Goal: Task Accomplishment & Management: Manage account settings

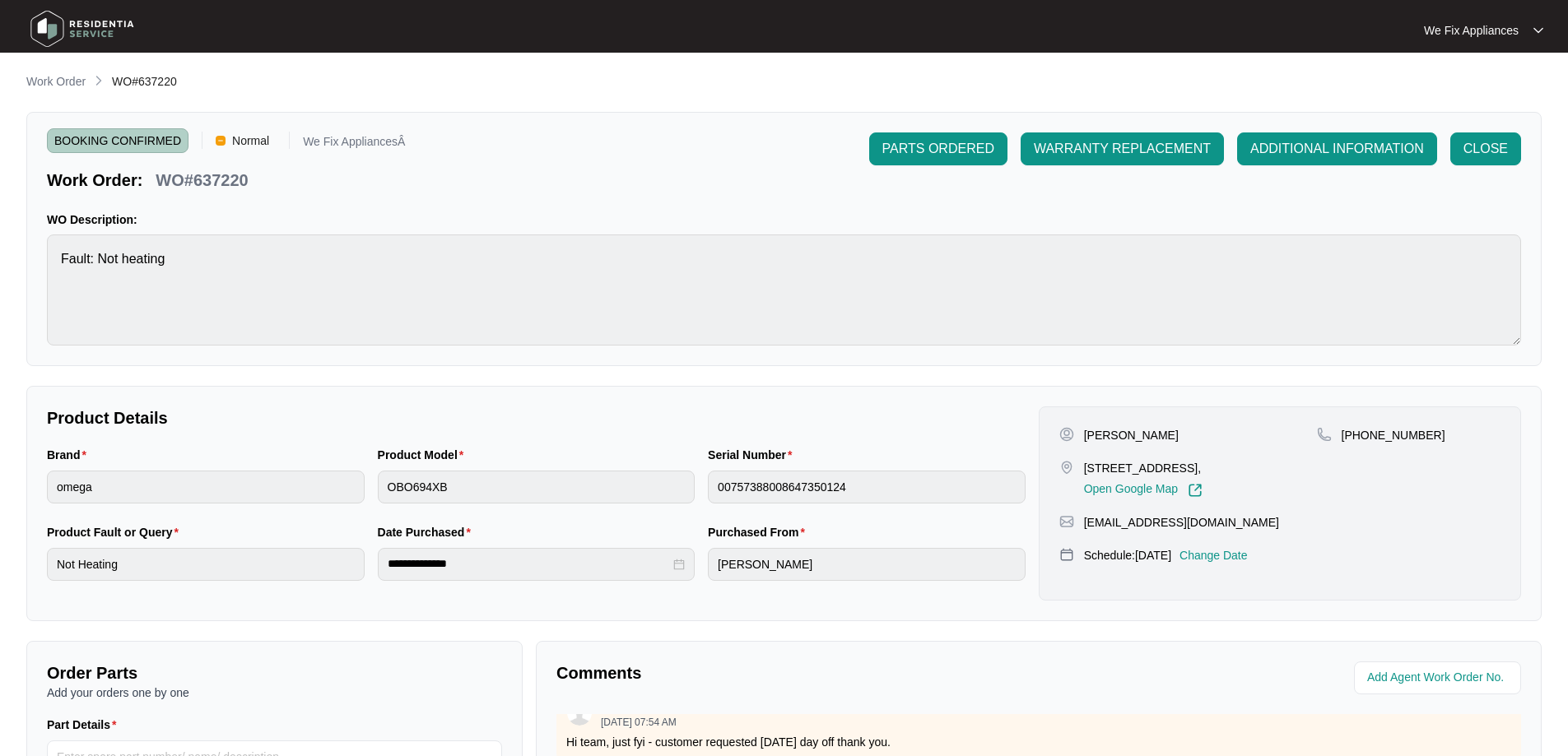
click at [110, 32] on img at bounding box center [83, 28] width 115 height 49
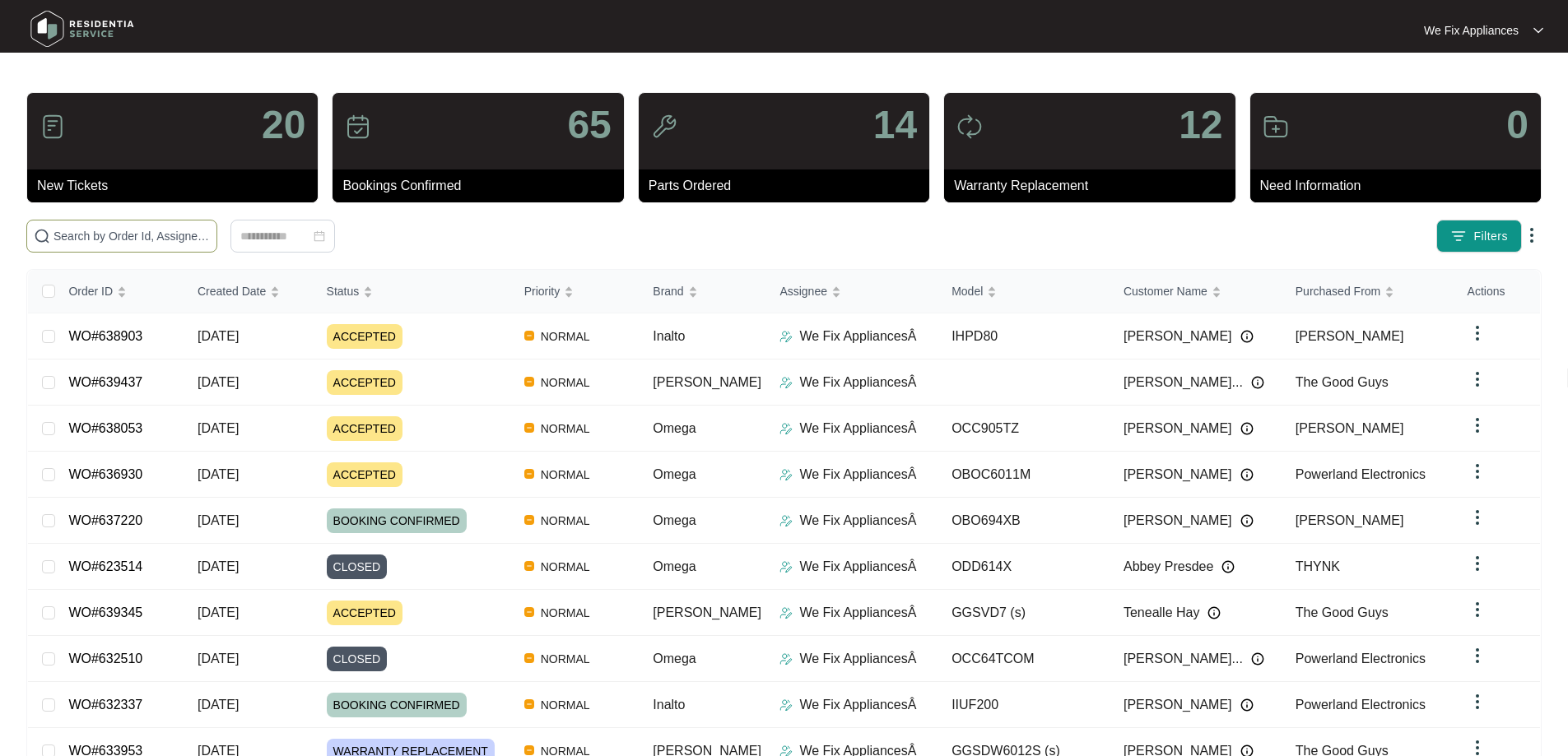
paste input "639269"
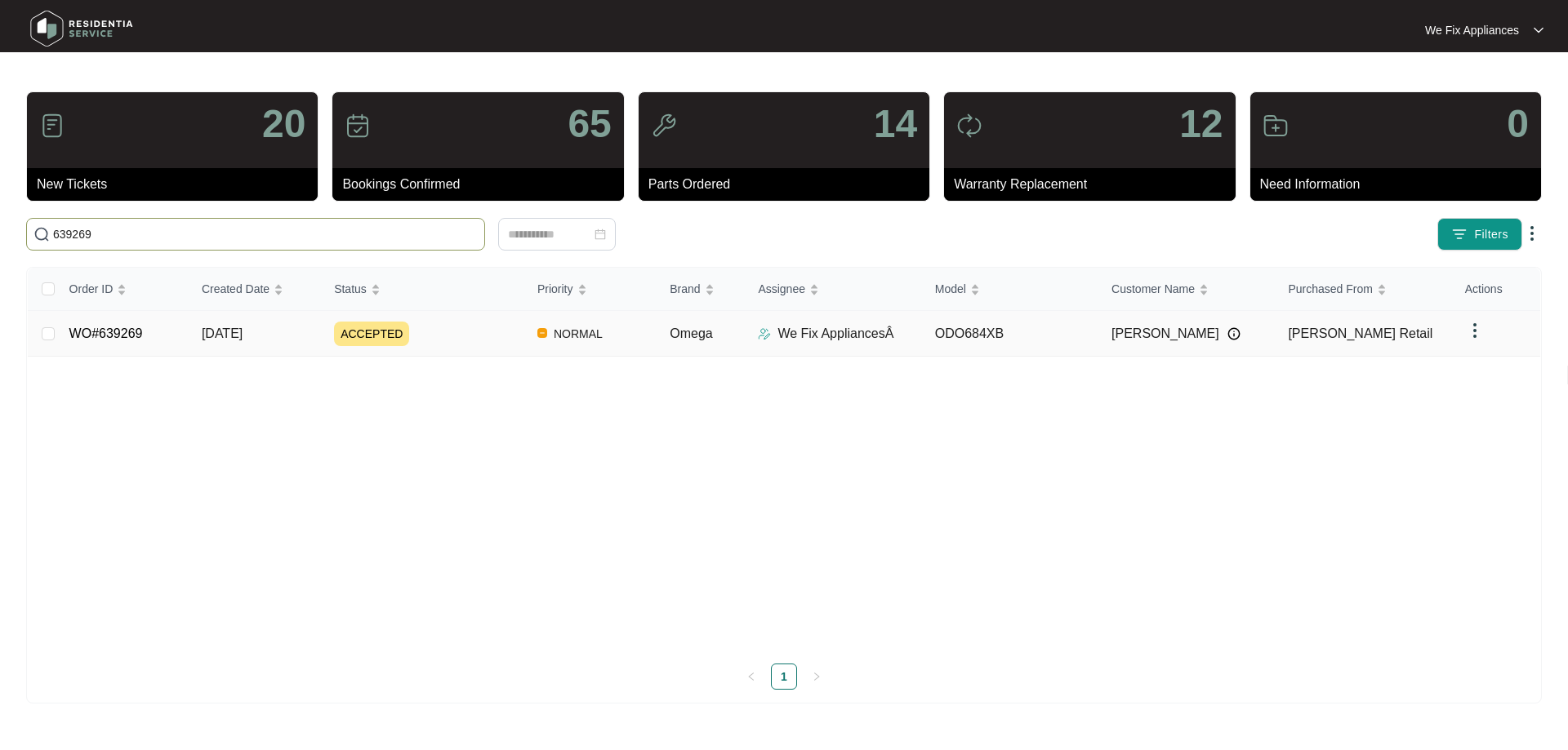
type input "639269"
click at [108, 336] on link "WO#639269" at bounding box center [106, 334] width 73 height 14
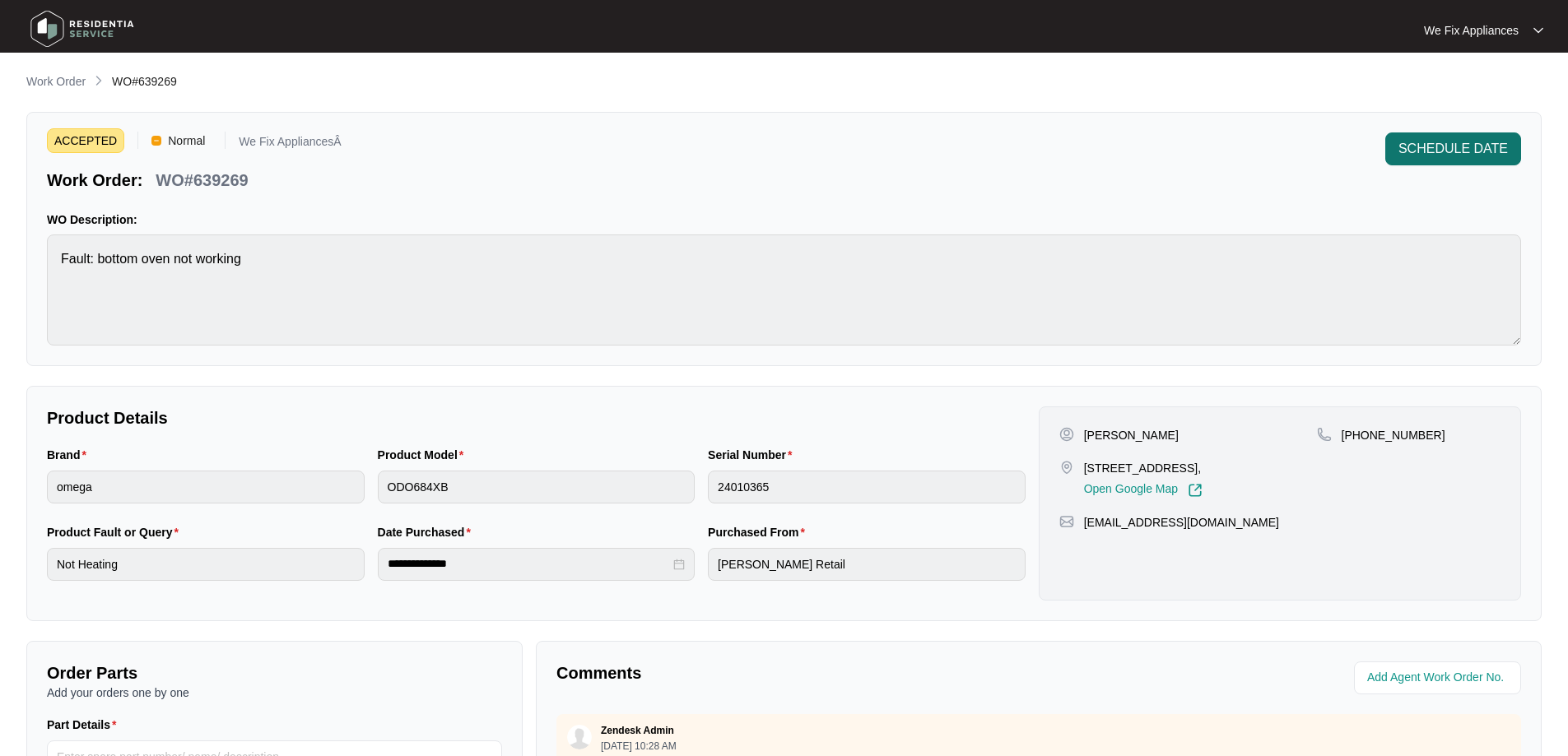
click at [1419, 141] on span "SCHEDULE DATE" at bounding box center [1452, 149] width 109 height 20
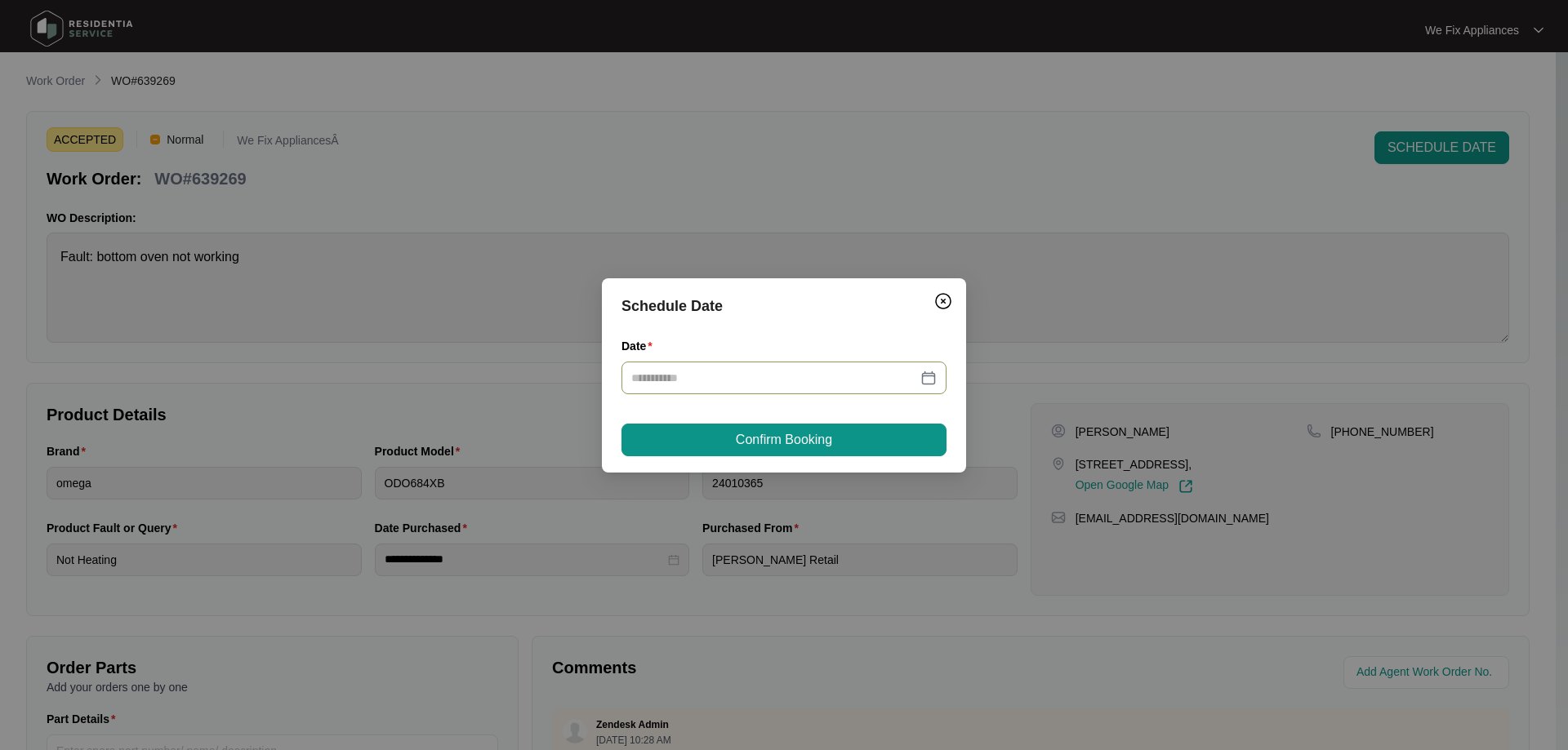
click at [751, 384] on input "Date" at bounding box center [774, 377] width 286 height 18
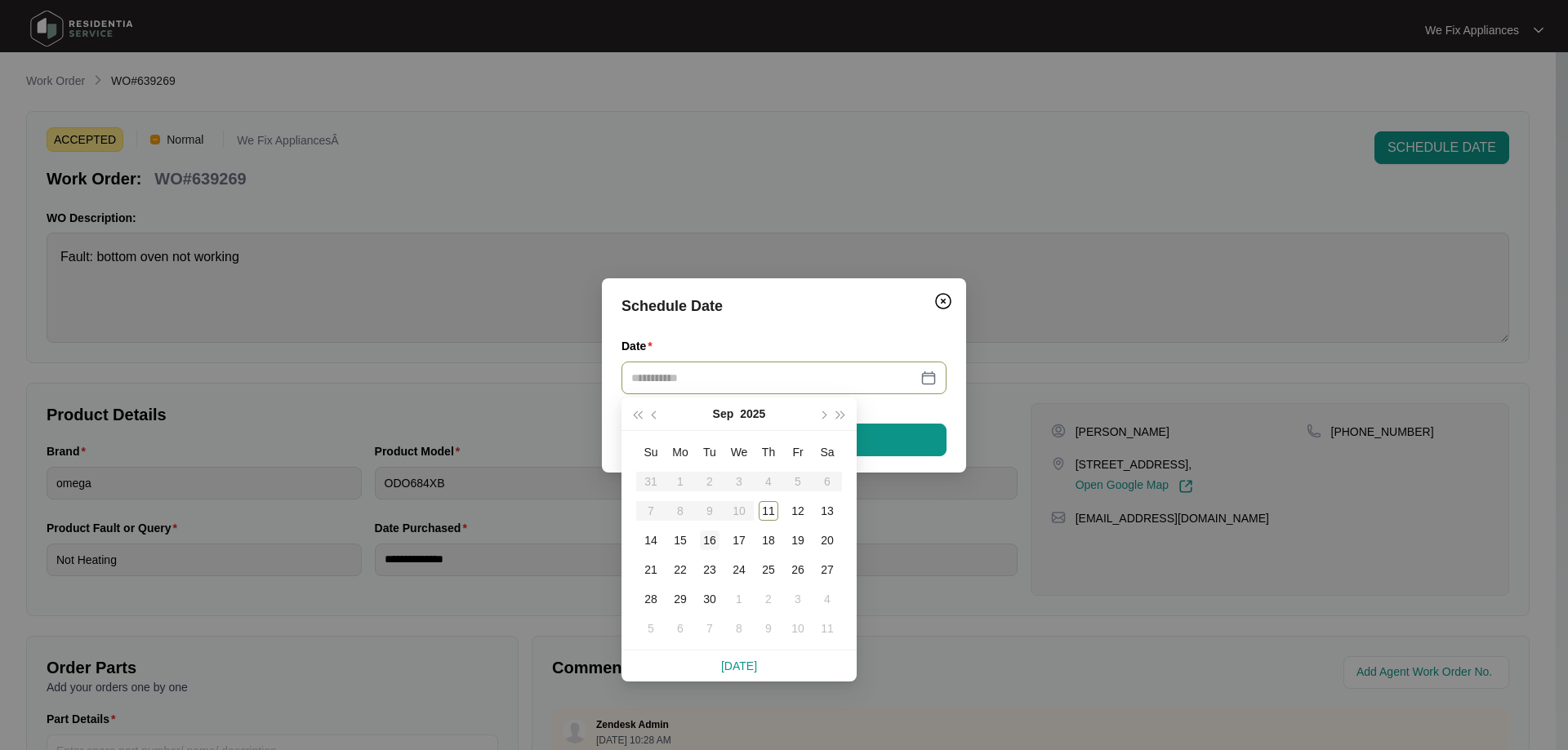
type input "**********"
click at [709, 540] on div "16" at bounding box center [709, 540] width 20 height 20
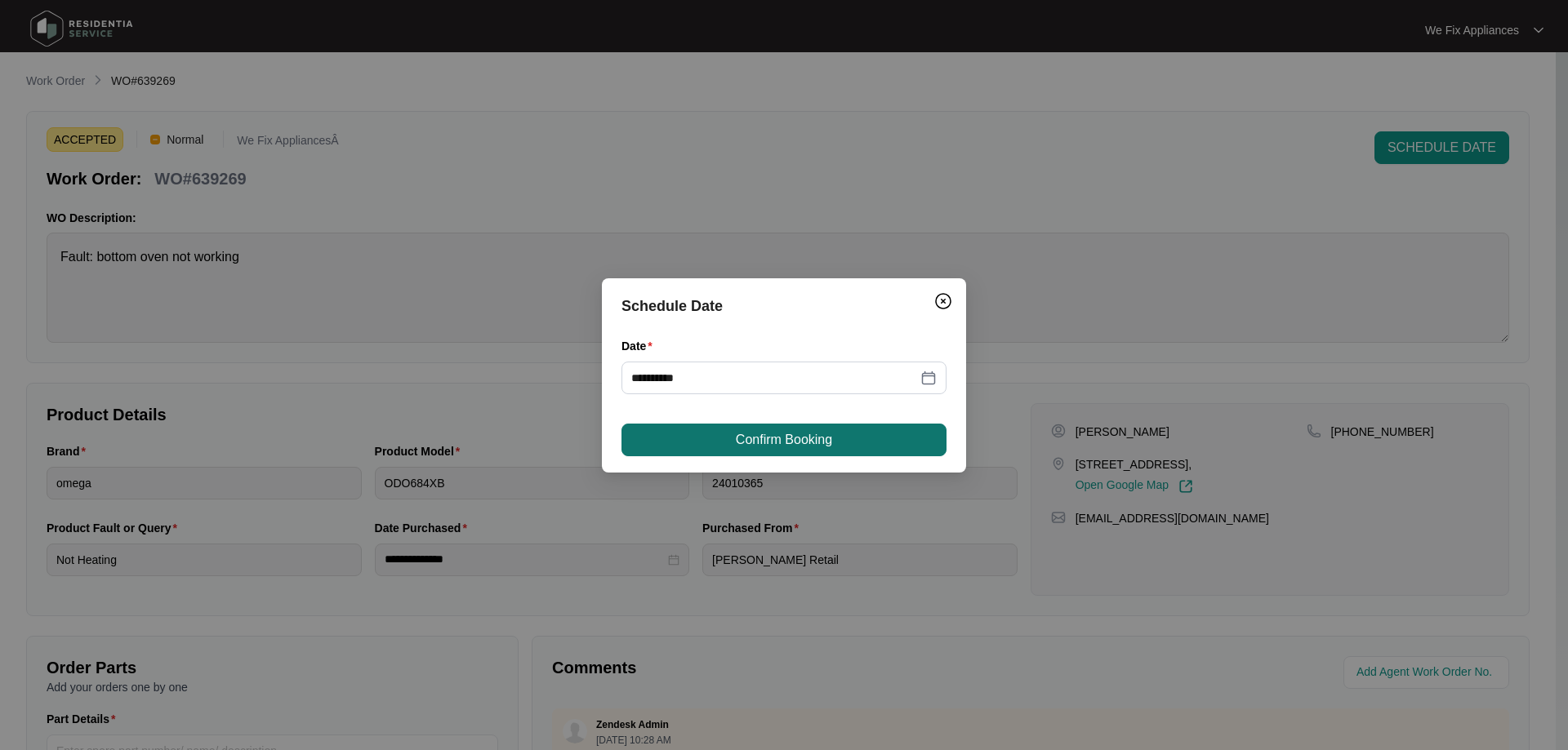
click at [756, 431] on span "Confirm Booking" at bounding box center [784, 439] width 96 height 20
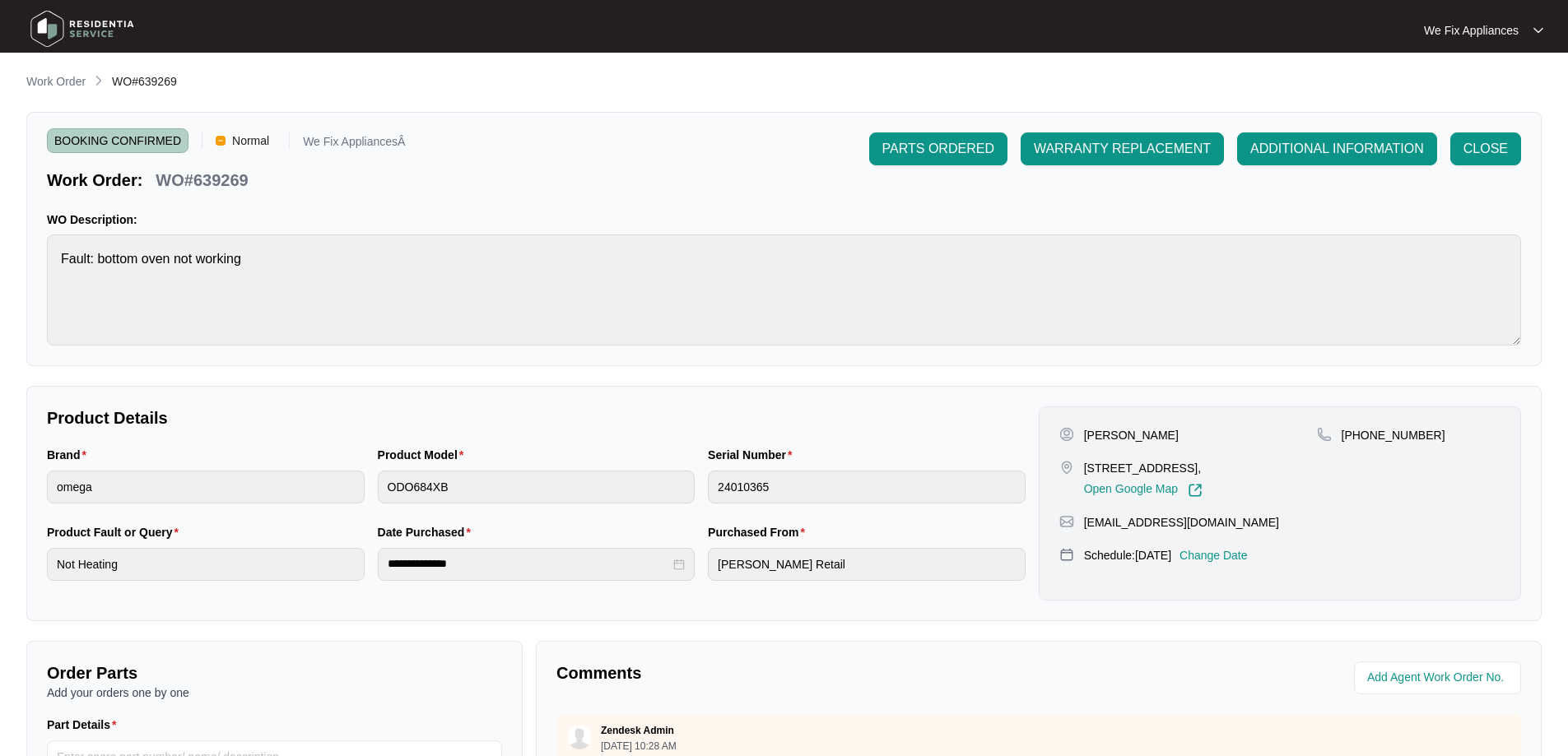
click at [103, 21] on img at bounding box center [83, 28] width 115 height 49
click at [85, 28] on img at bounding box center [83, 28] width 115 height 49
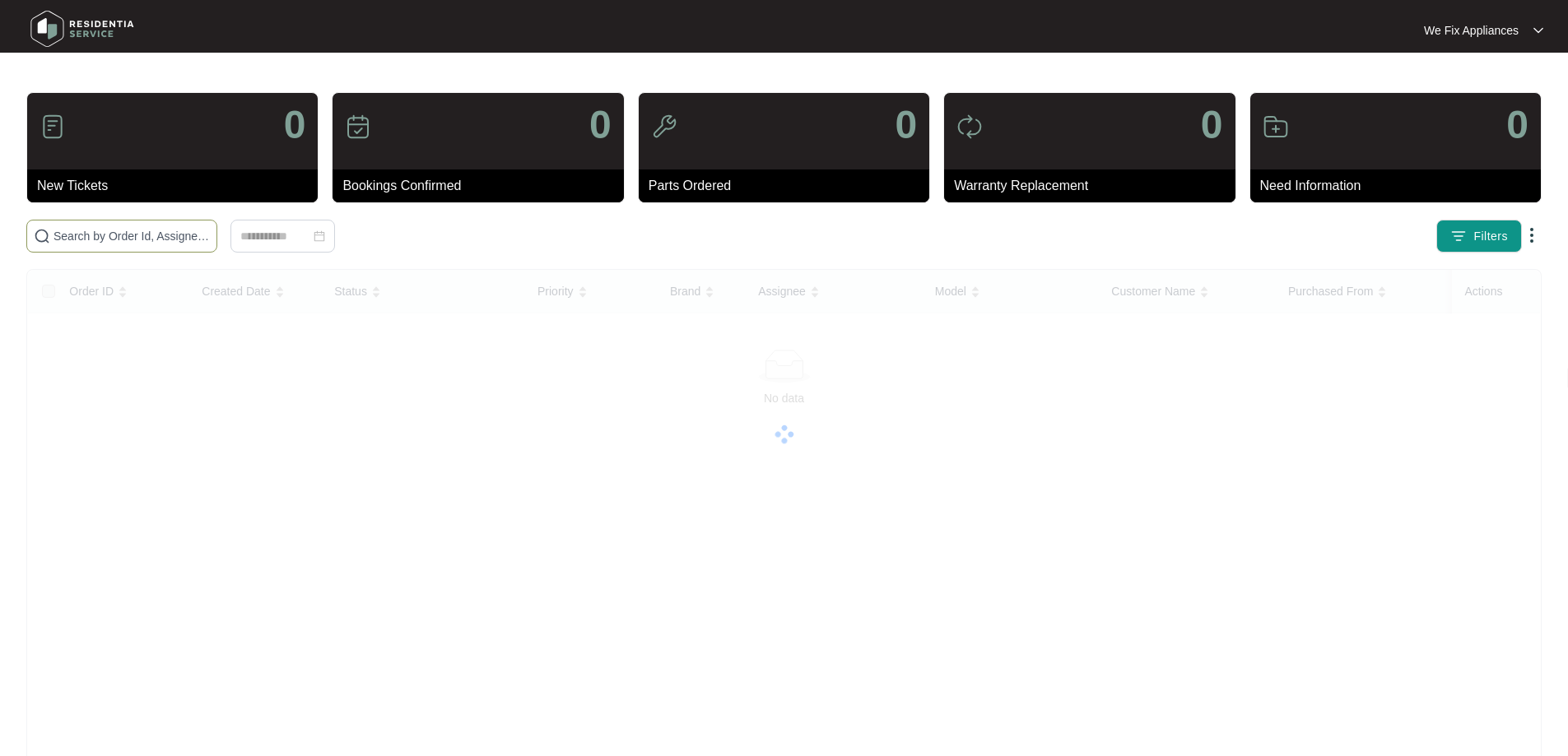
paste input "639273"
type input "639273"
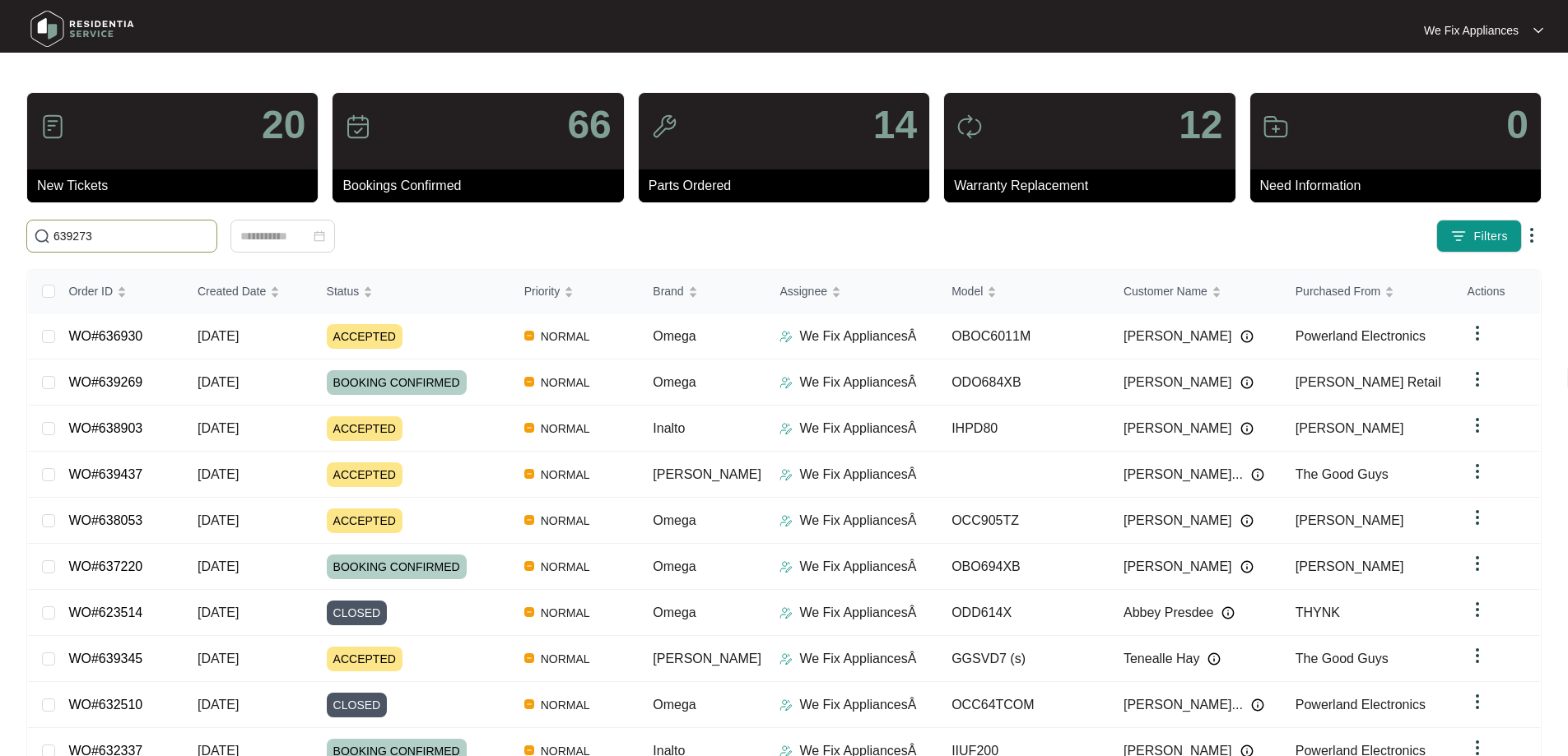
drag, startPoint x: 114, startPoint y: 243, endPoint x: 14, endPoint y: 238, distance: 100.1
click at [14, 238] on main "20 New Tickets 66 Bookings Confirmed 14 Parts Ordered 12 Warranty Replacement 0…" at bounding box center [784, 427] width 1568 height 854
drag, startPoint x: 157, startPoint y: 245, endPoint x: 164, endPoint y: 237, distance: 10.6
drag, startPoint x: 164, startPoint y: 237, endPoint x: 139, endPoint y: 237, distance: 25.0
paste input "639273"
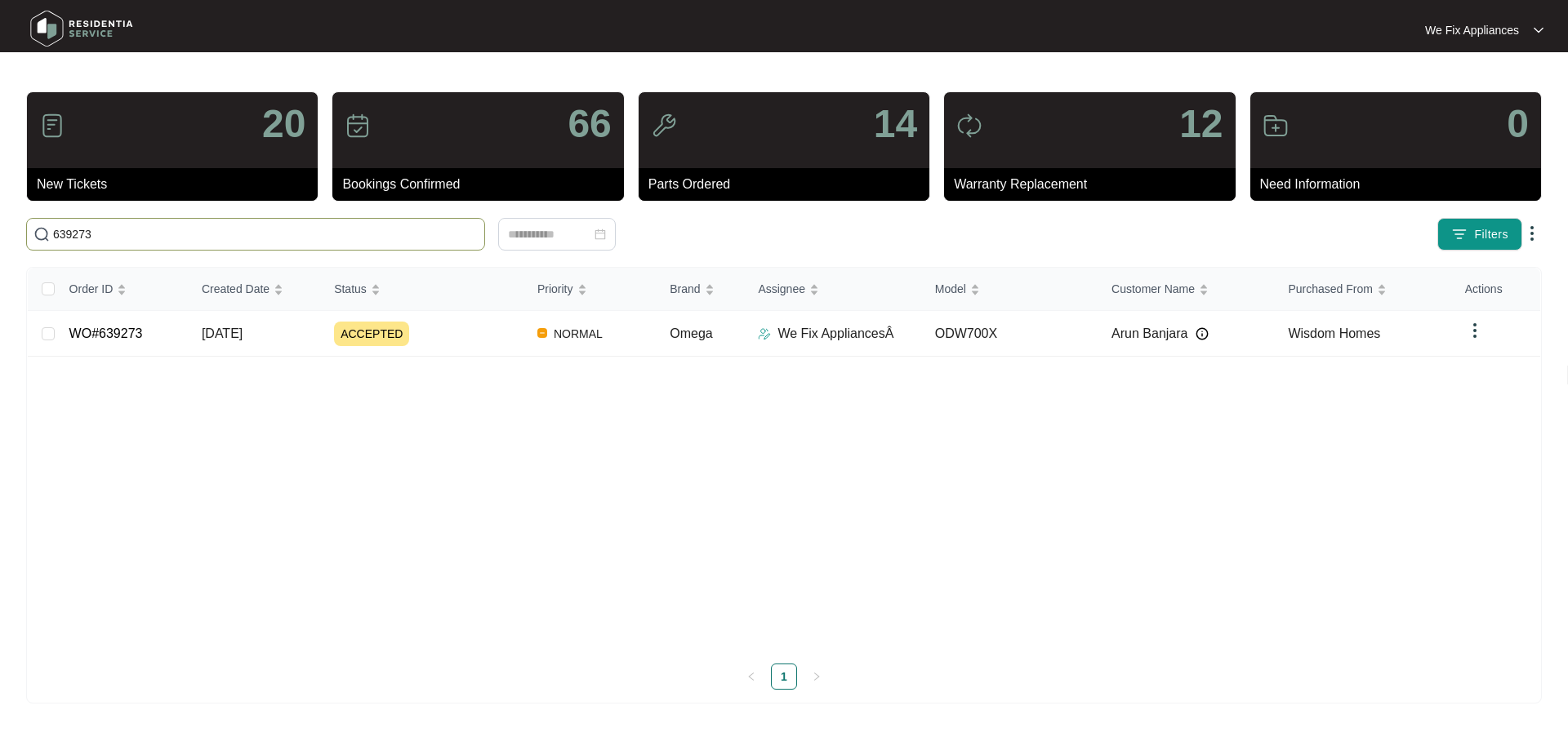
type input "639273"
click at [102, 322] on td "WO#639273" at bounding box center [122, 334] width 132 height 46
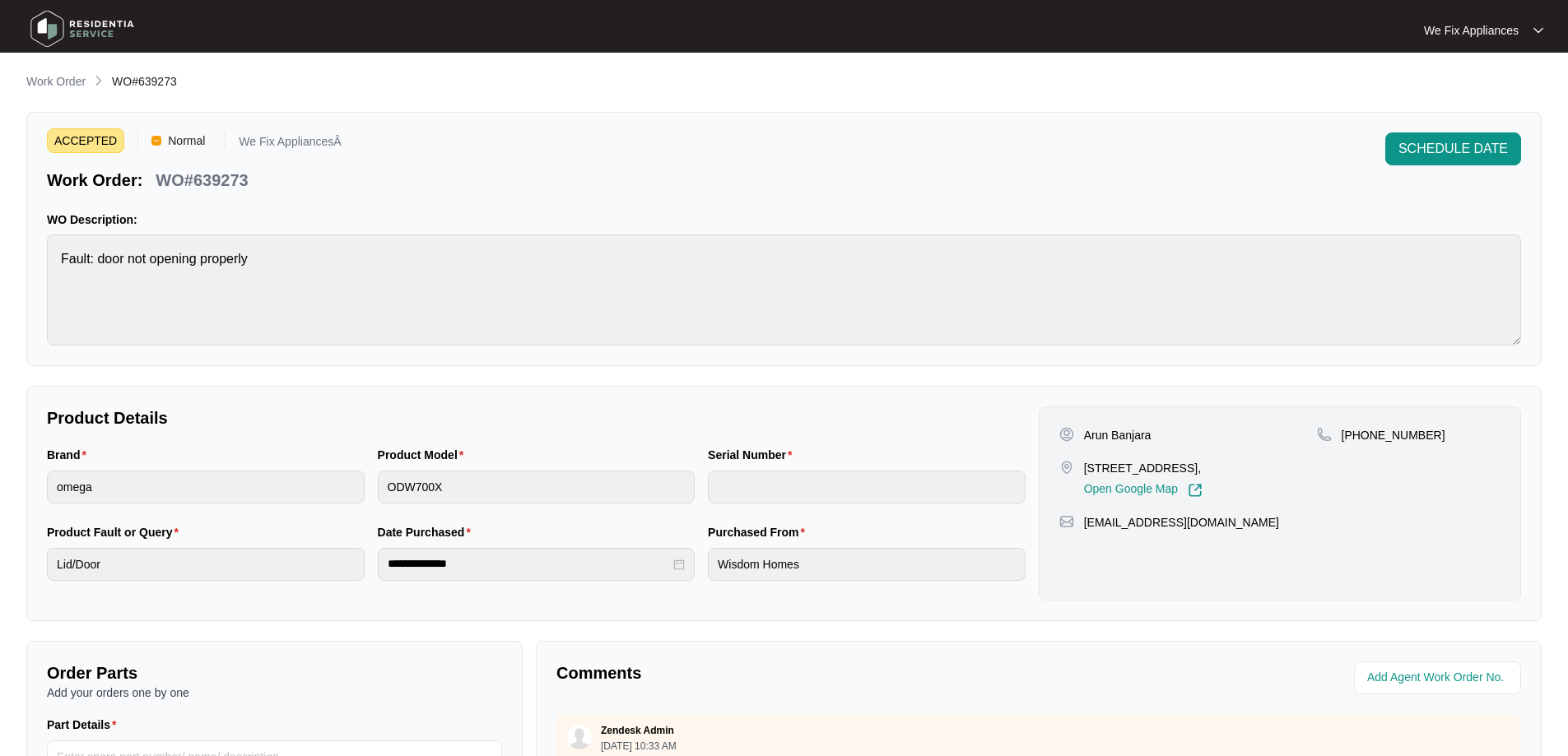
click at [1456, 147] on div at bounding box center [784, 378] width 1568 height 756
click at [1449, 149] on span "SCHEDULE DATE" at bounding box center [1452, 149] width 109 height 20
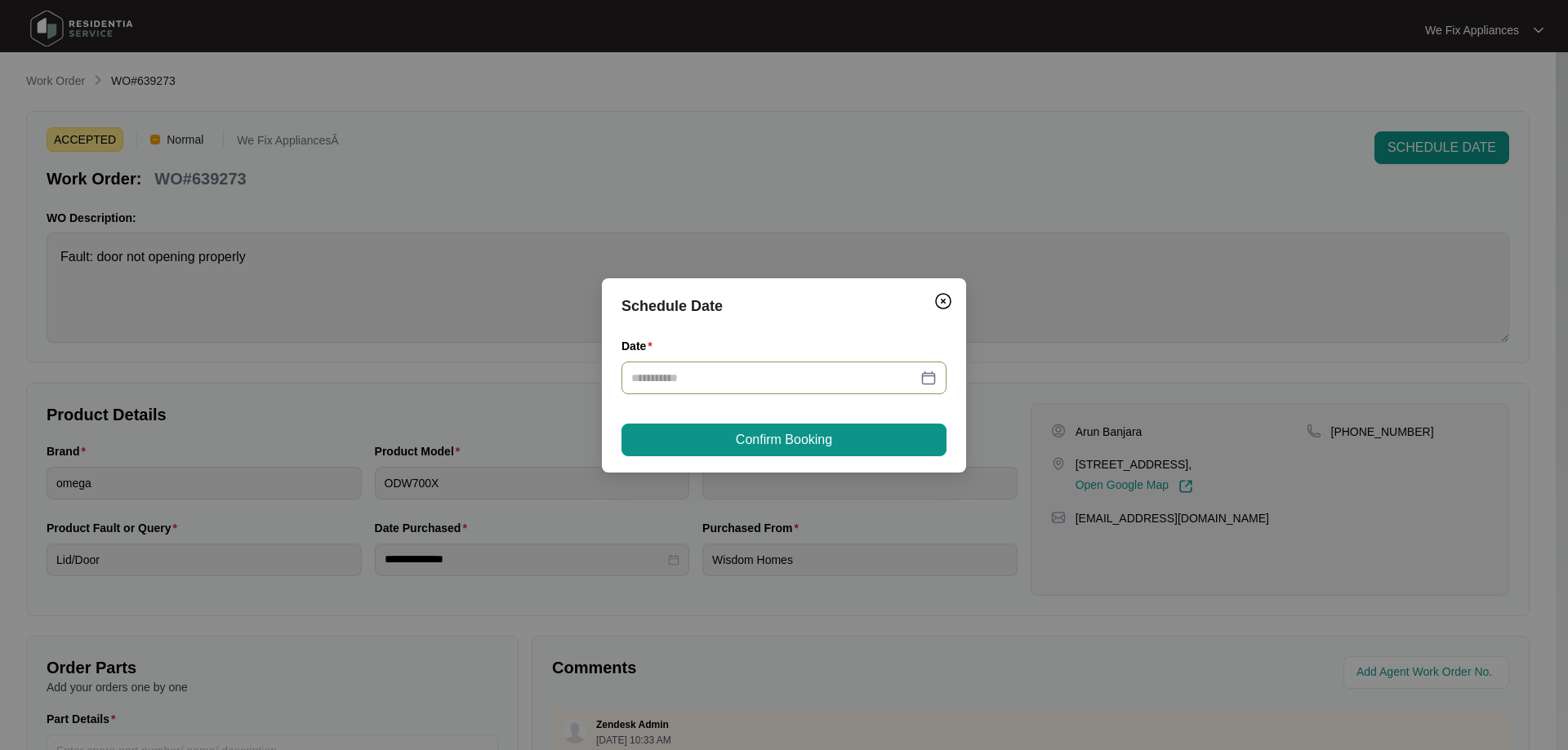
click at [746, 393] on div at bounding box center [784, 378] width 325 height 32
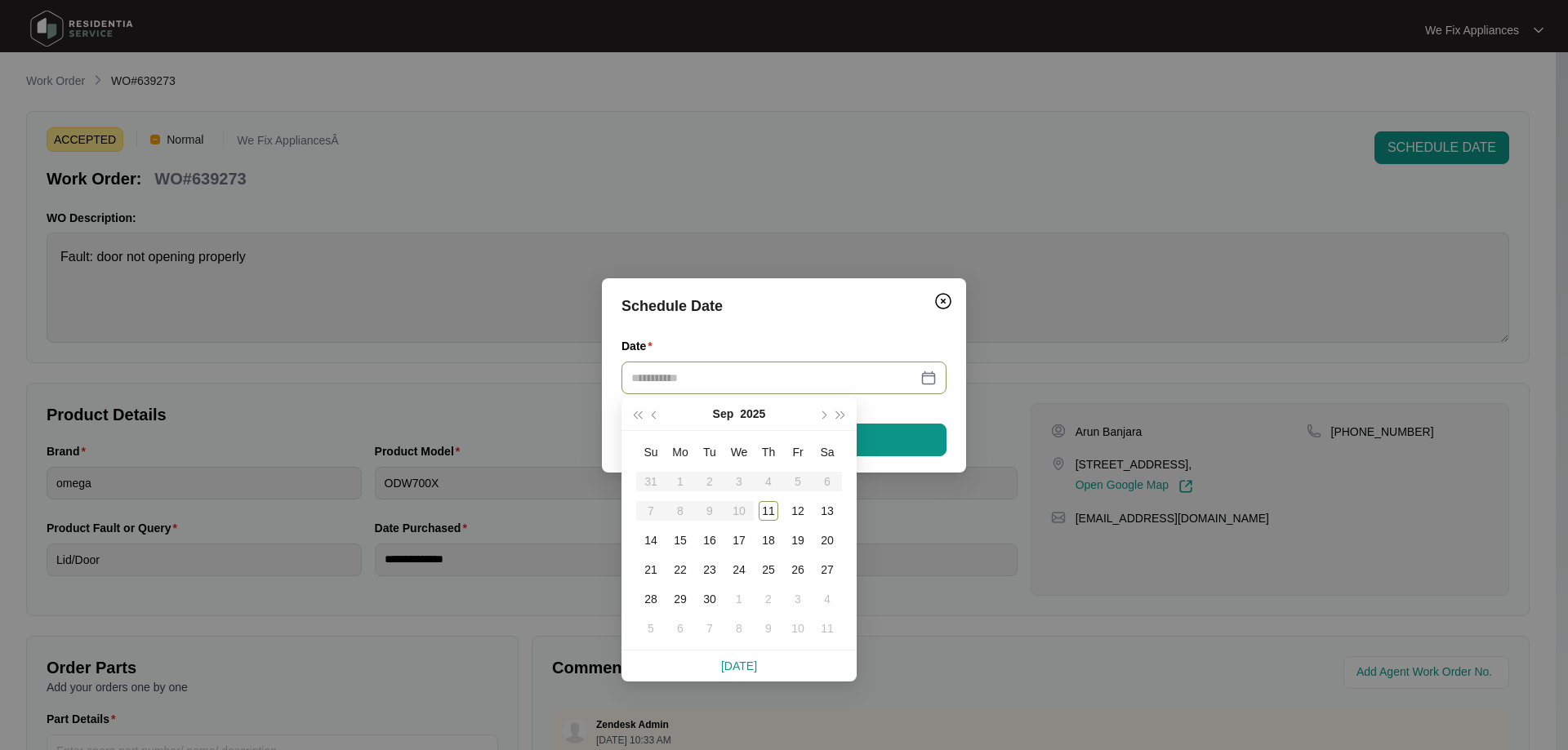
click at [764, 388] on div at bounding box center [784, 378] width 325 height 32
click at [743, 545] on div "17" at bounding box center [738, 540] width 20 height 20
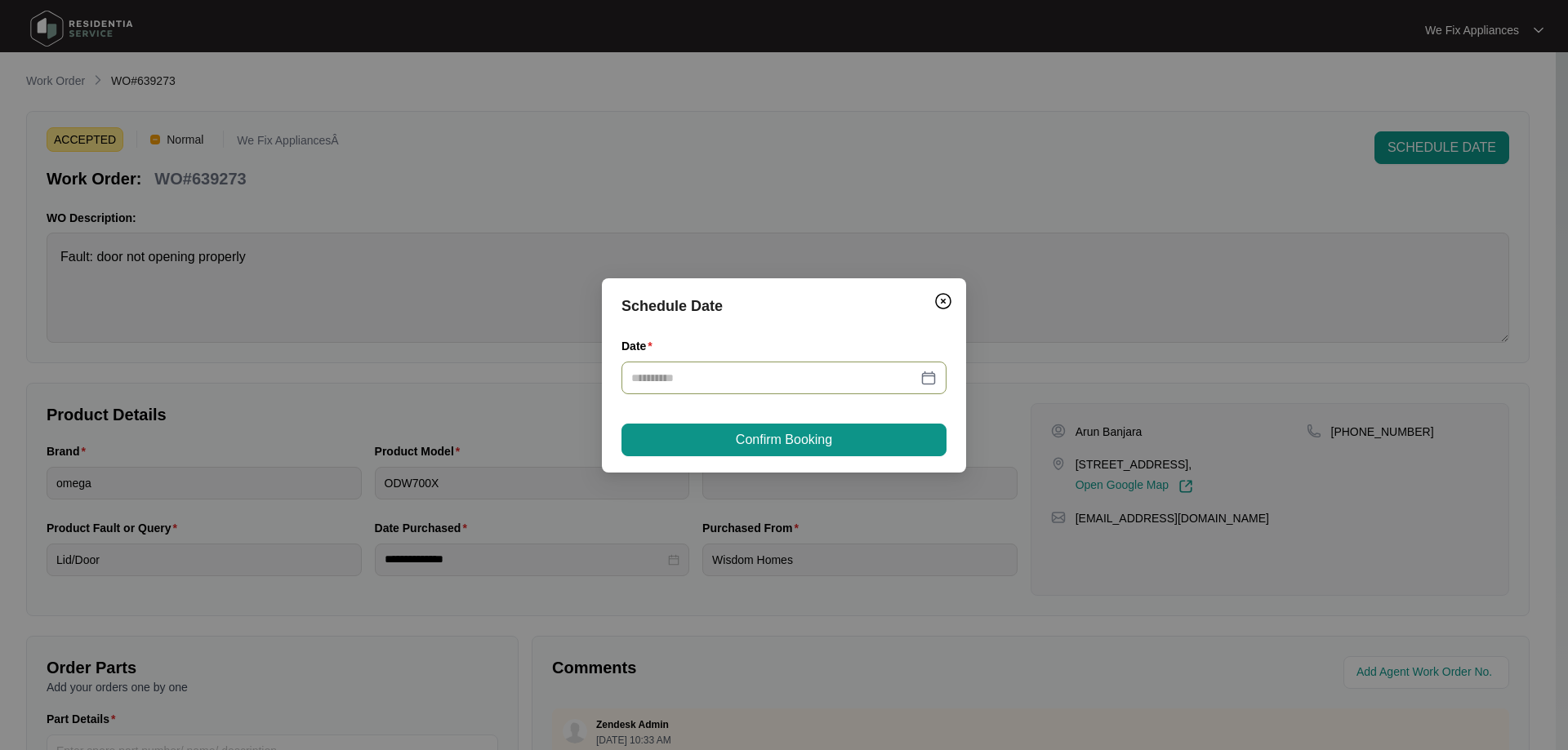
type input "**********"
click at [782, 439] on span "Confirm Booking" at bounding box center [784, 439] width 96 height 20
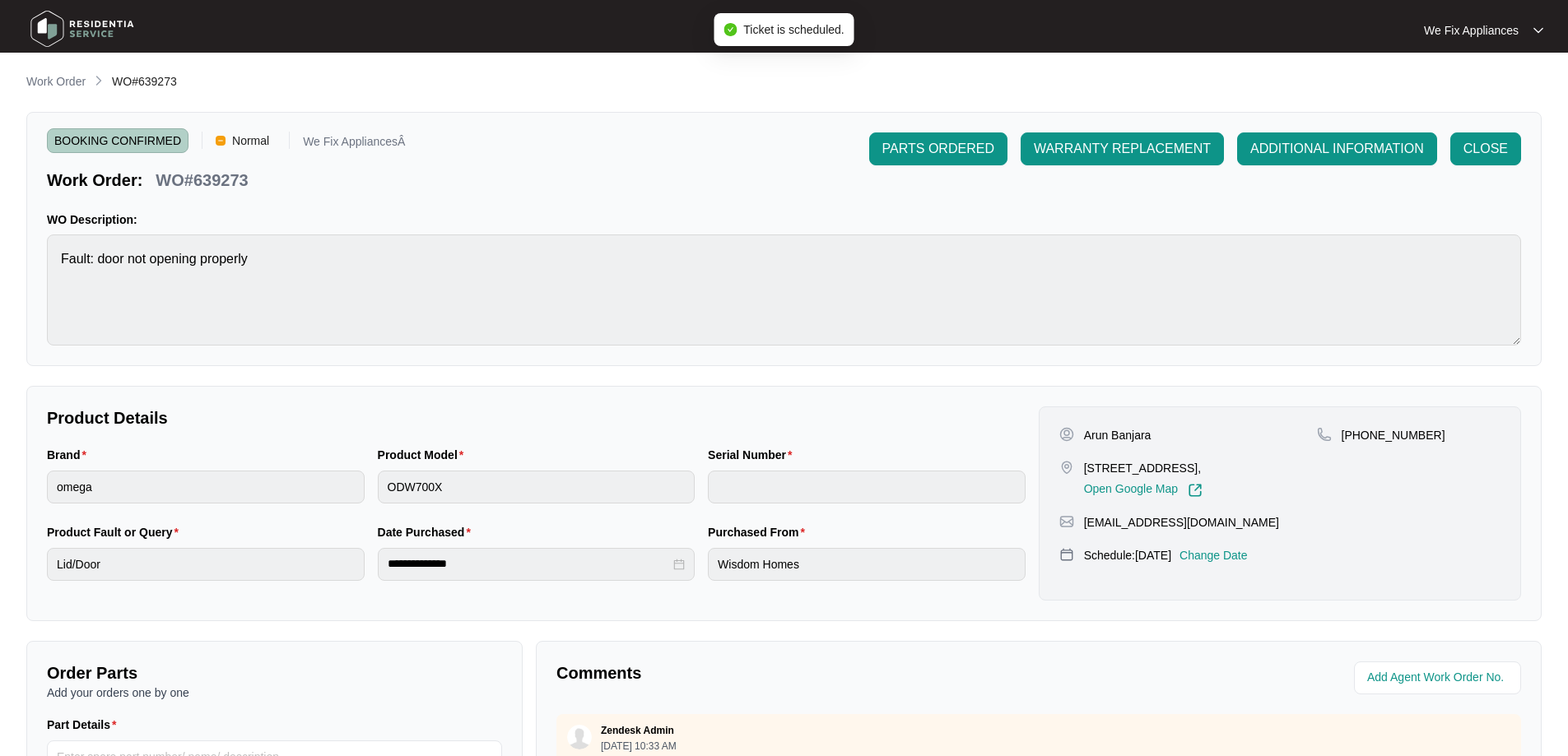
click at [92, 19] on img at bounding box center [83, 28] width 115 height 49
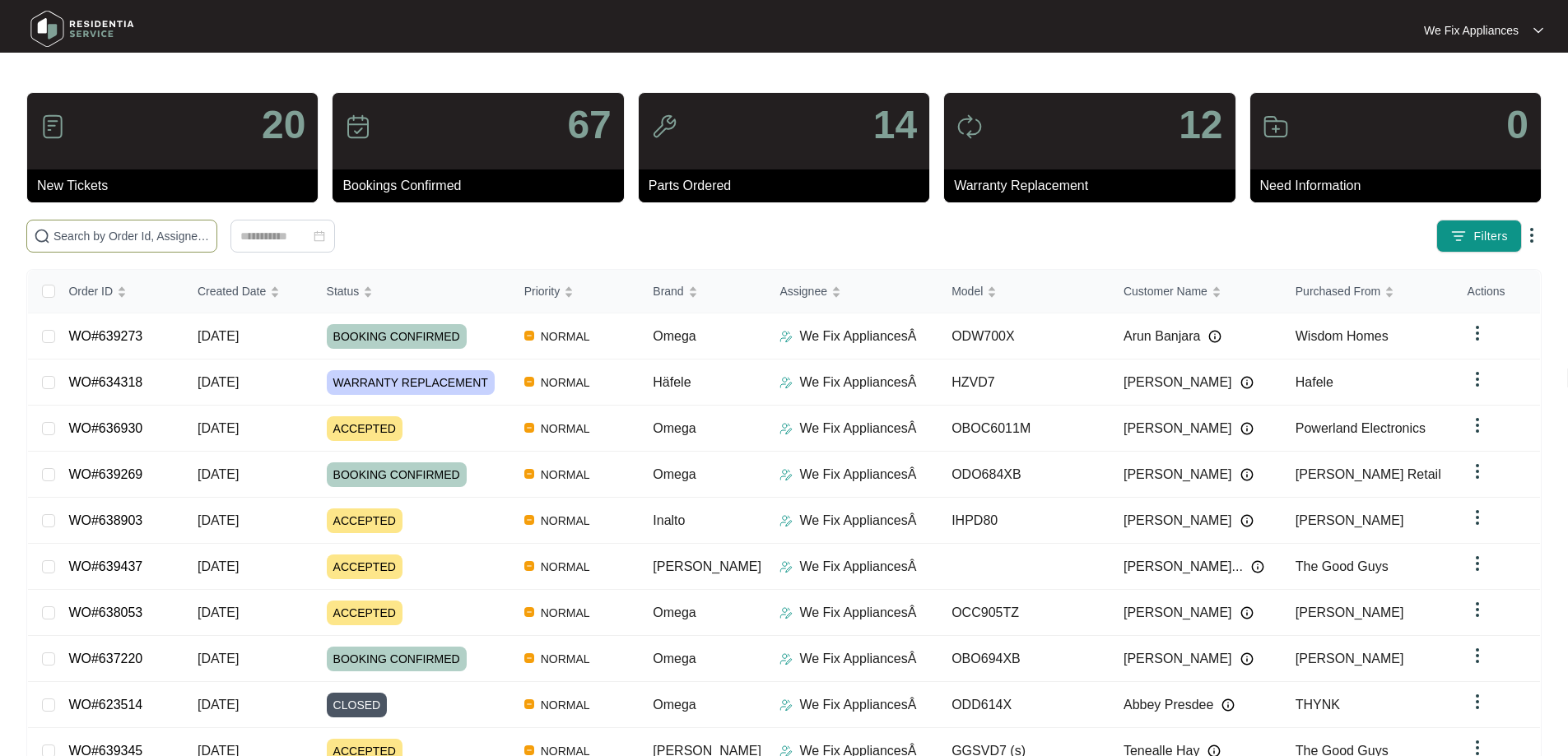
paste input "639437"
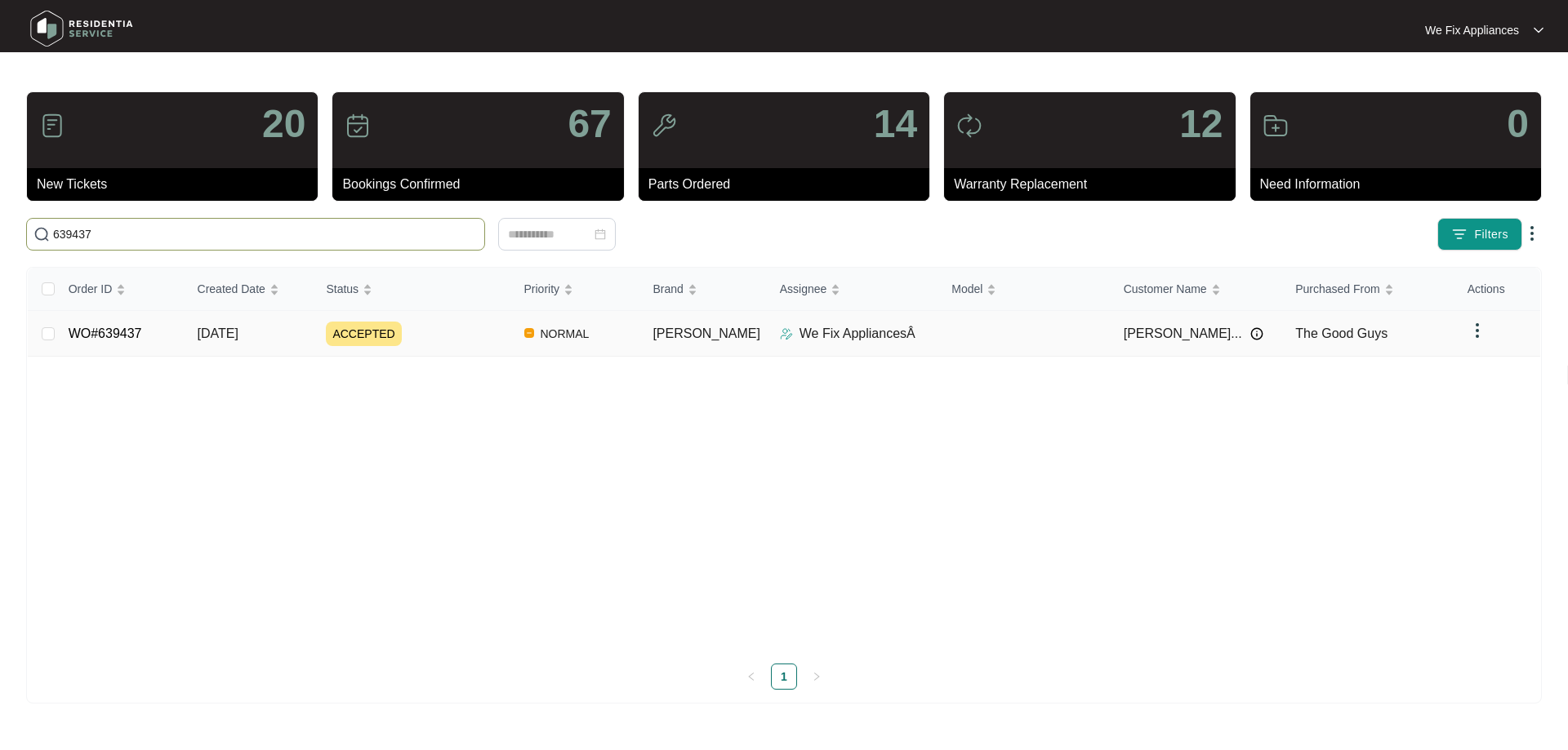
type input "639437"
click at [119, 343] on td "WO#639437" at bounding box center [119, 334] width 129 height 46
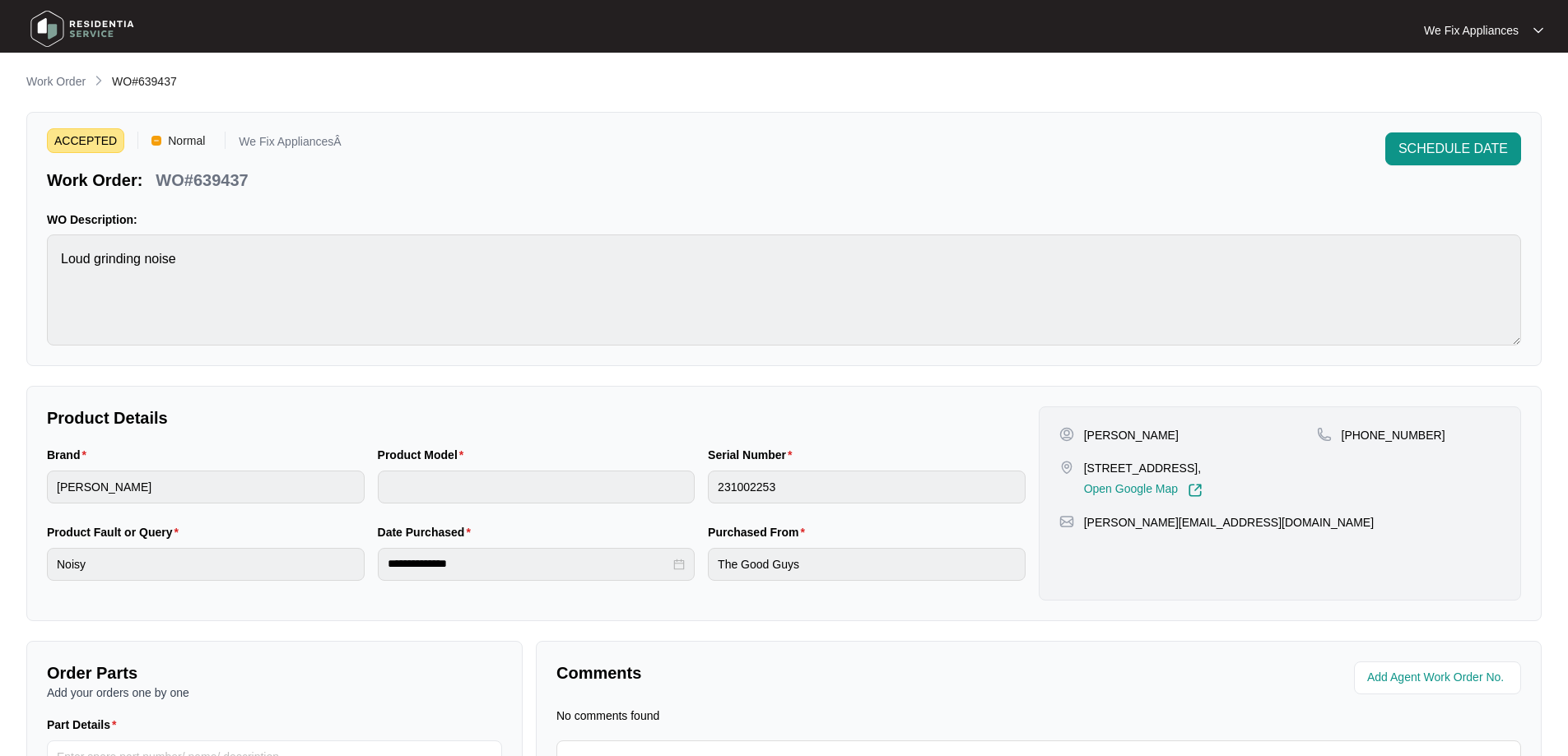
click at [71, 28] on img at bounding box center [83, 28] width 115 height 49
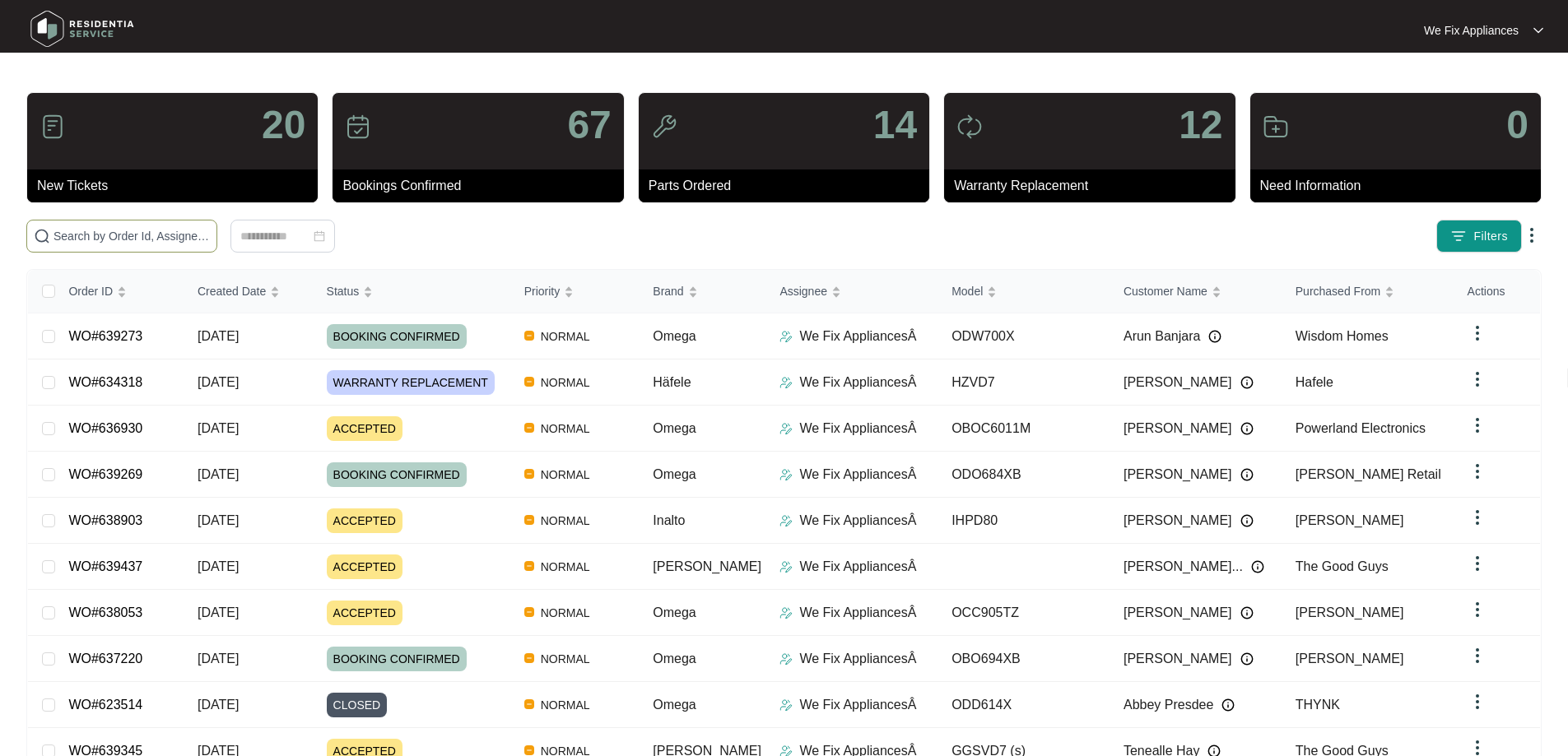
paste input "639437"
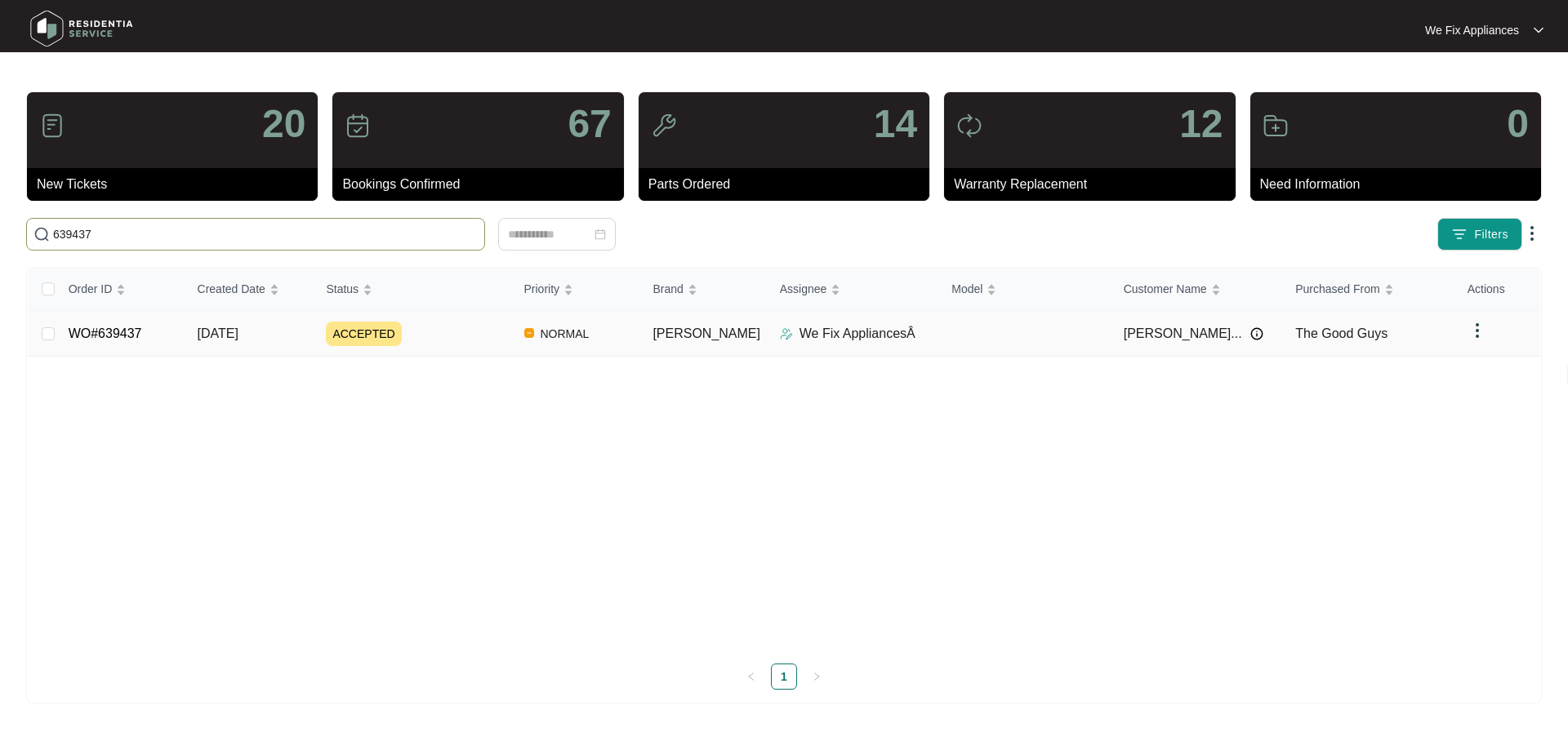
type input "639437"
click at [135, 335] on link "WO#639437" at bounding box center [105, 334] width 73 height 14
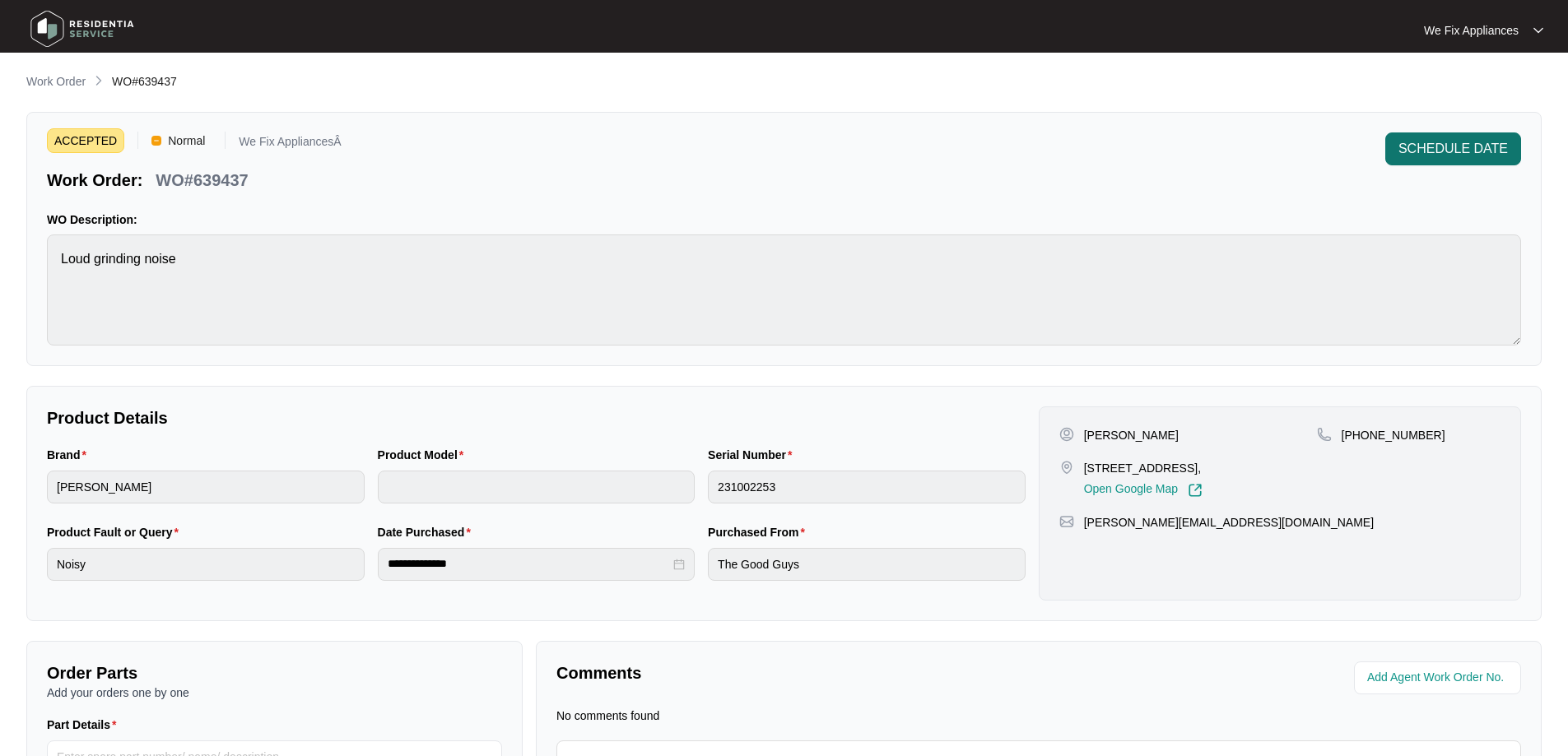
click at [1471, 151] on span "SCHEDULE DATE" at bounding box center [1452, 149] width 109 height 20
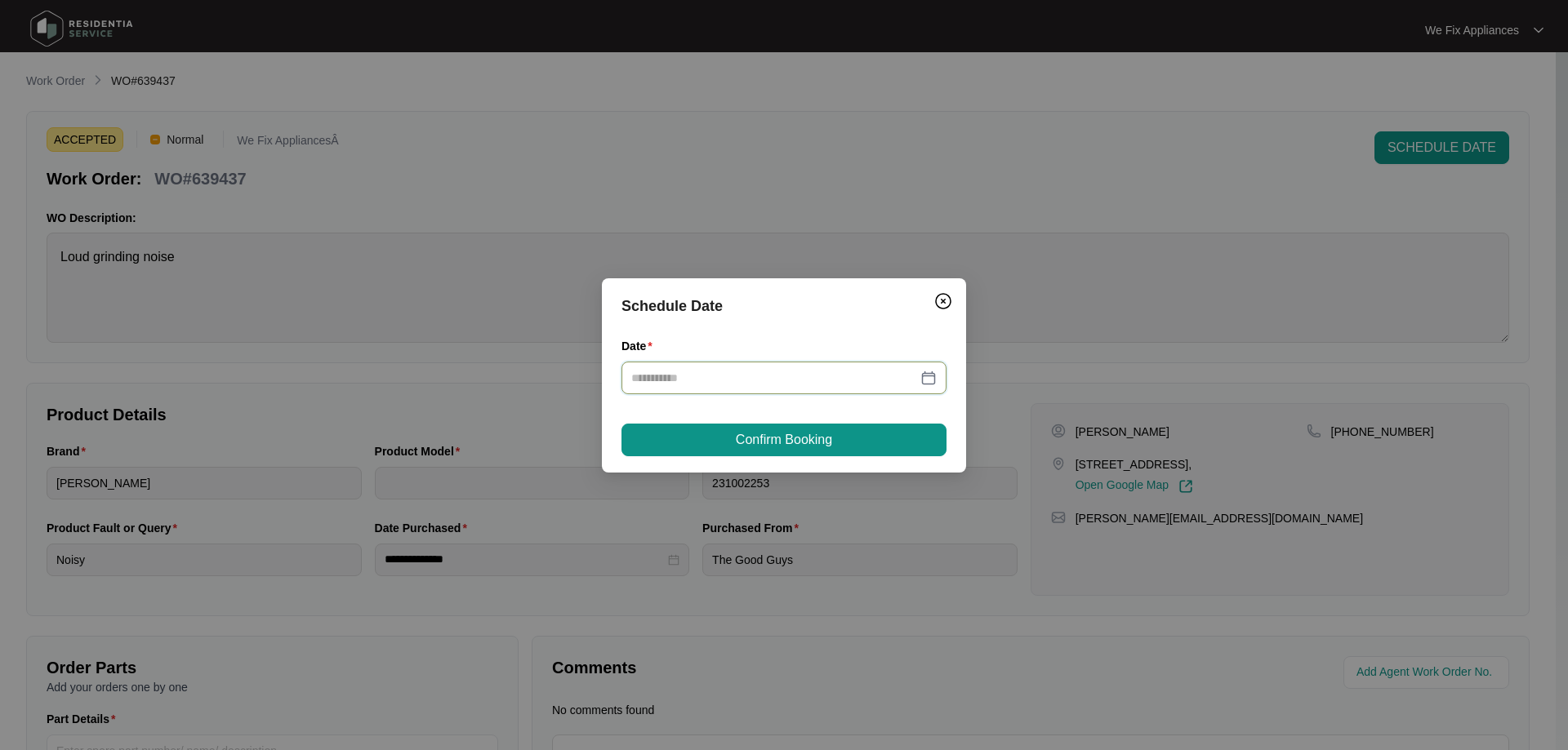
click at [767, 374] on input "Date" at bounding box center [774, 377] width 286 height 18
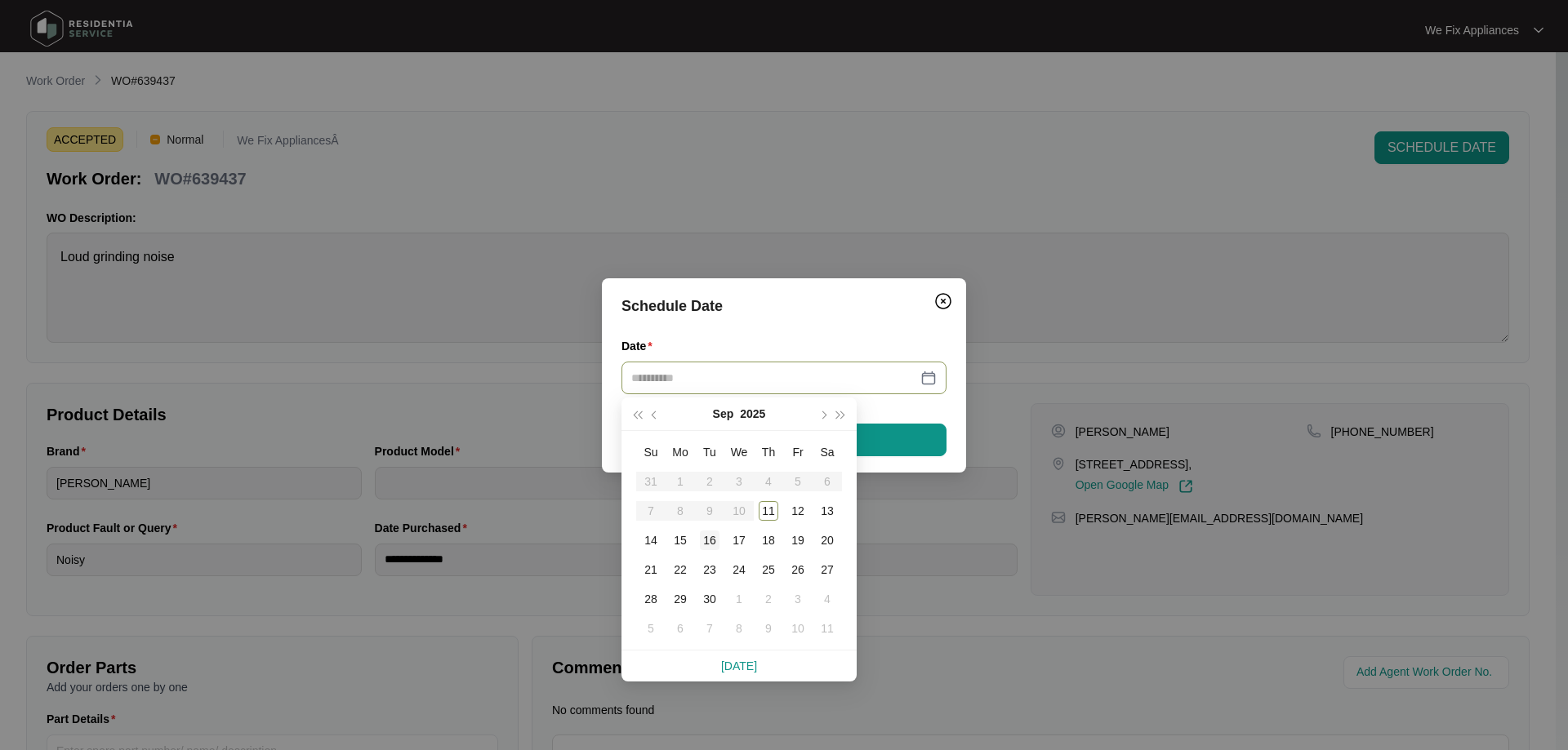
click at [716, 538] on div "16" at bounding box center [709, 540] width 20 height 20
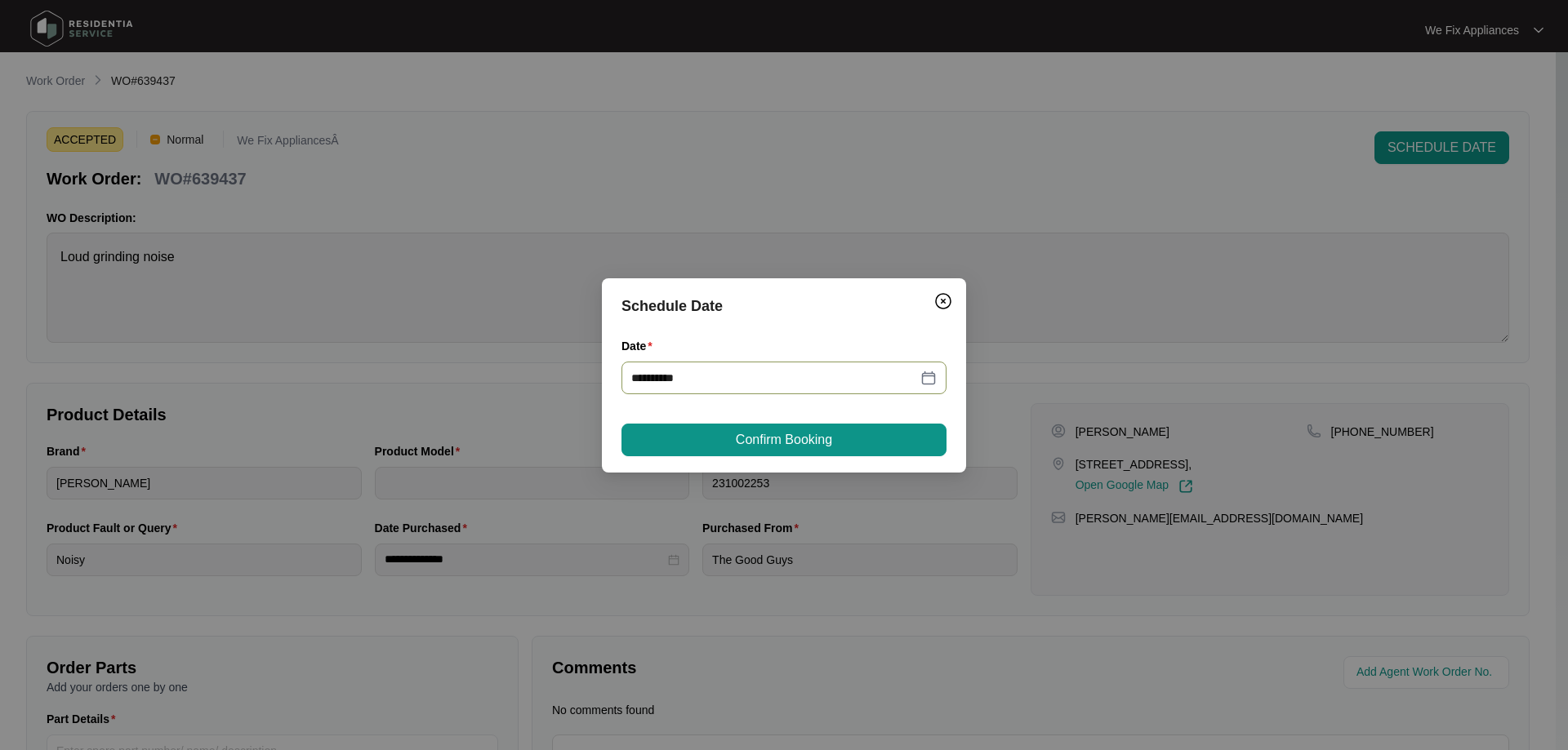
type input "**********"
click at [800, 433] on span "Confirm Booking" at bounding box center [784, 439] width 96 height 20
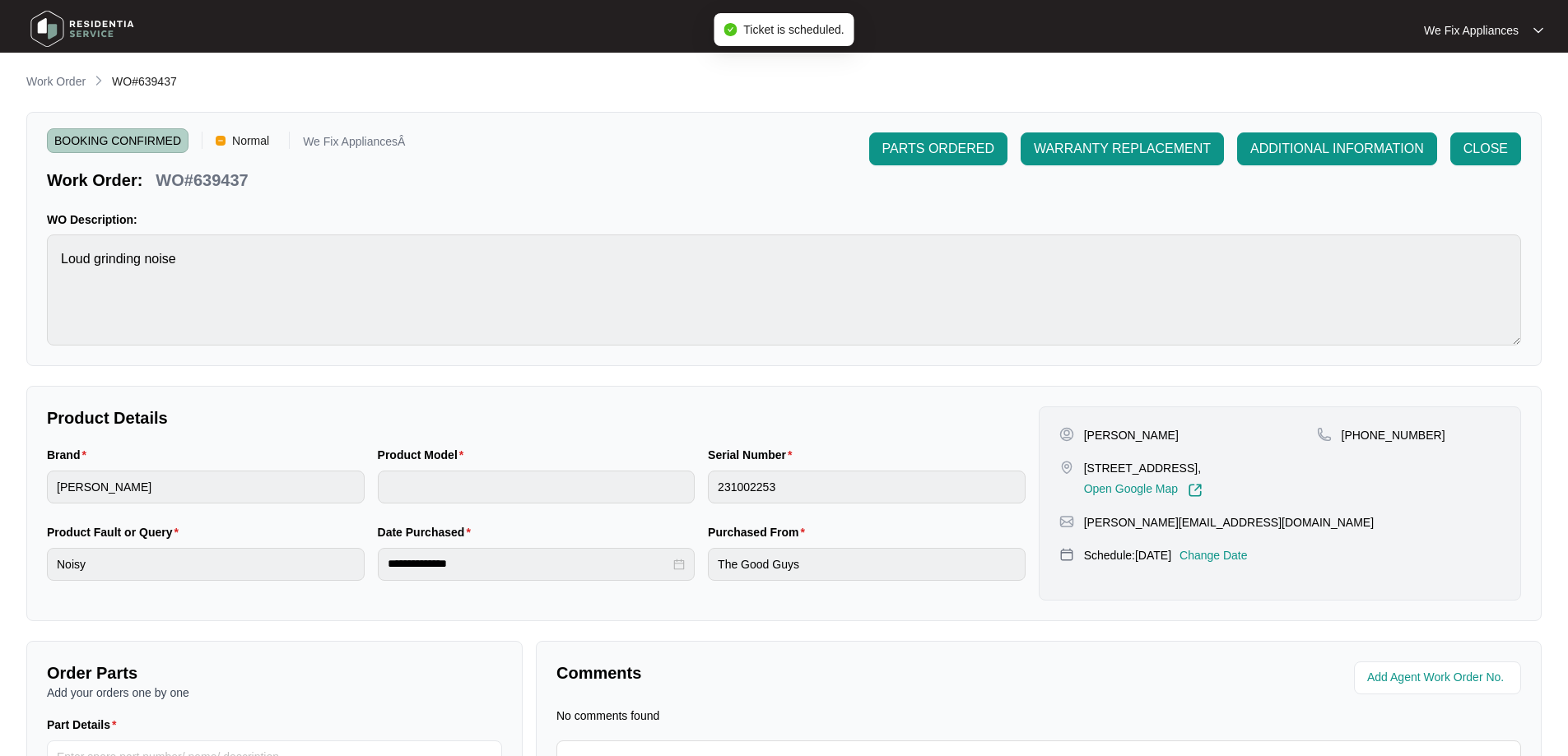
click at [105, 26] on img at bounding box center [83, 28] width 115 height 49
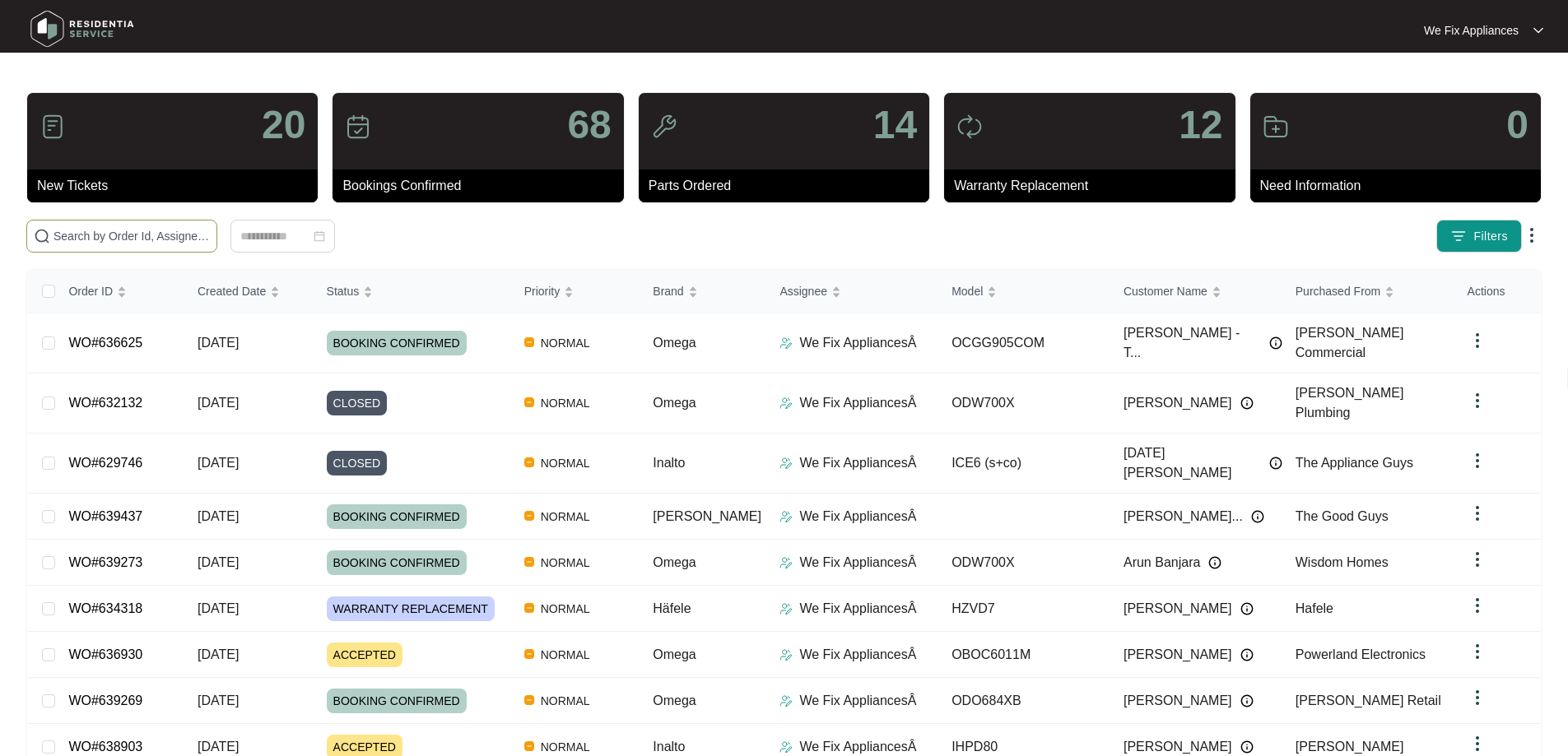
click at [86, 236] on input "text" at bounding box center [132, 236] width 157 height 18
paste input "637973"
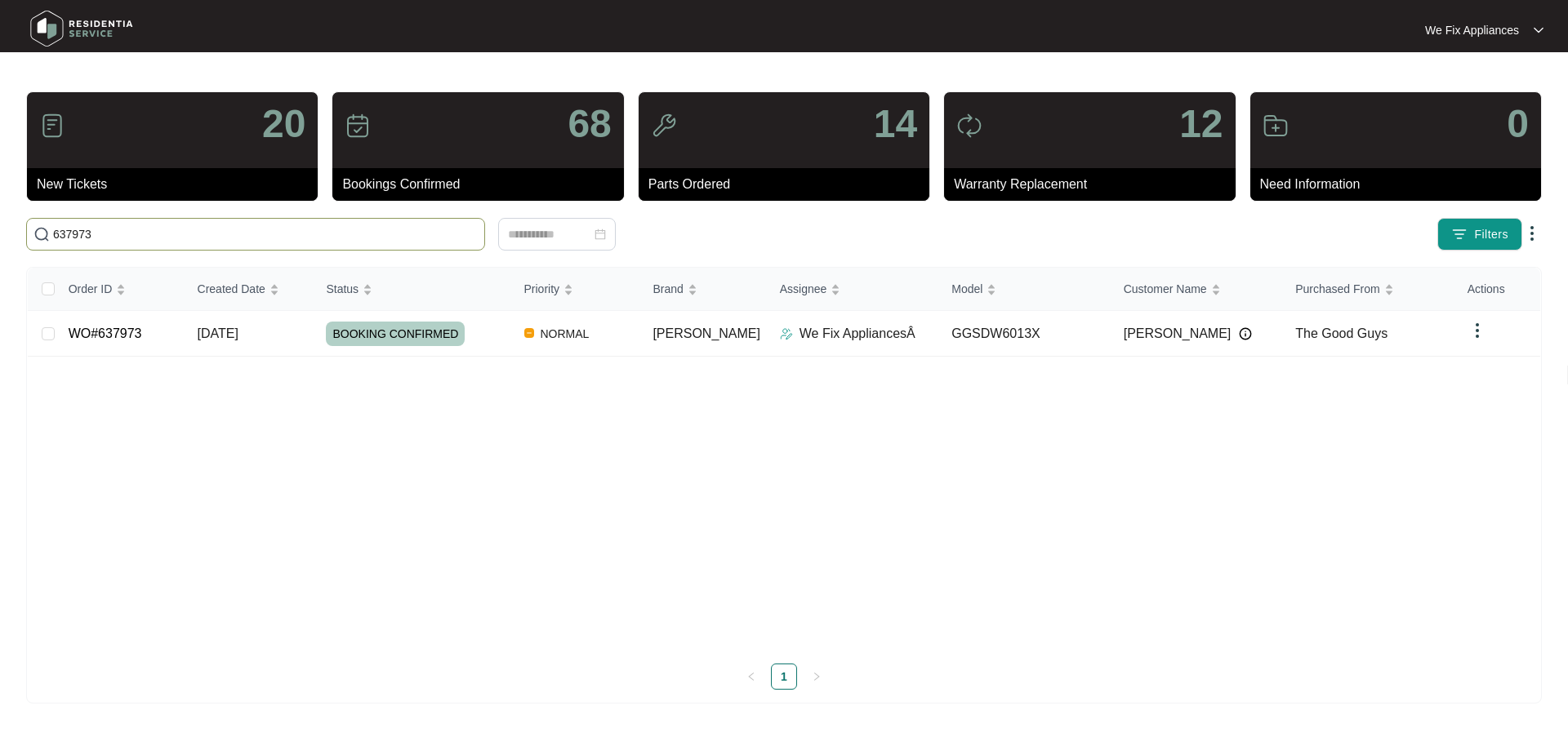
type input "637973"
click at [402, 332] on span "BOOKING CONFIRMED" at bounding box center [395, 334] width 139 height 25
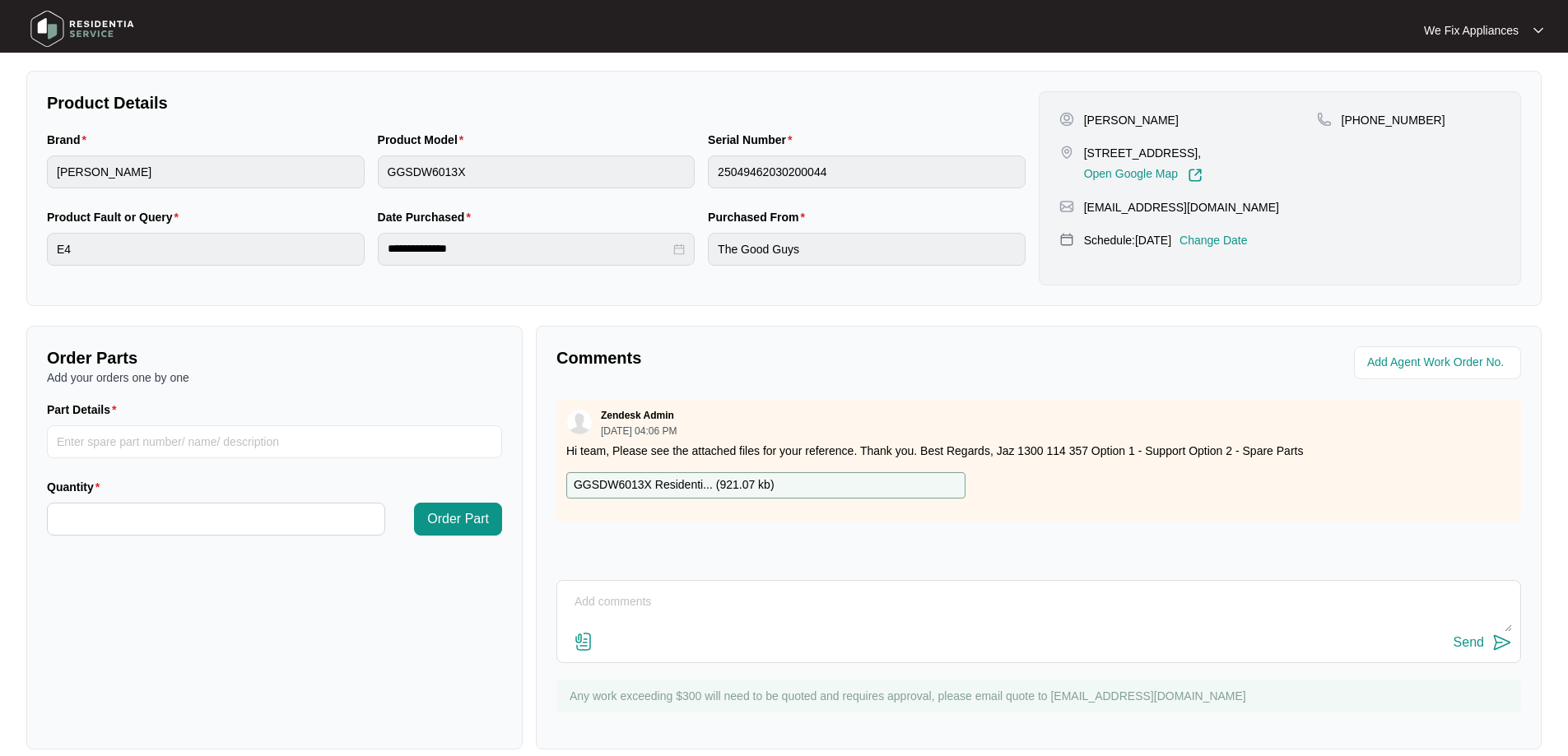
scroll to position [335, 0]
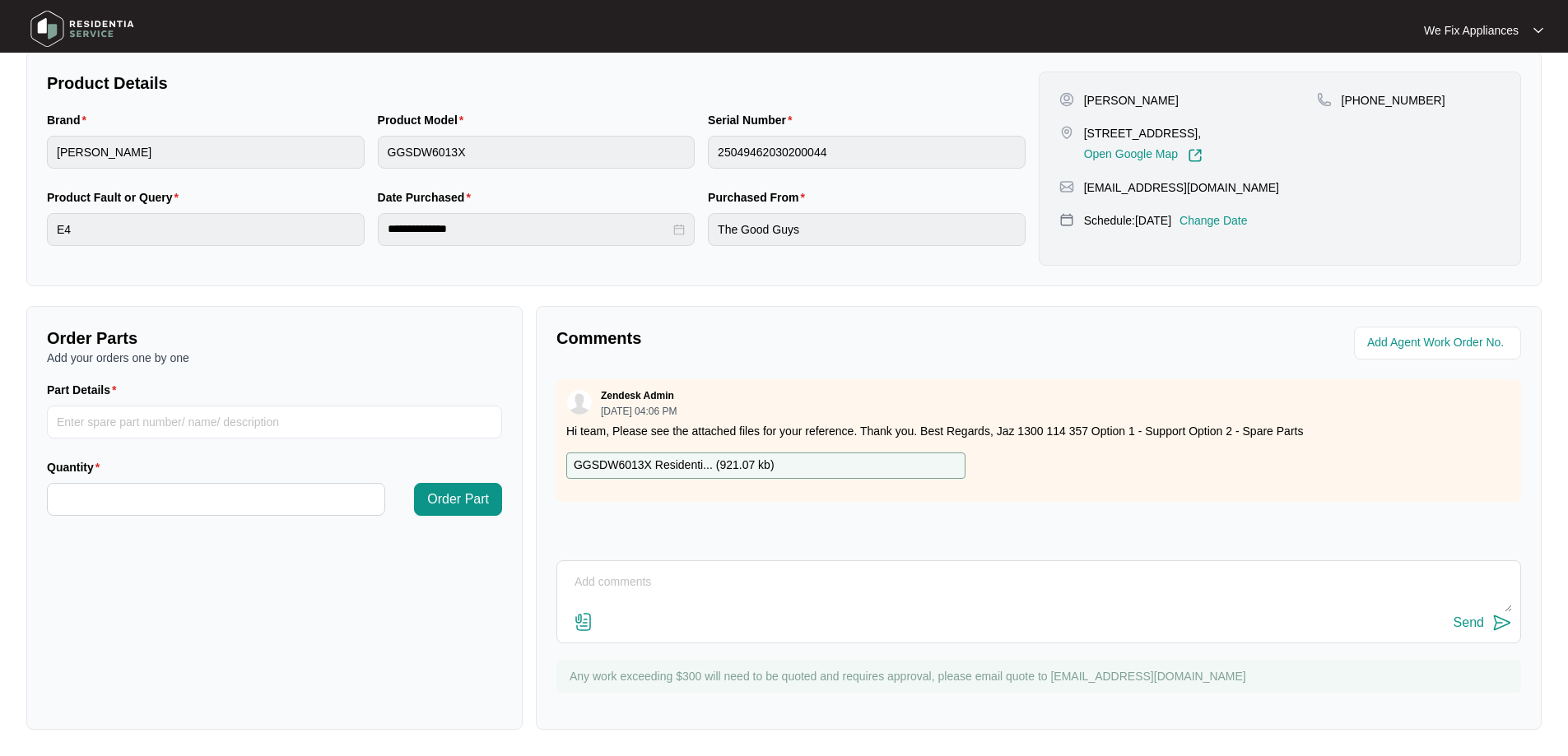
click at [671, 471] on p "GGSDW6013X Residenti... ( 921.07 kb )" at bounding box center [673, 465] width 200 height 18
click at [701, 461] on p "GGSDW6013X Residenti... ( 921.07 kb )" at bounding box center [673, 465] width 200 height 18
click at [203, 422] on input "Part Details" at bounding box center [274, 422] width 455 height 33
paste input "SP12337"
type input "SP12337 wash pump"
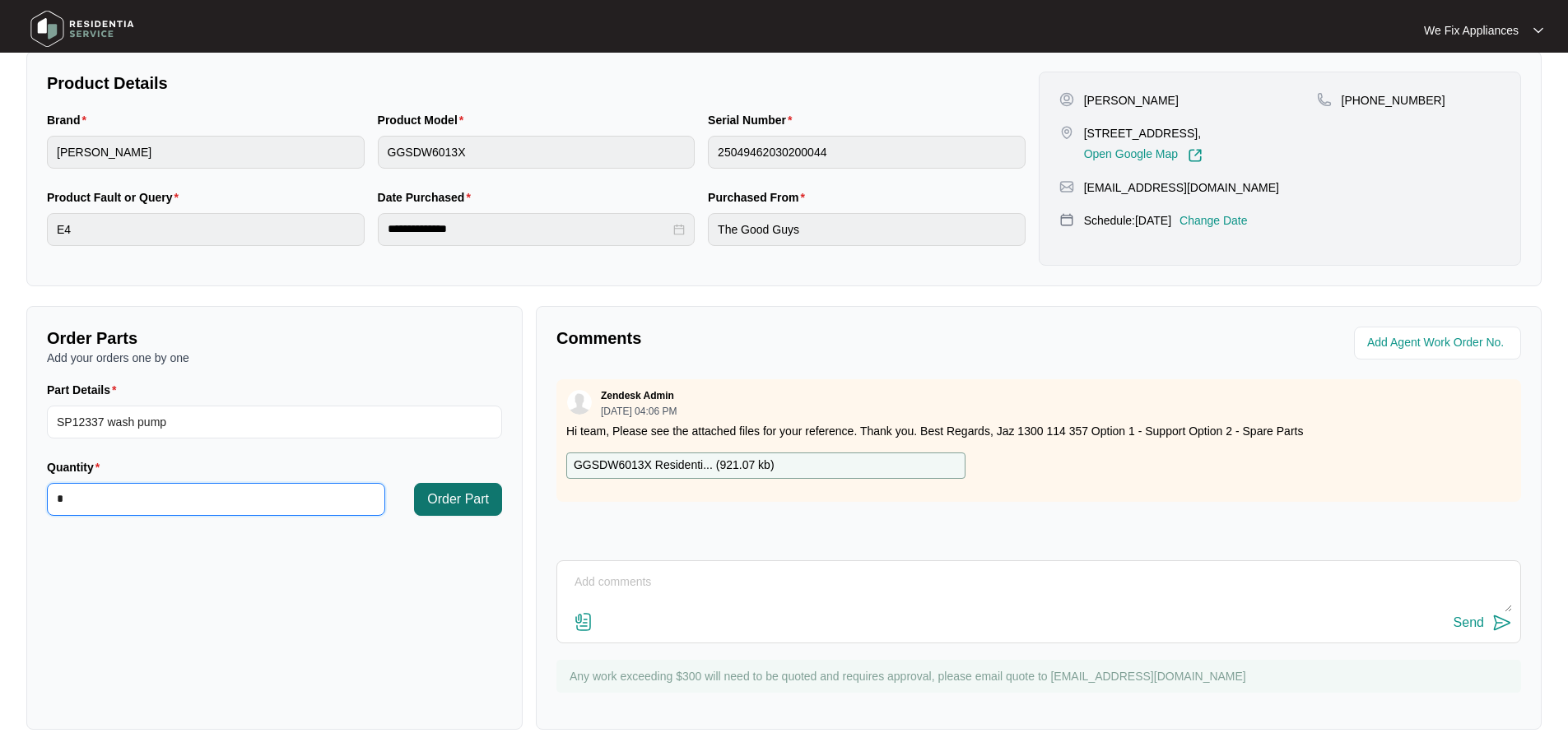
type input "*"
click at [459, 493] on span "Order Part" at bounding box center [458, 499] width 62 height 20
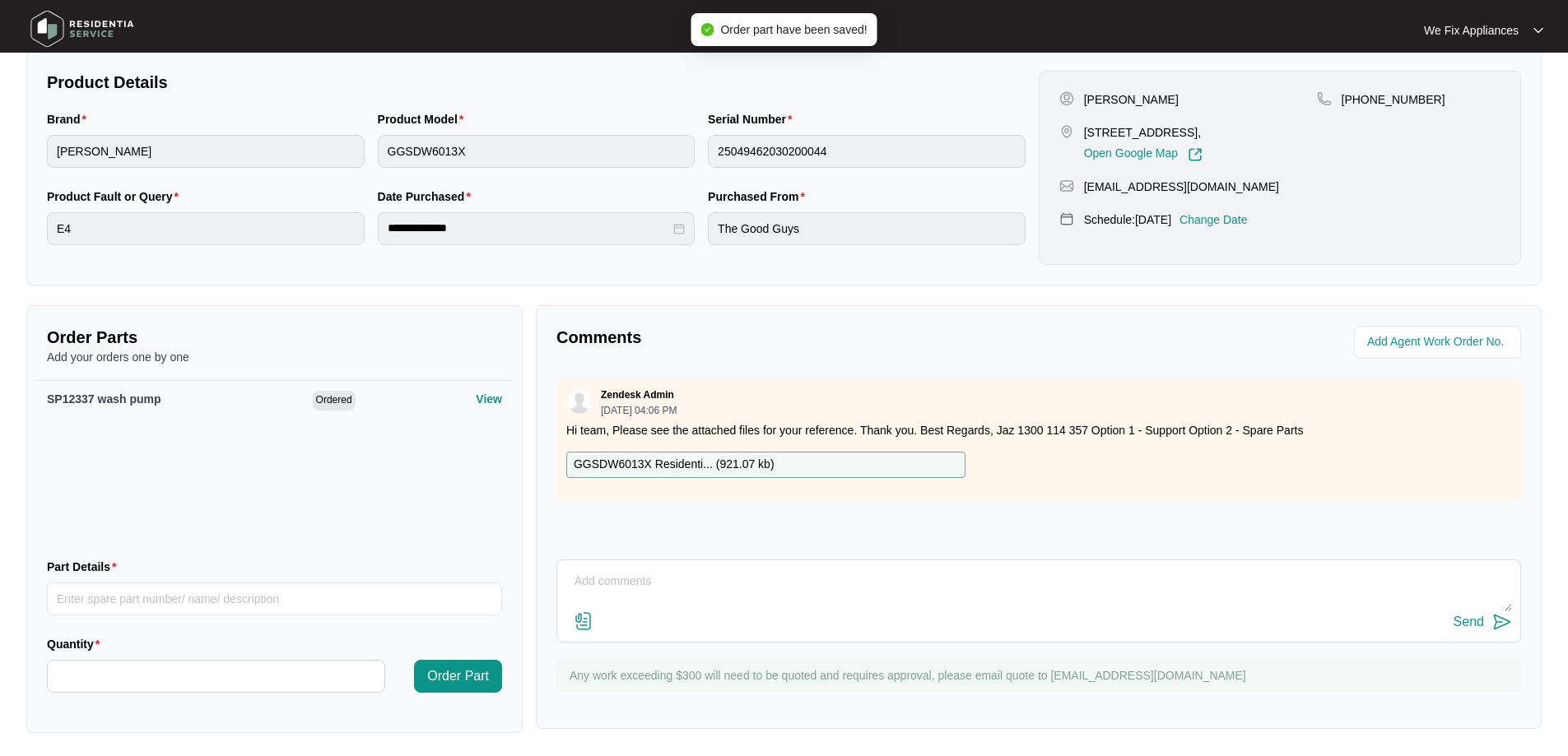
scroll to position [0, 0]
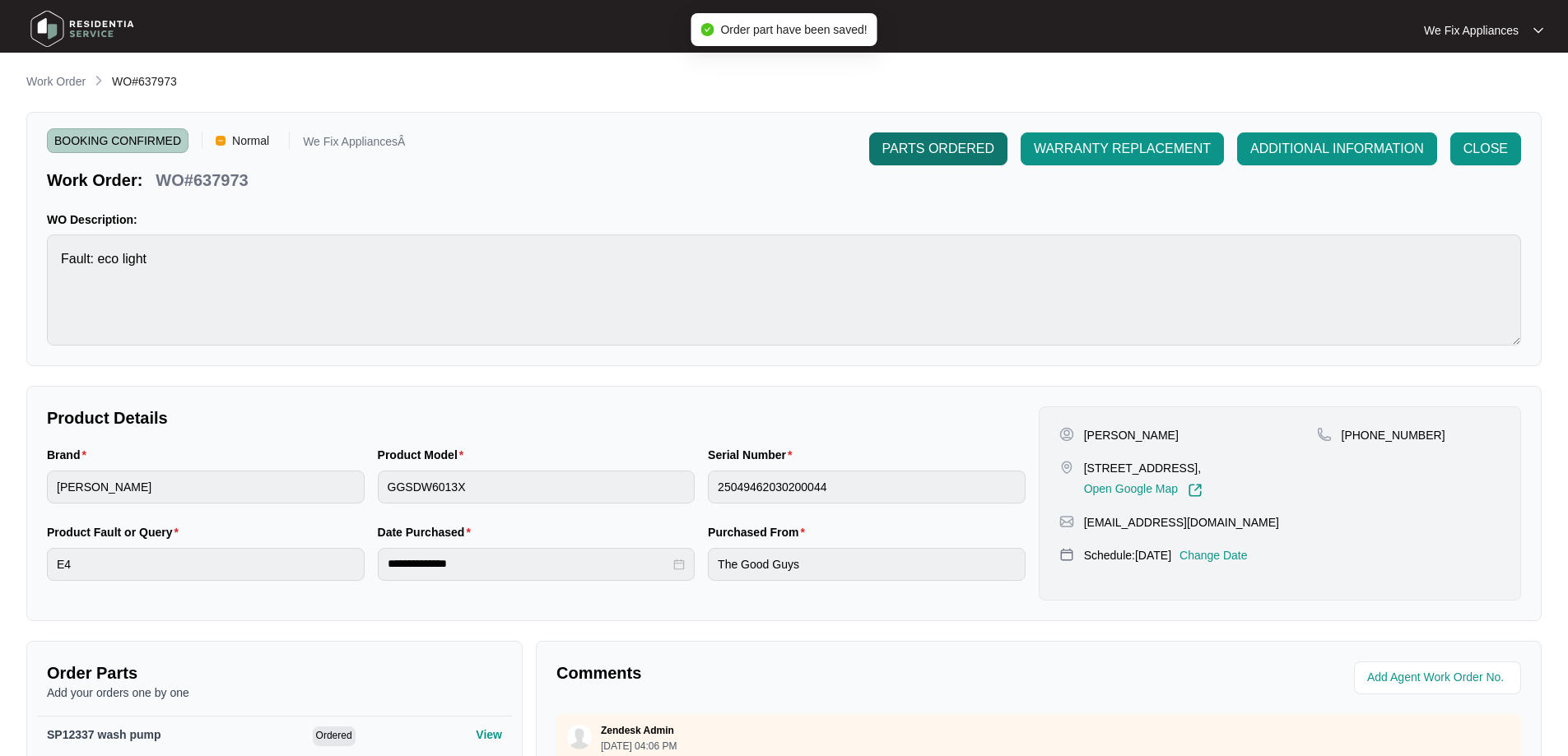
click at [952, 161] on button "PARTS ORDERED" at bounding box center [938, 149] width 138 height 33
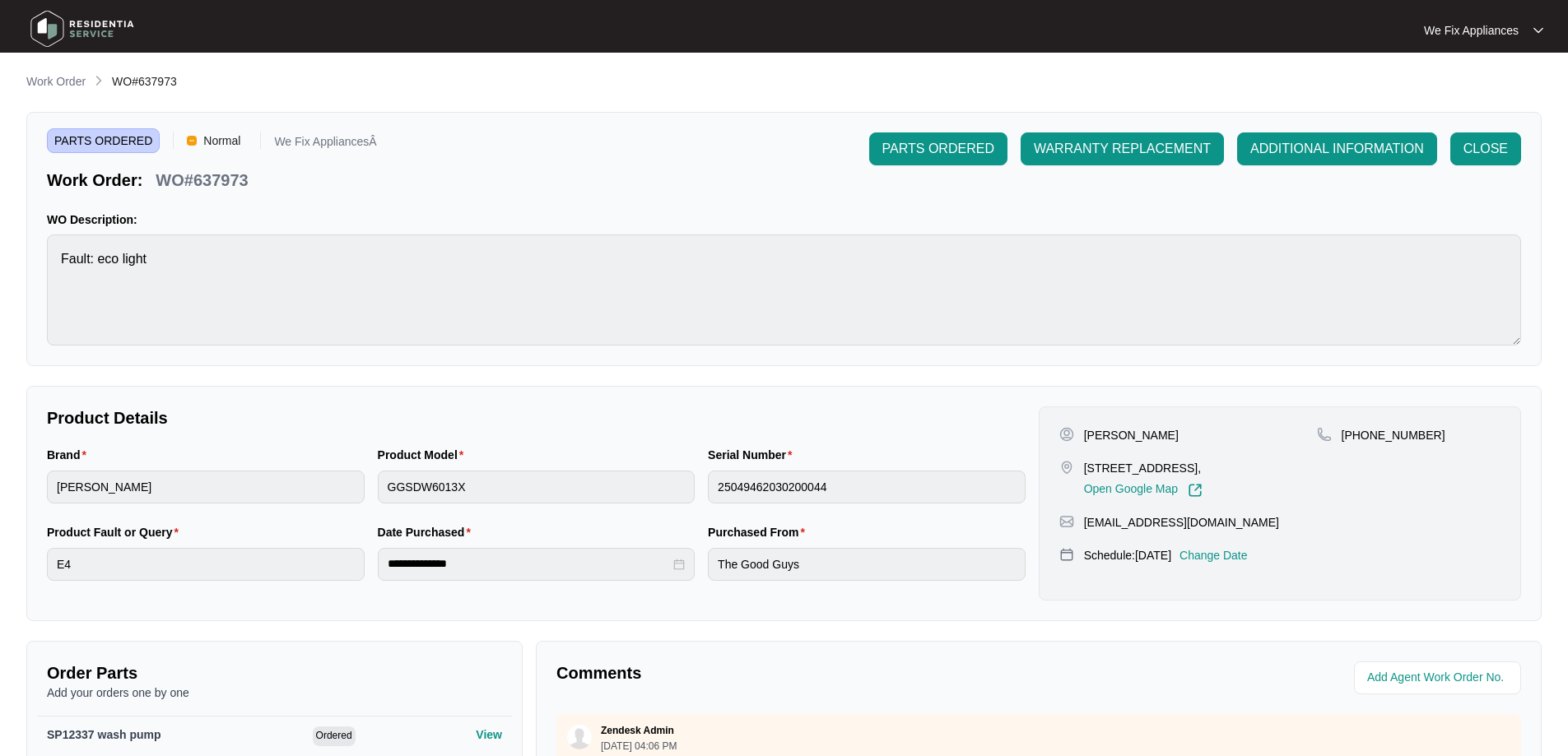
click at [74, 23] on img at bounding box center [83, 28] width 115 height 49
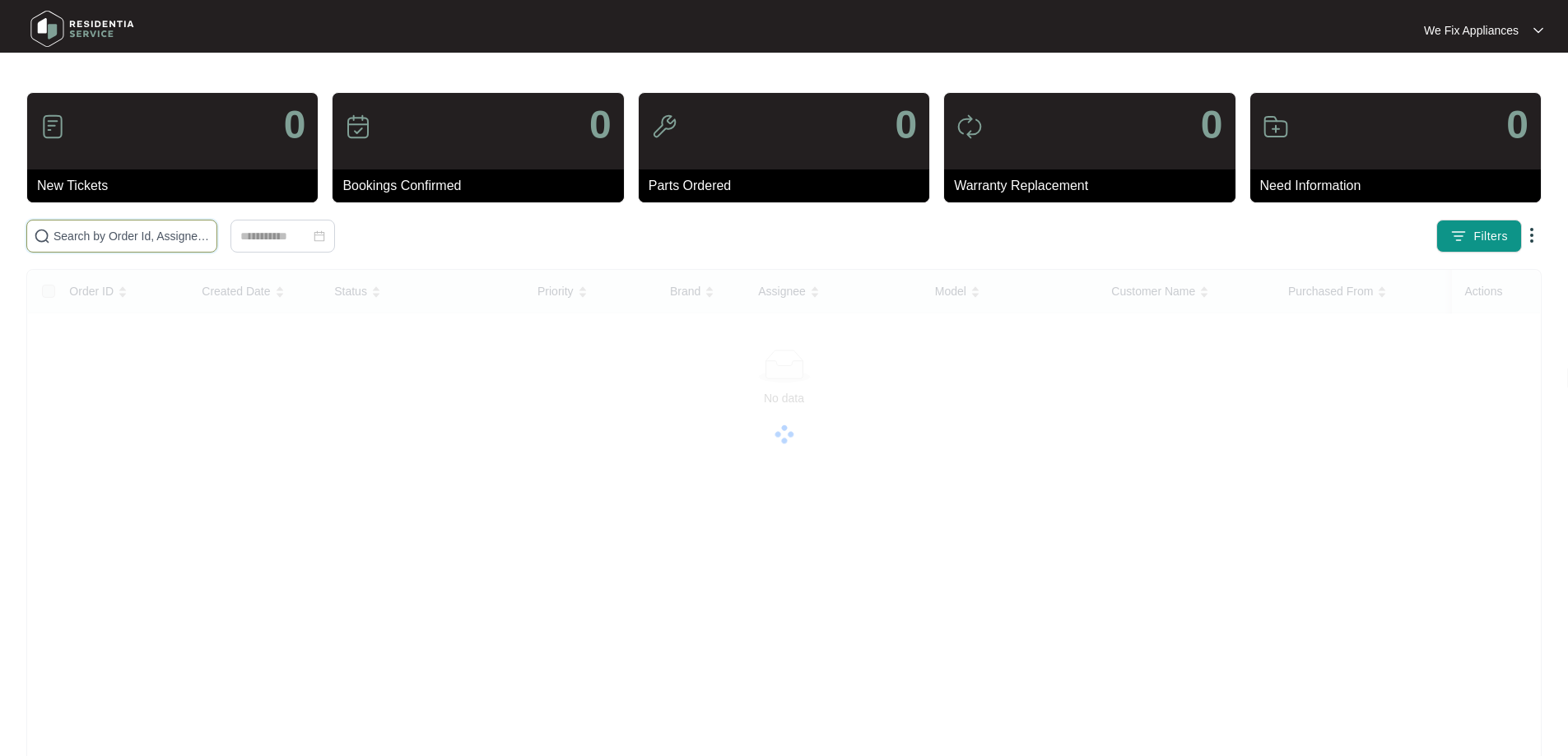
click at [135, 242] on input "text" at bounding box center [132, 236] width 157 height 18
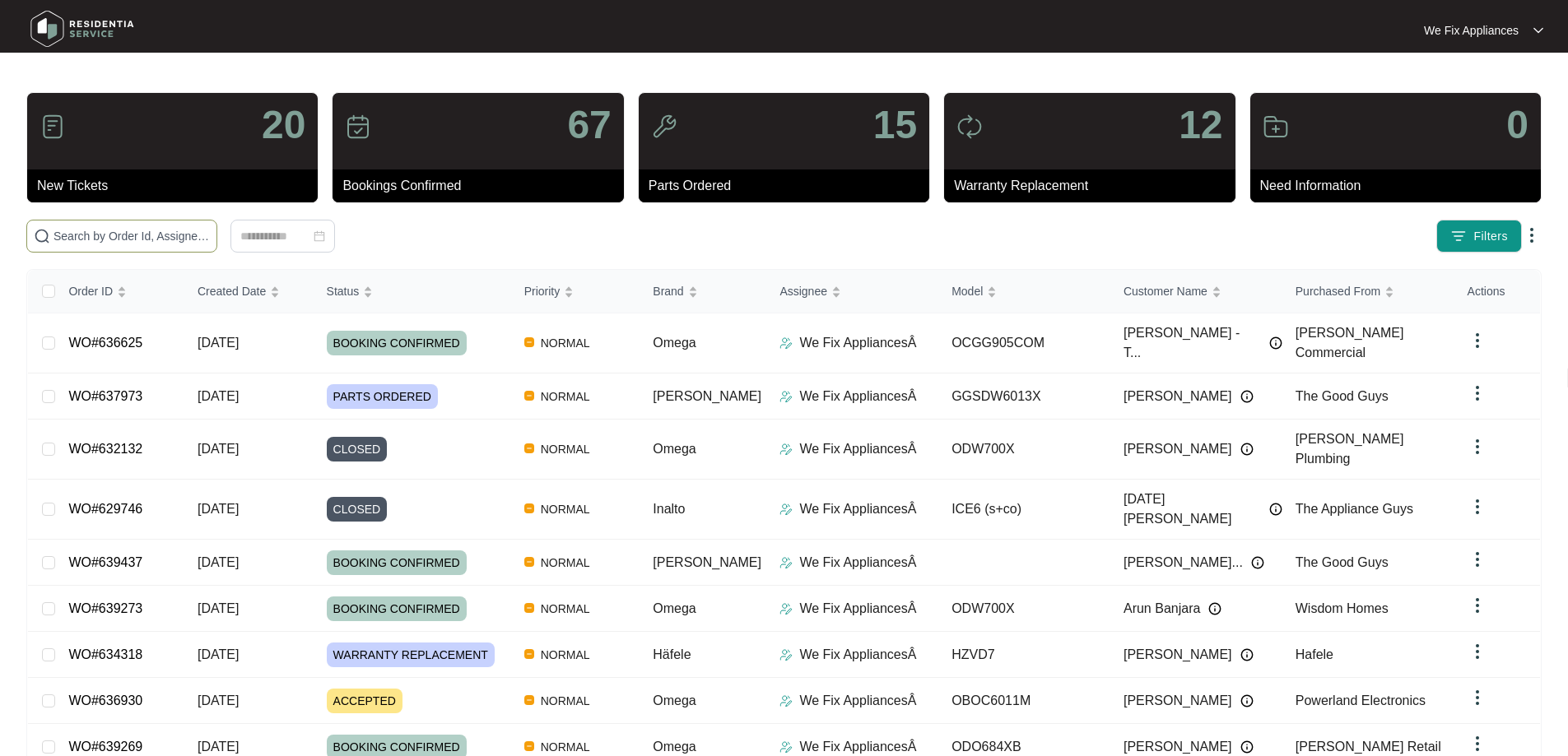
paste input "635281"
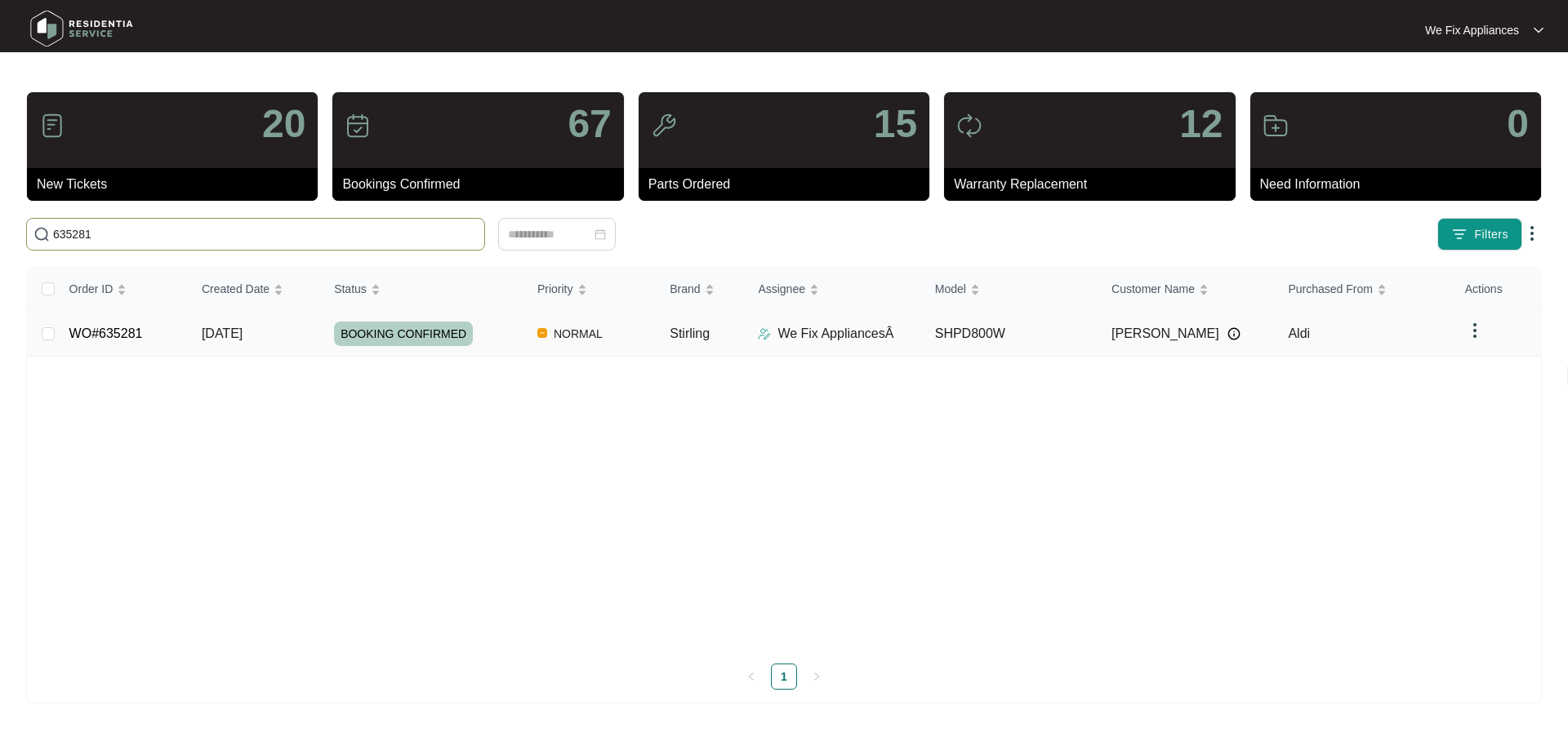
type input "635281"
click at [406, 329] on span "BOOKING CONFIRMED" at bounding box center [403, 334] width 139 height 25
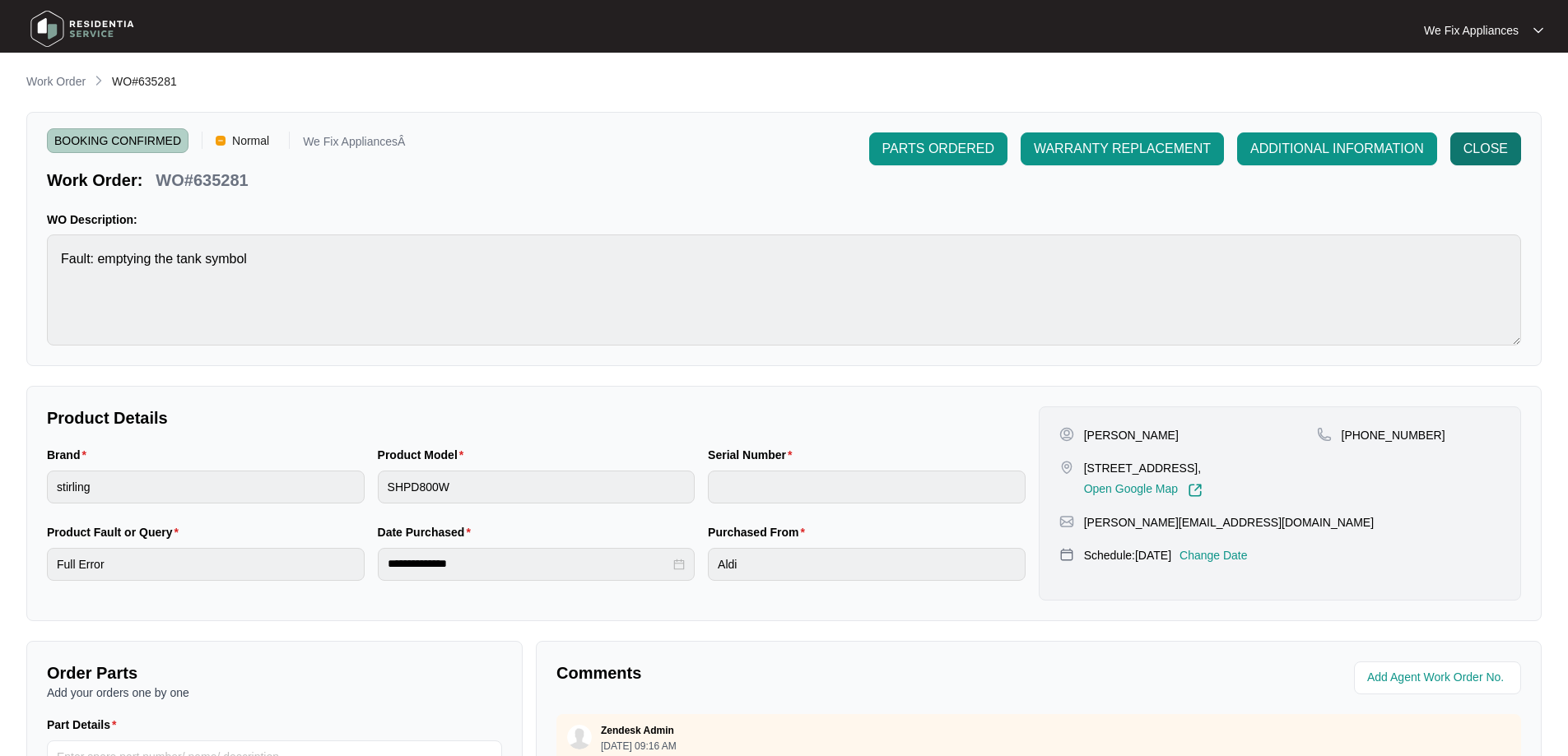
click at [1483, 150] on span "CLOSE" at bounding box center [1485, 149] width 45 height 20
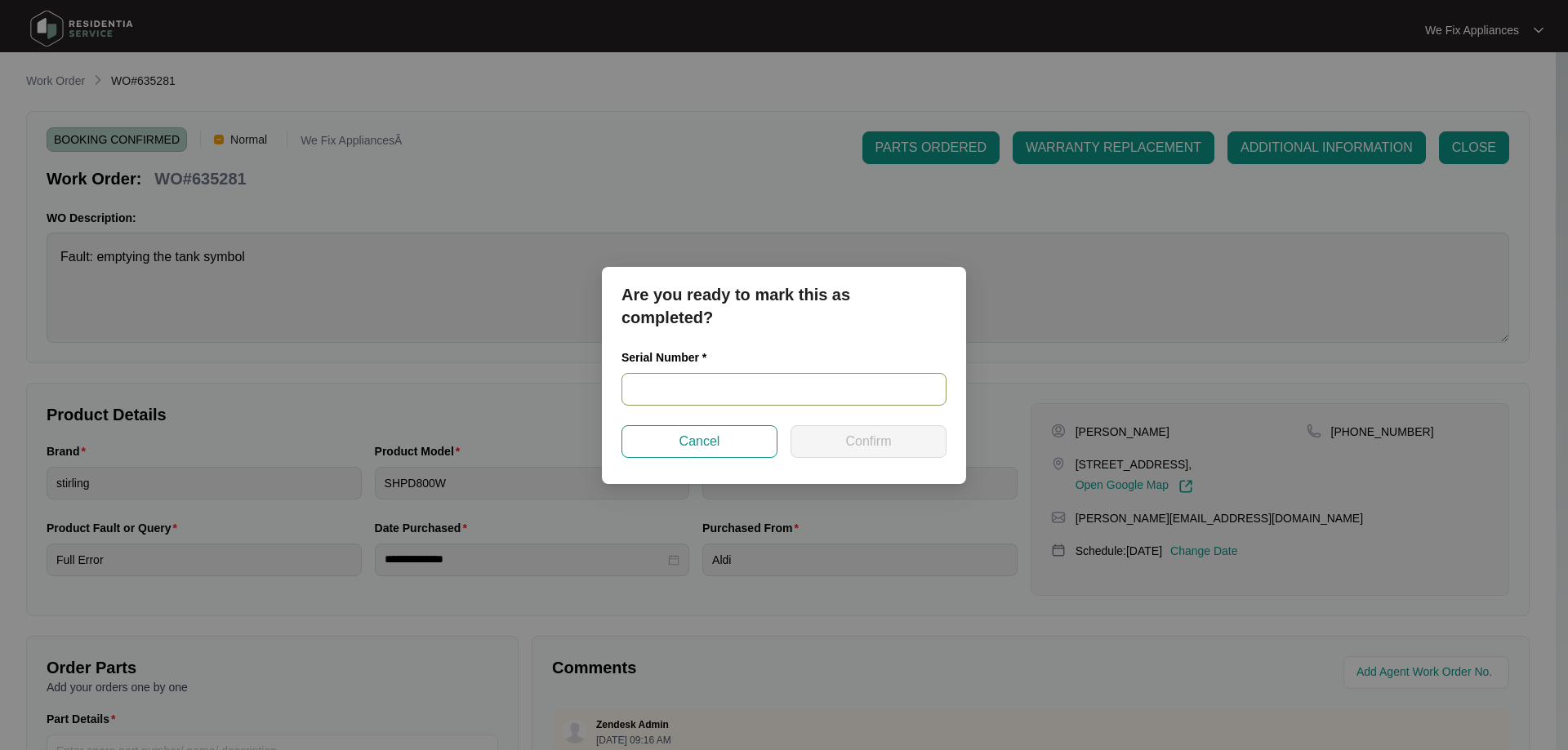
click at [670, 396] on input "text" at bounding box center [784, 389] width 325 height 32
paste input "540V3702401A5095P00384"
type input "540V3702401A5095P00384"
click at [853, 442] on span "Confirm" at bounding box center [868, 441] width 46 height 20
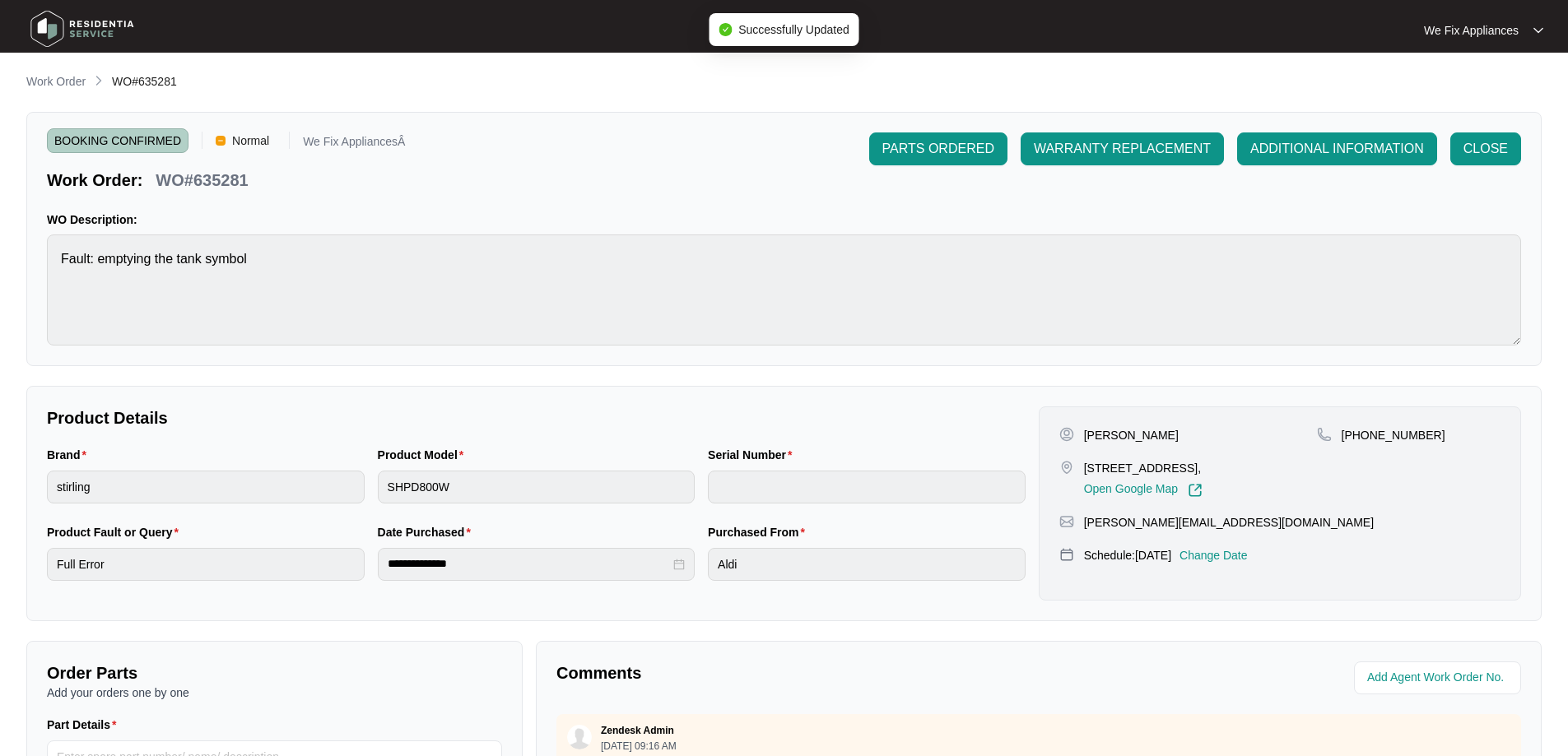
type input "540V3702401A5095P00384"
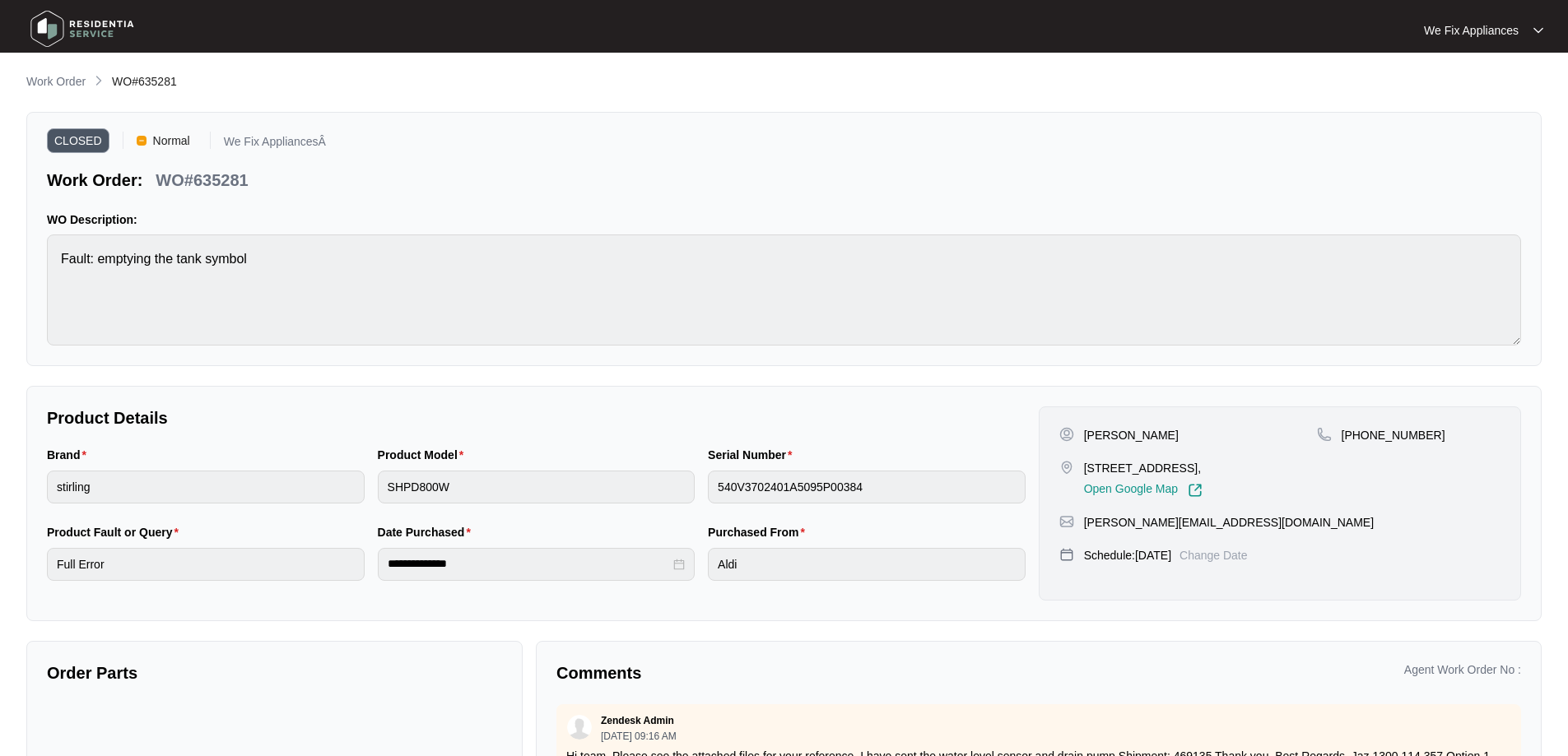
click at [77, 27] on img at bounding box center [83, 28] width 115 height 49
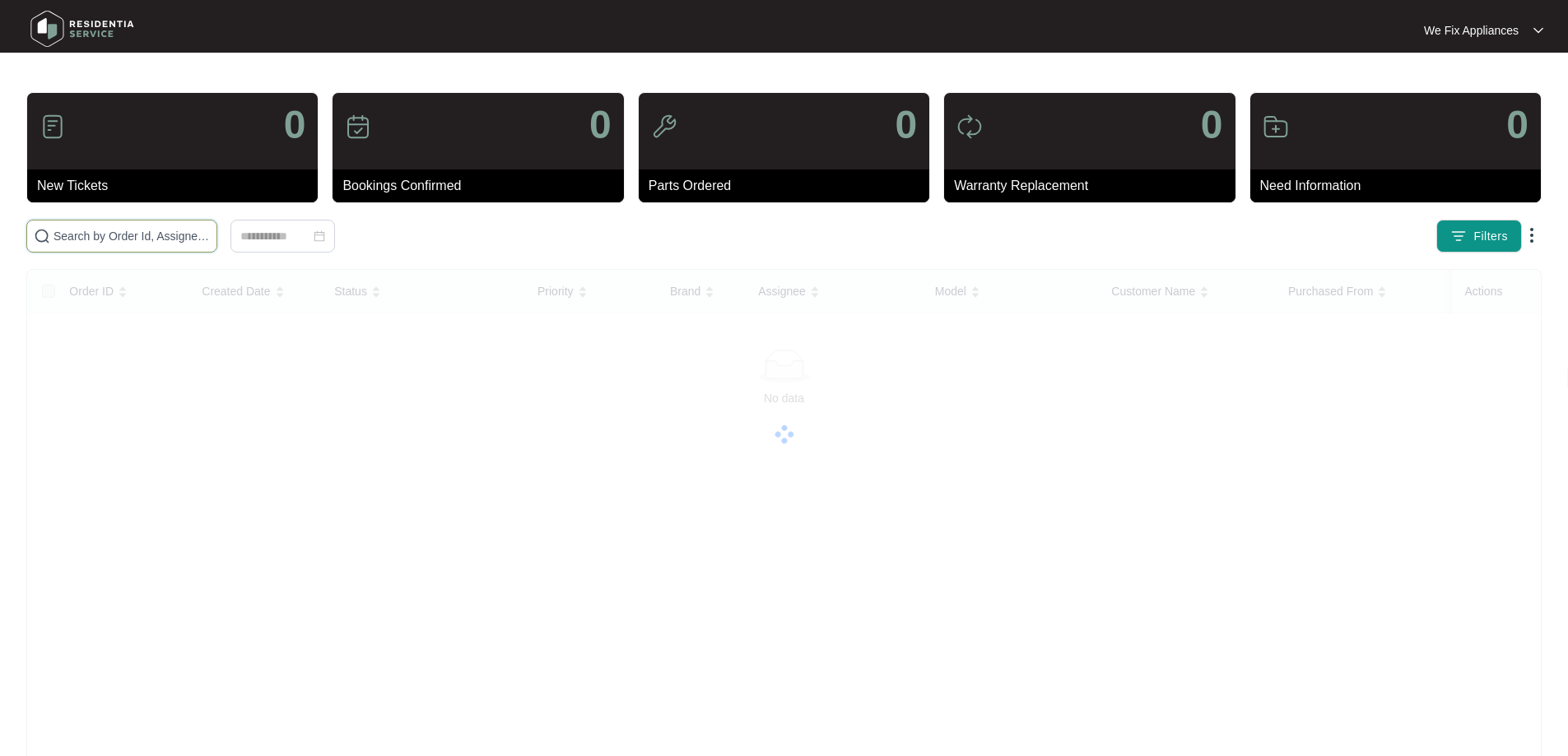
click at [84, 240] on input "text" at bounding box center [132, 236] width 157 height 18
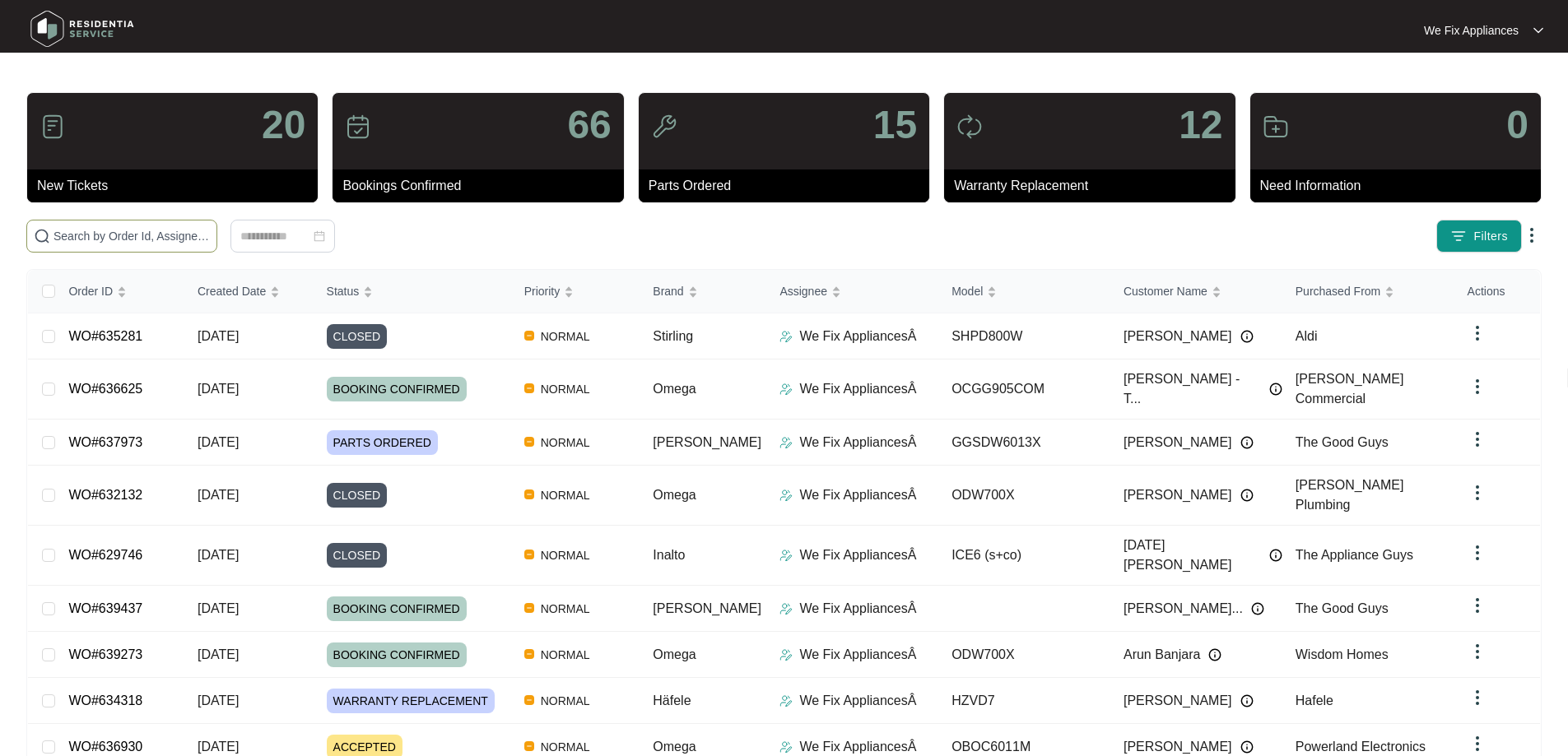
paste input "638146"
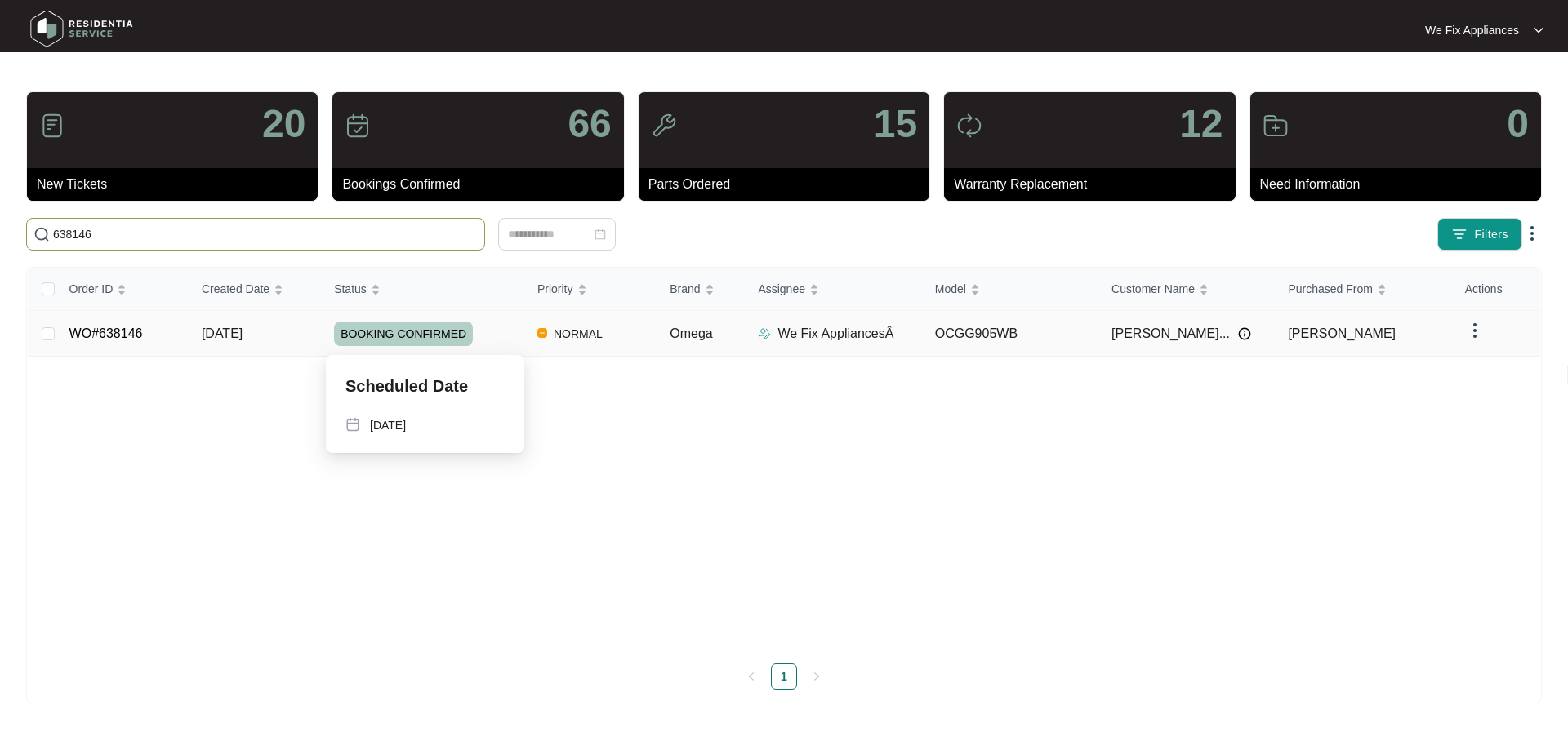
type input "638146"
click at [403, 339] on span "BOOKING CONFIRMED" at bounding box center [403, 334] width 139 height 25
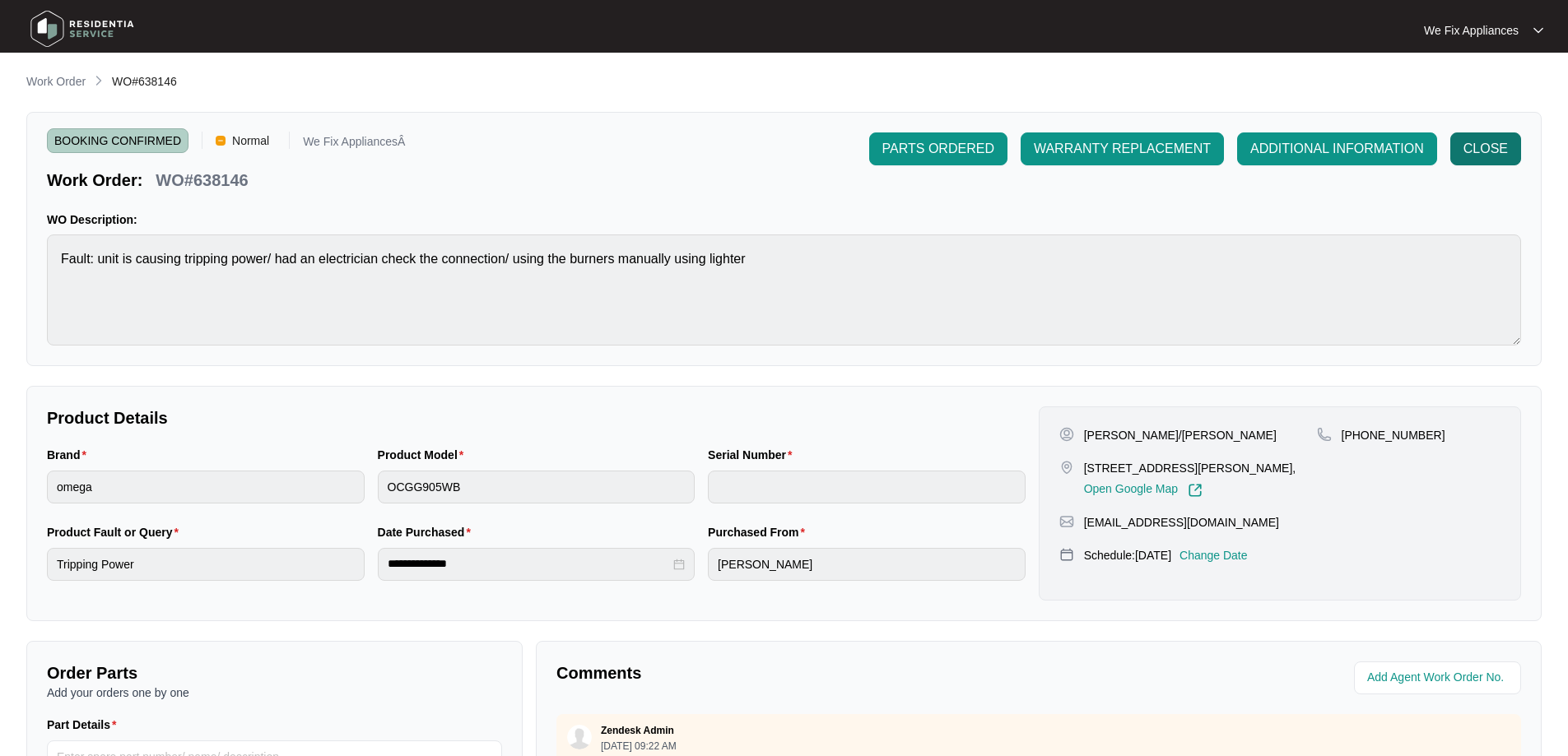
click at [1471, 148] on span "CLOSE" at bounding box center [1485, 149] width 45 height 20
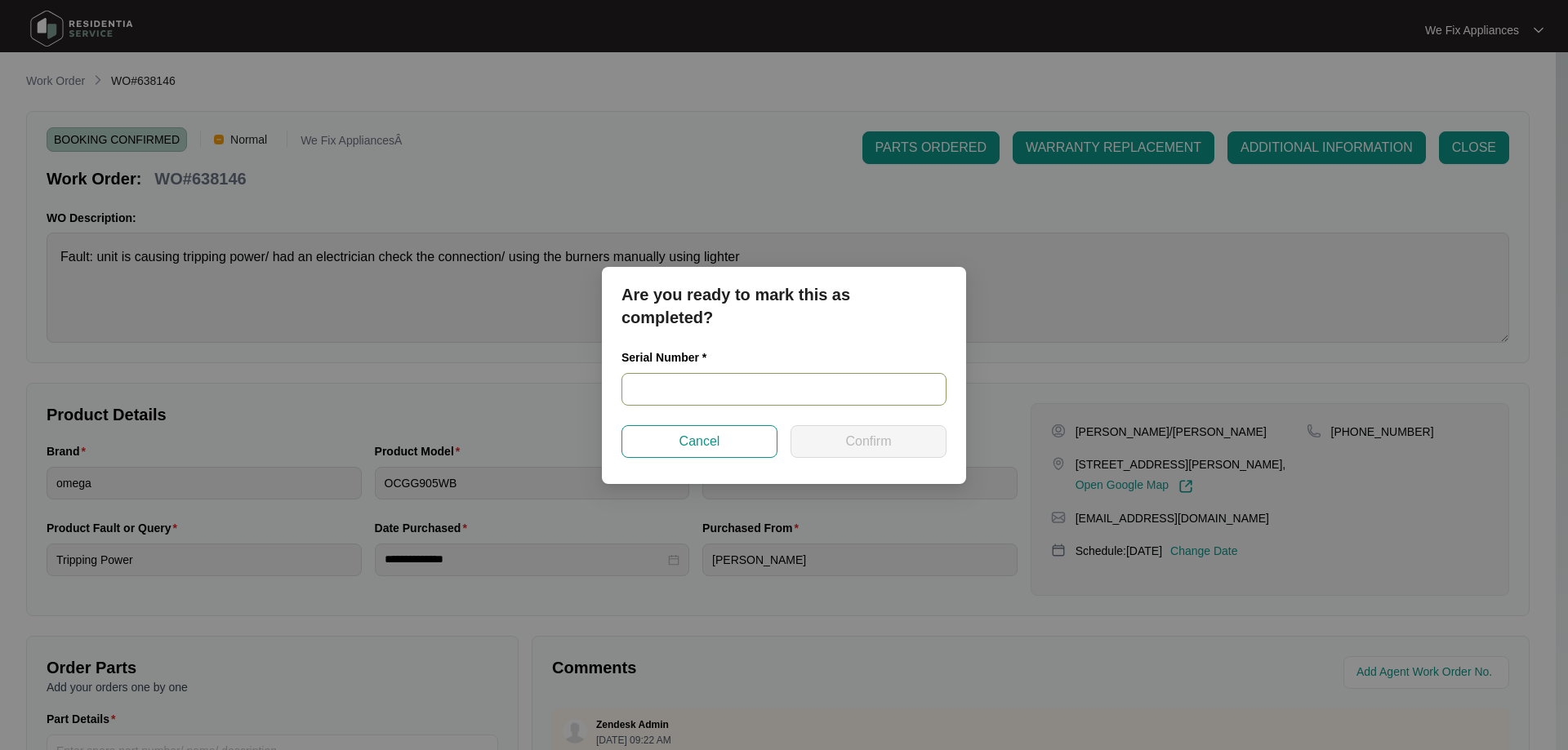
click at [690, 392] on input "text" at bounding box center [784, 389] width 325 height 32
paste input "96618182407010035"
type input "96618182407010035"
click at [857, 444] on span "Confirm" at bounding box center [868, 441] width 46 height 20
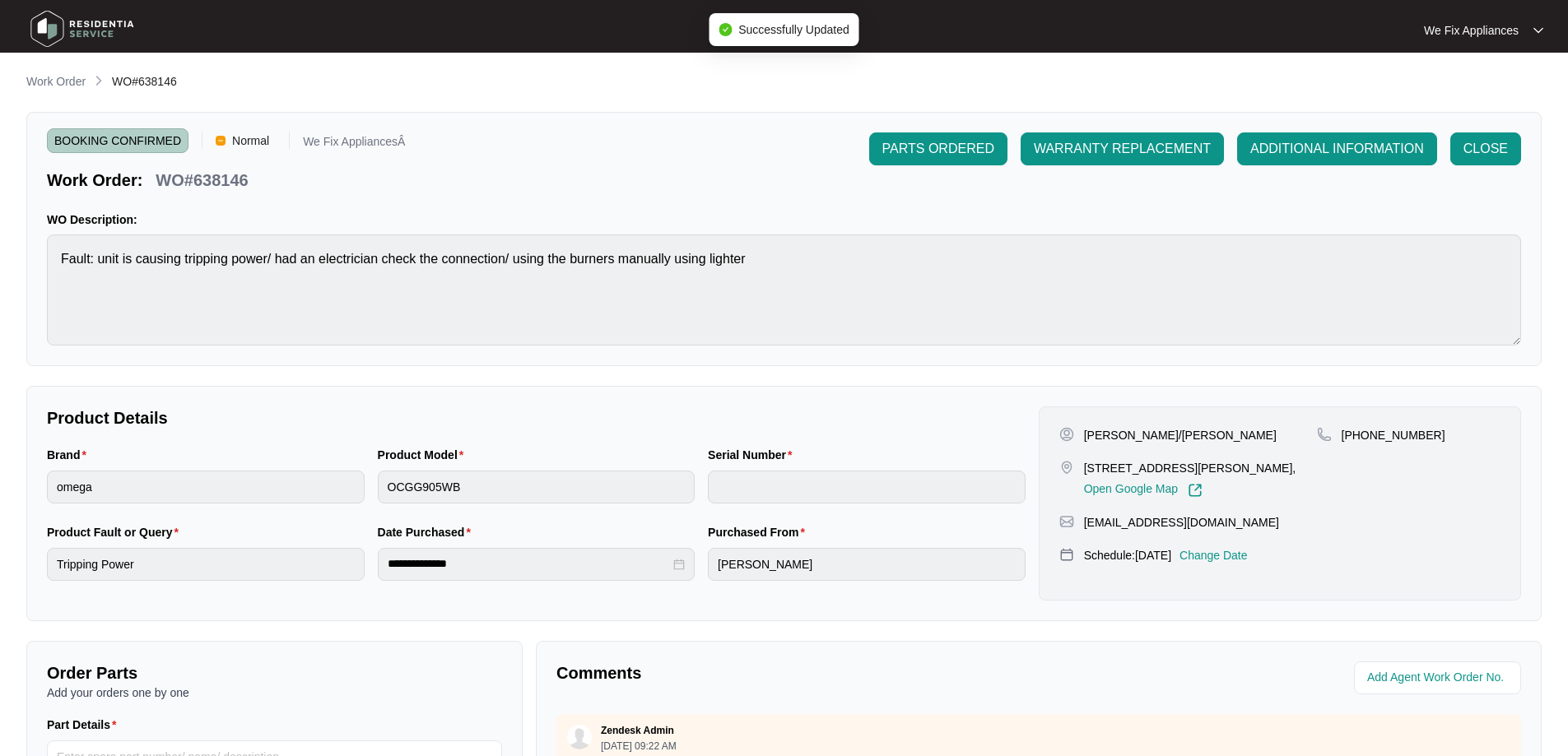
type input "96618182407010035"
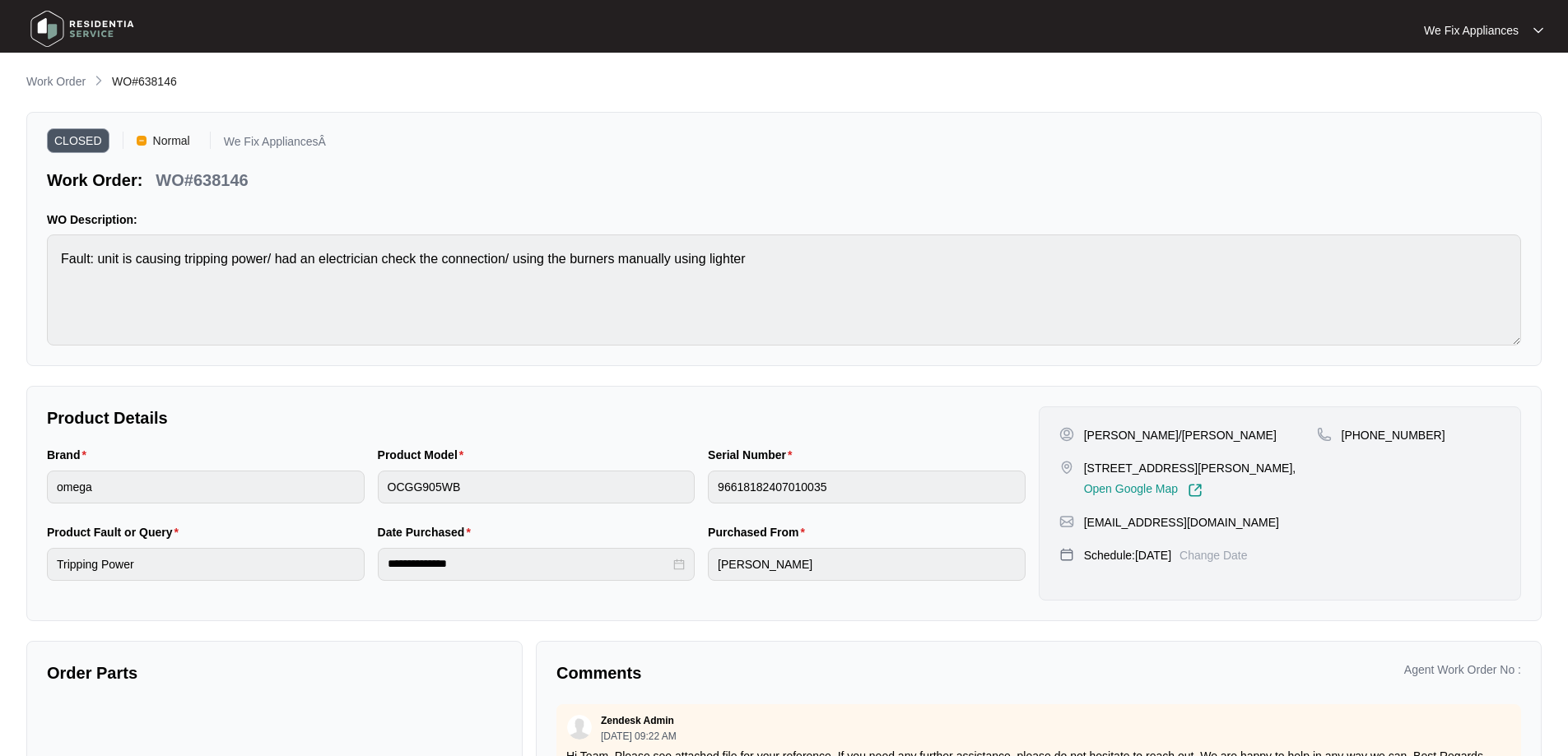
click at [84, 29] on img at bounding box center [83, 28] width 115 height 49
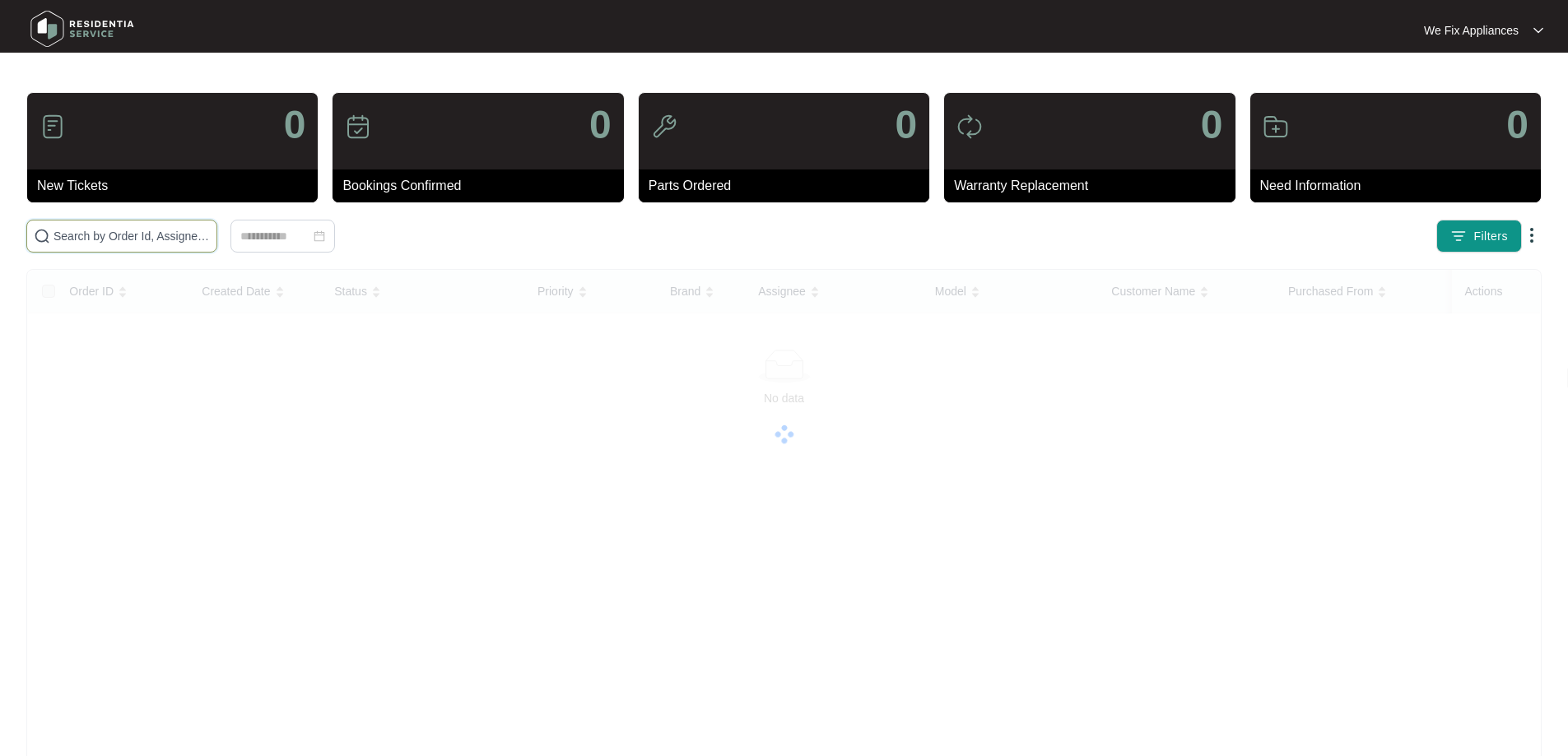
click at [127, 230] on input "text" at bounding box center [132, 236] width 157 height 18
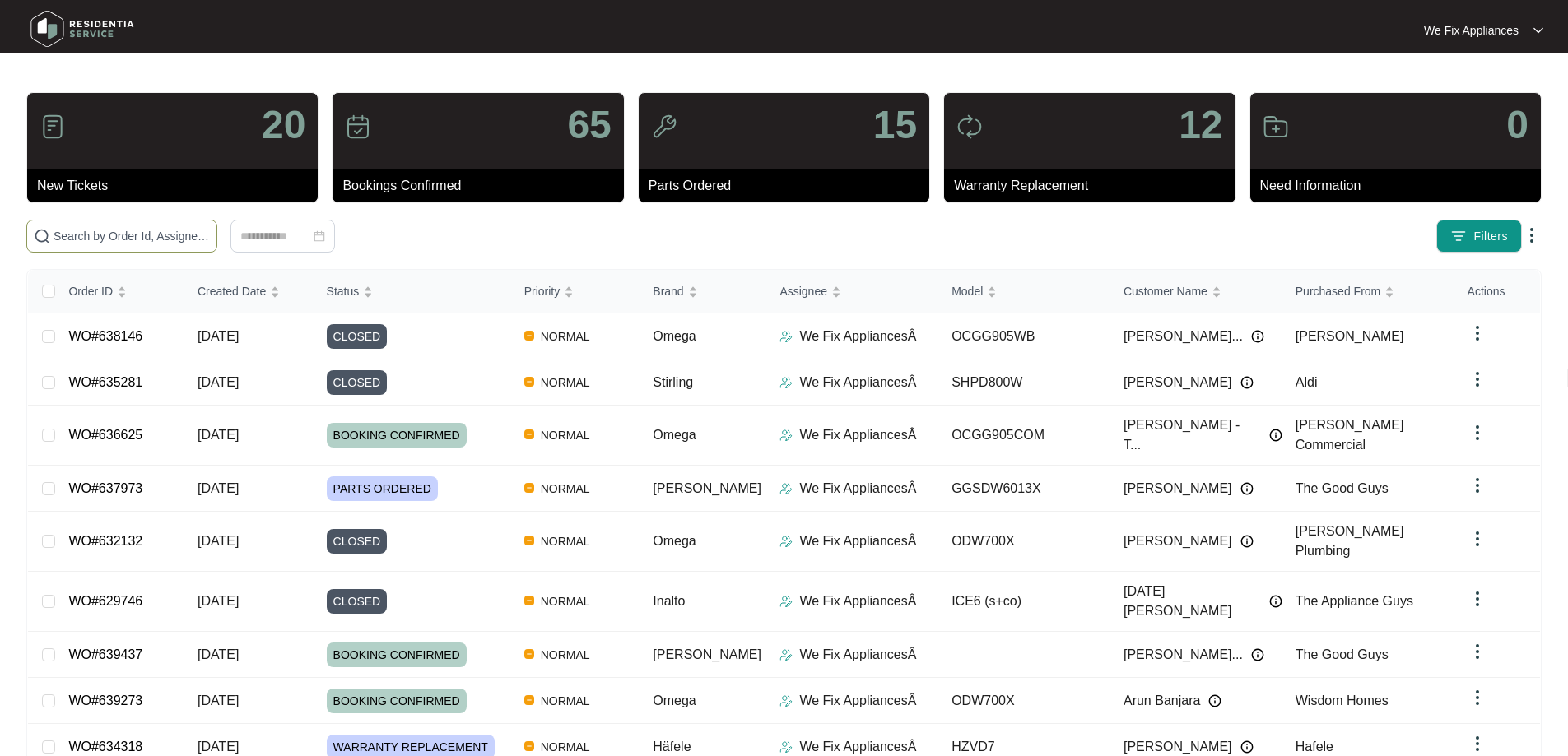
paste input "636930"
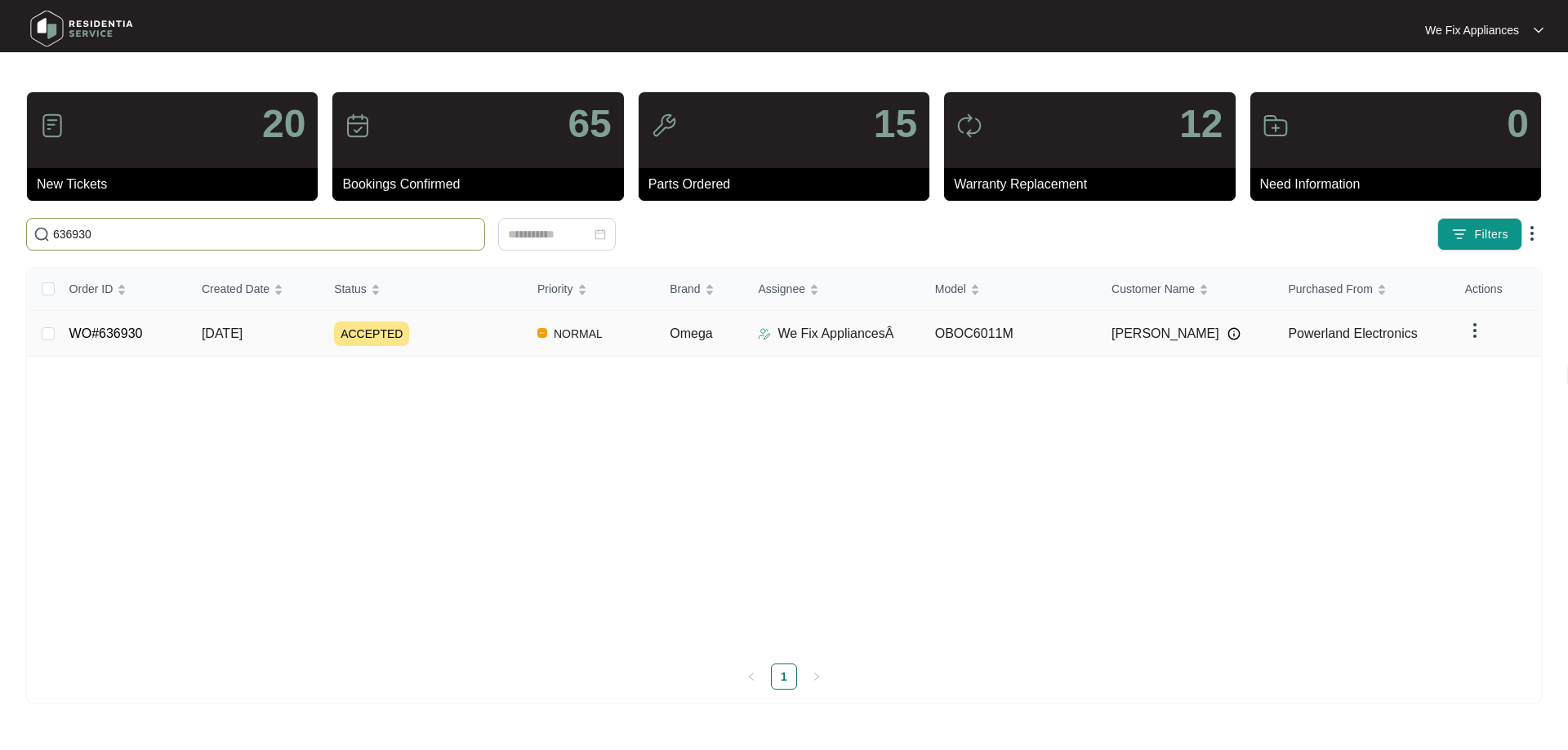
type input "636930"
click at [374, 337] on span "ACCEPTED" at bounding box center [371, 334] width 75 height 25
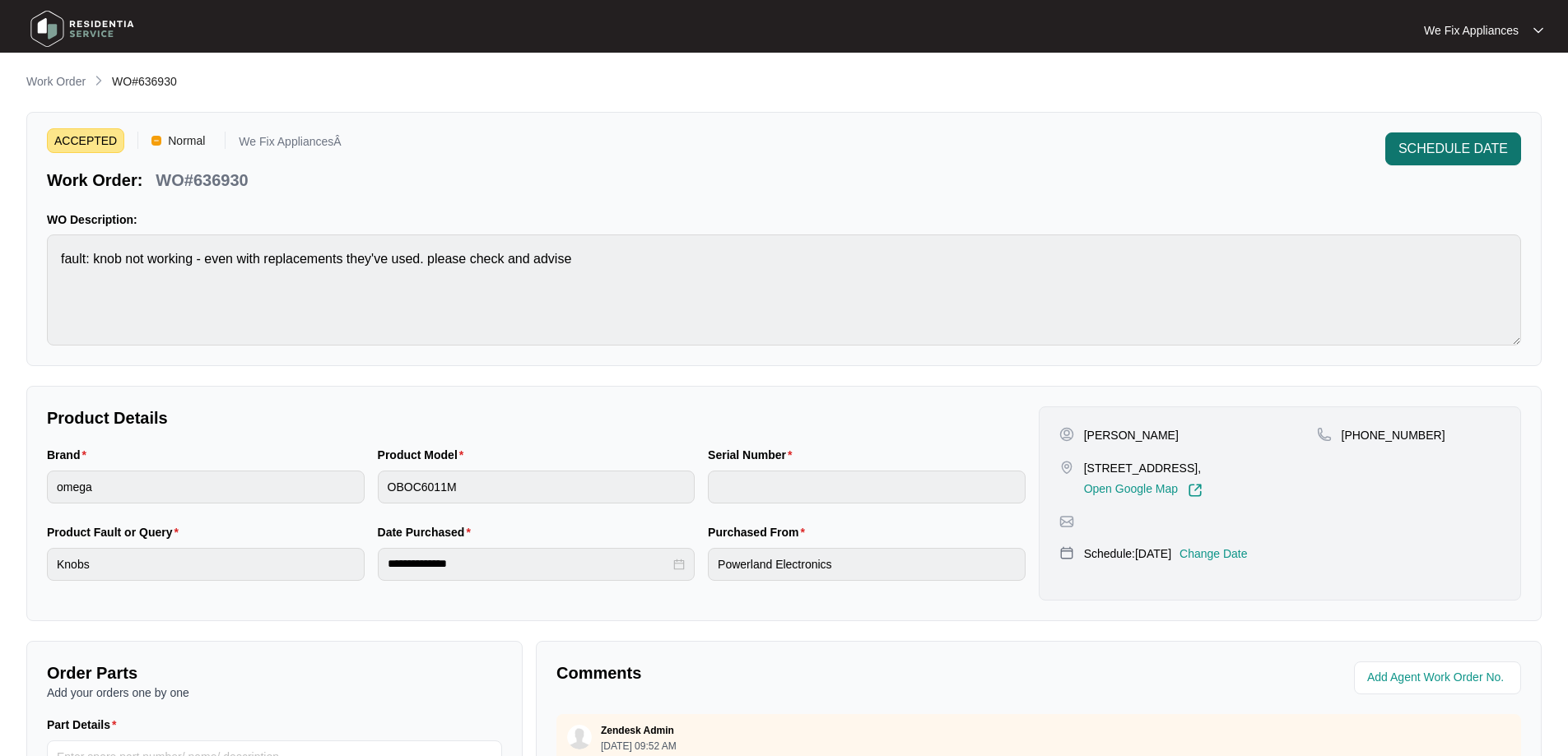
click at [1436, 153] on span "SCHEDULE DATE" at bounding box center [1452, 149] width 109 height 20
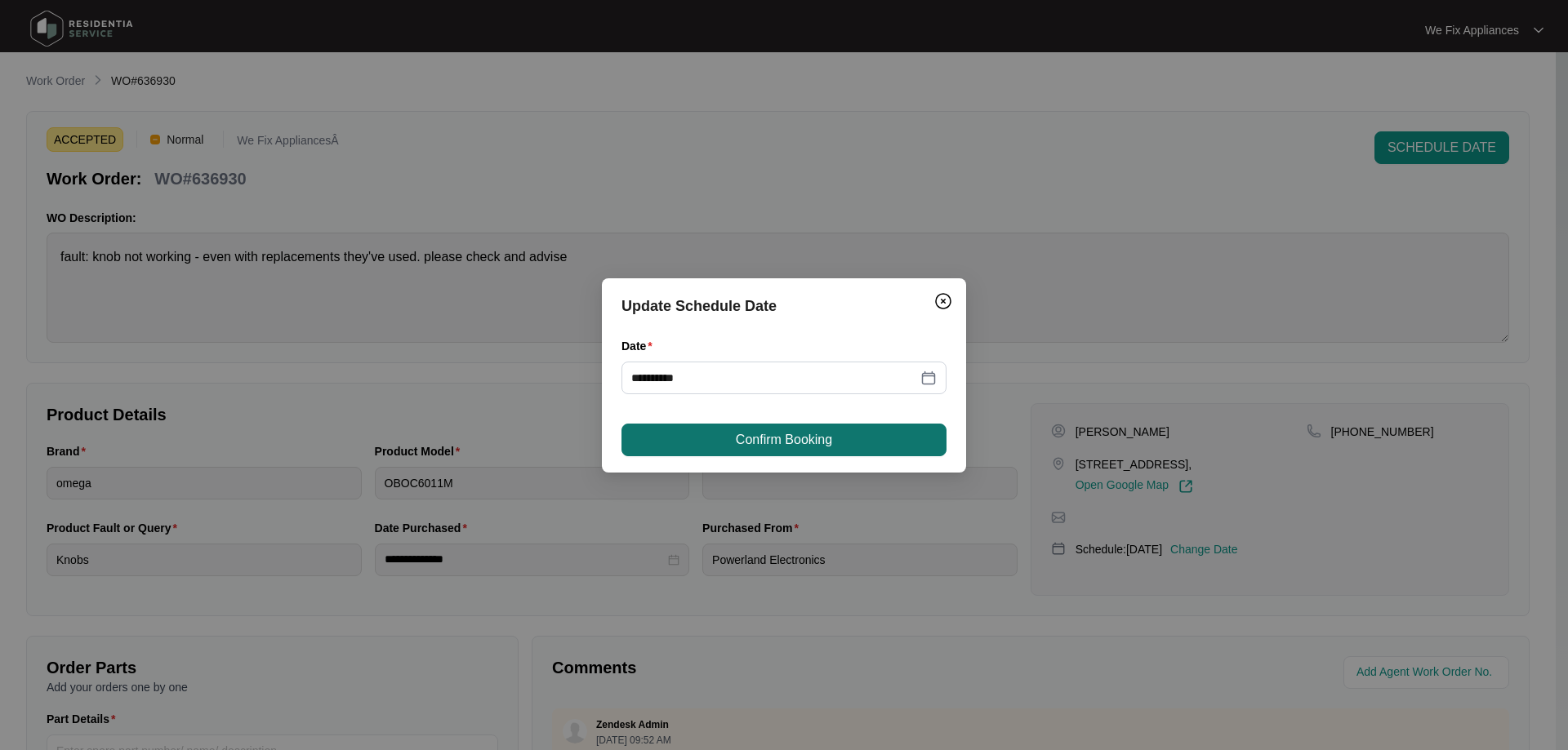
click at [819, 437] on span "Confirm Booking" at bounding box center [784, 439] width 96 height 20
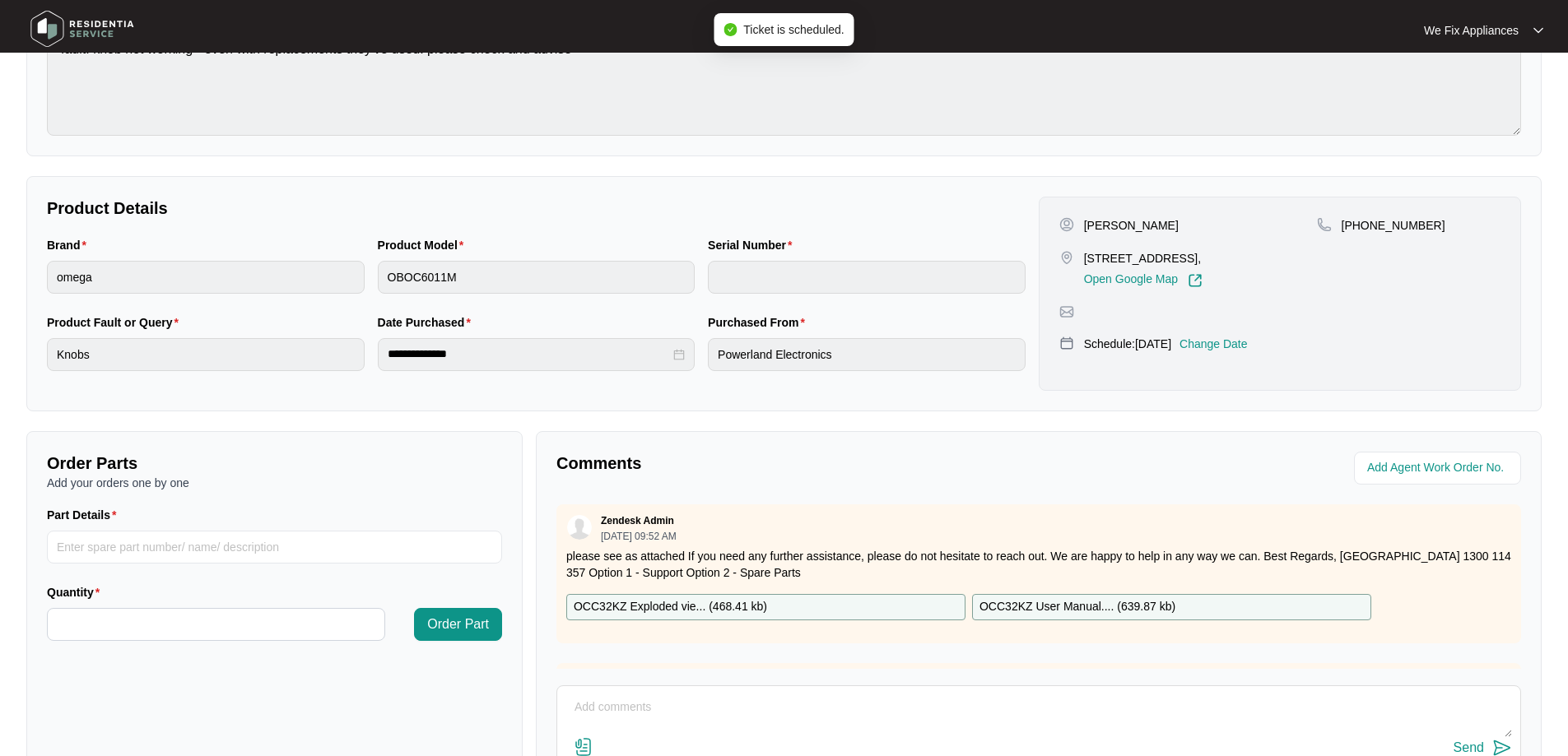
scroll to position [335, 0]
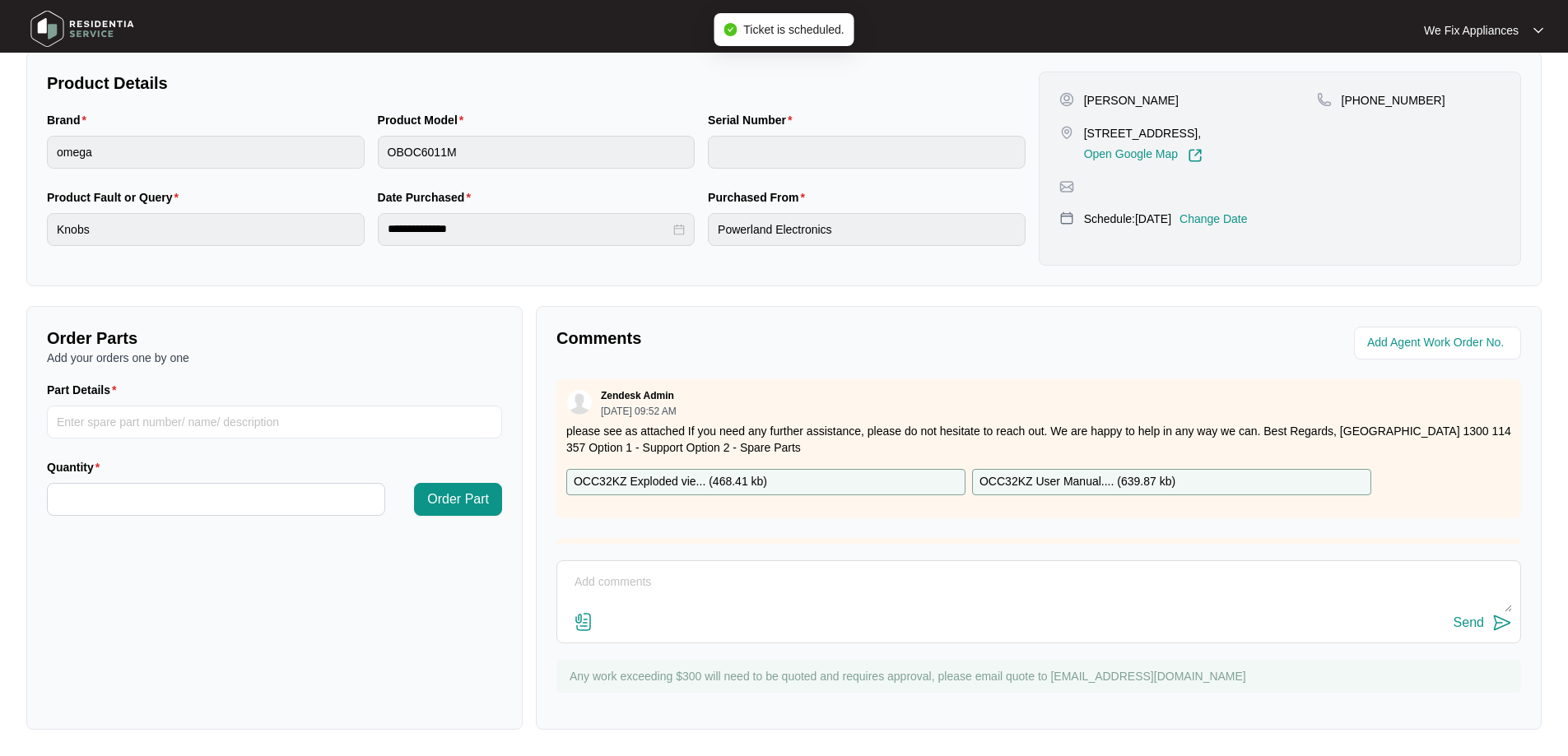
click at [695, 476] on p "OCC32KZ Exploded vie... ( 468.41 kb )" at bounding box center [670, 482] width 194 height 18
click at [175, 421] on input "Part Details" at bounding box center [274, 422] width 455 height 33
paste input "SP20153"
type input "SP20153 display PCB"
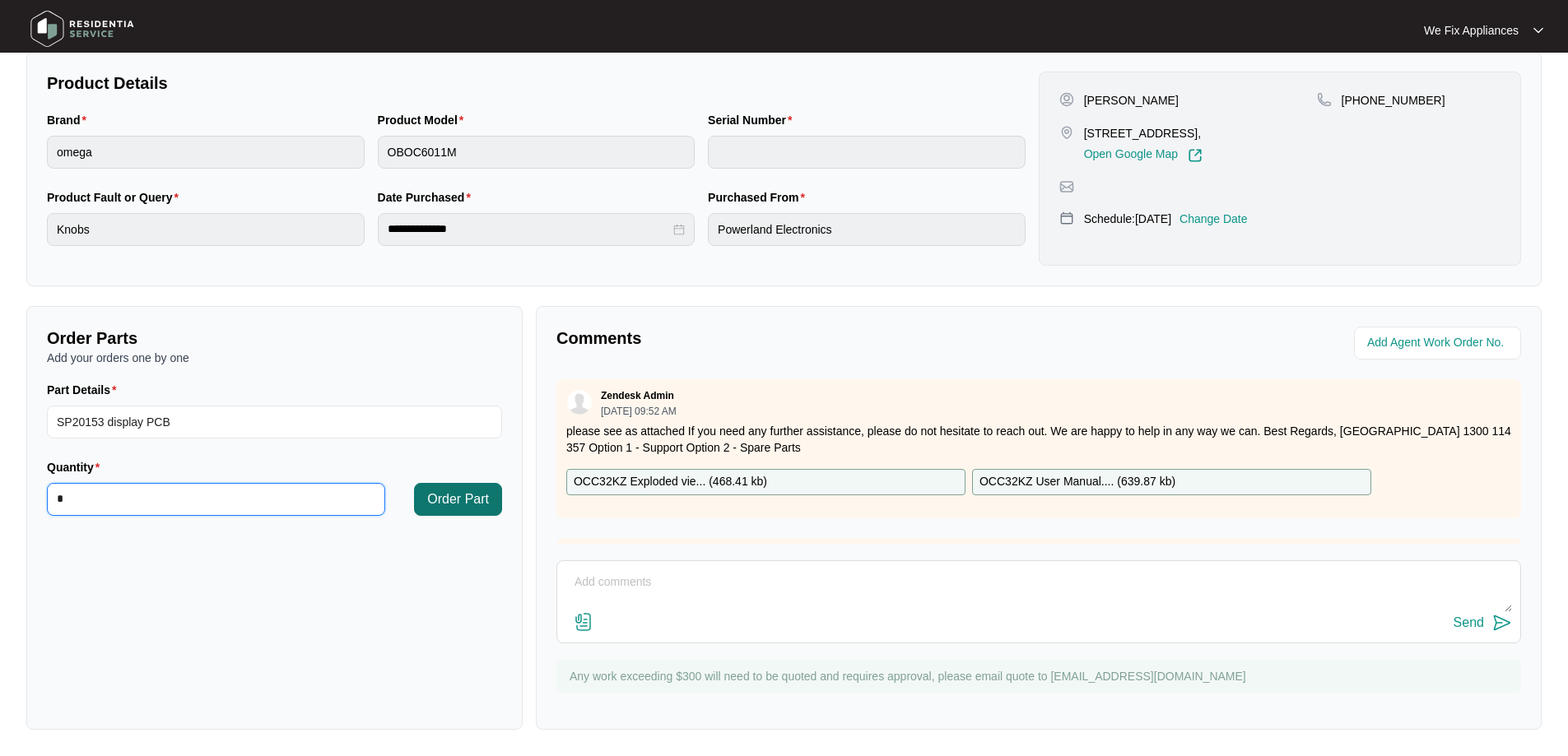
type input "*"
click at [470, 507] on span "Order Part" at bounding box center [458, 499] width 62 height 20
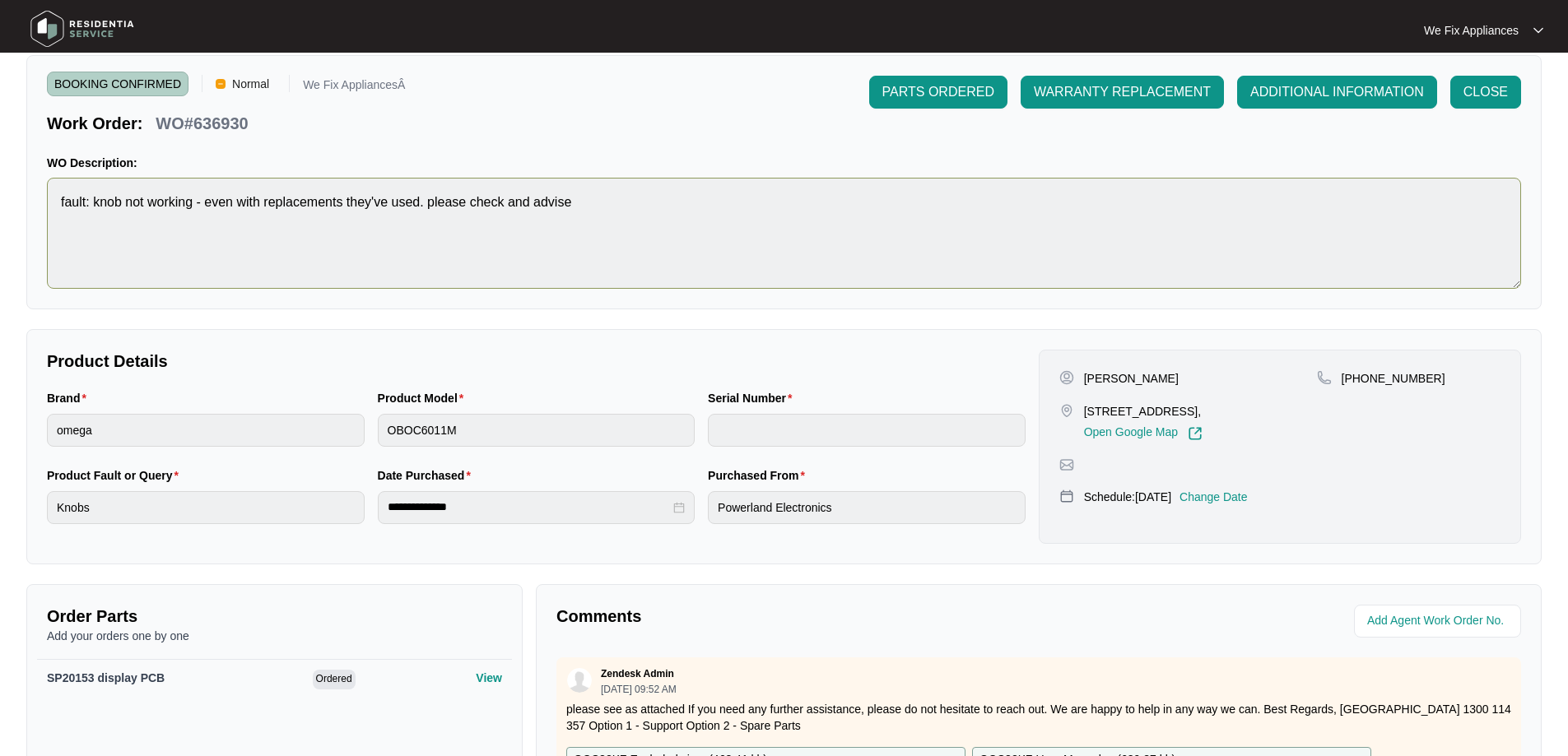
scroll to position [0, 0]
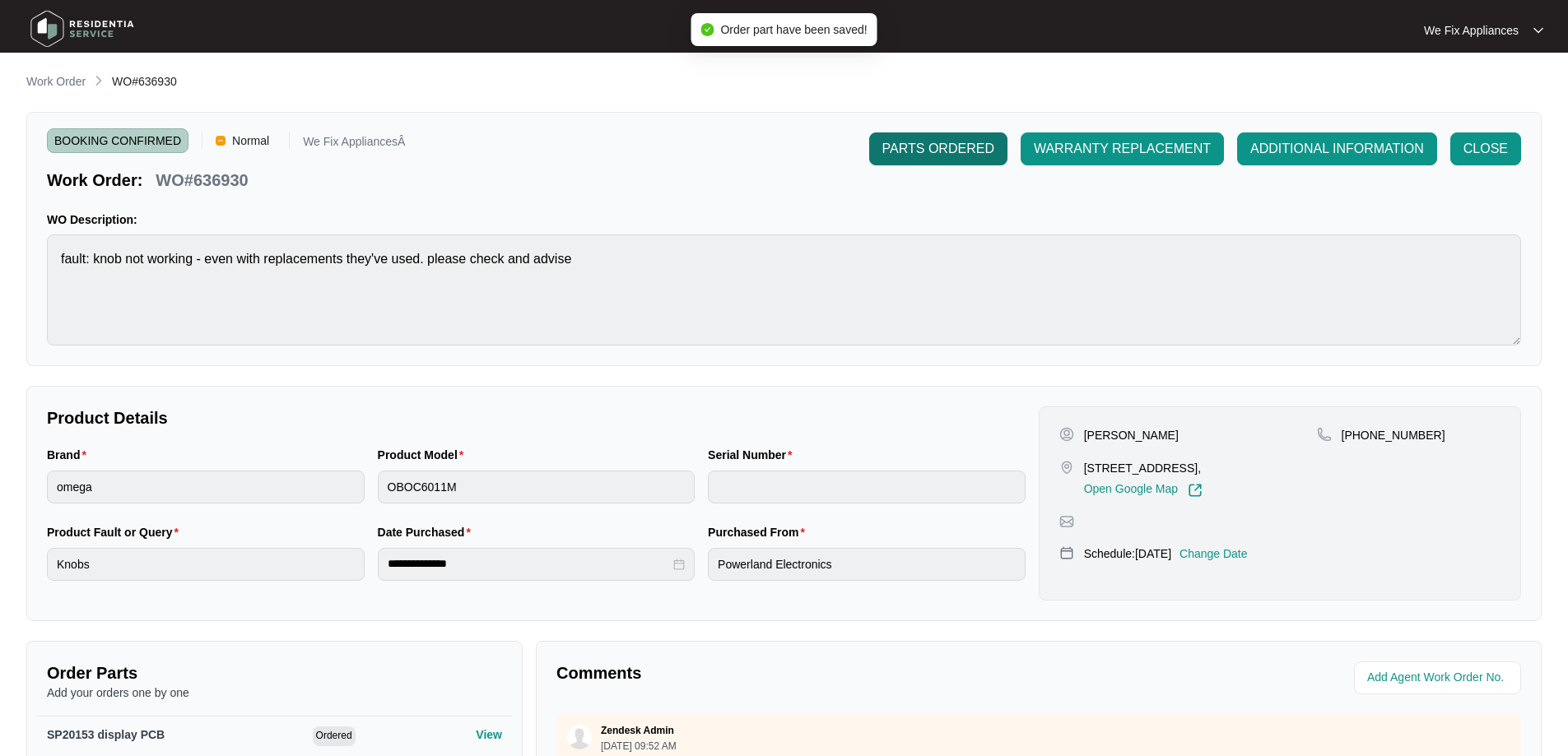
click at [945, 144] on span "PARTS ORDERED" at bounding box center [938, 149] width 112 height 20
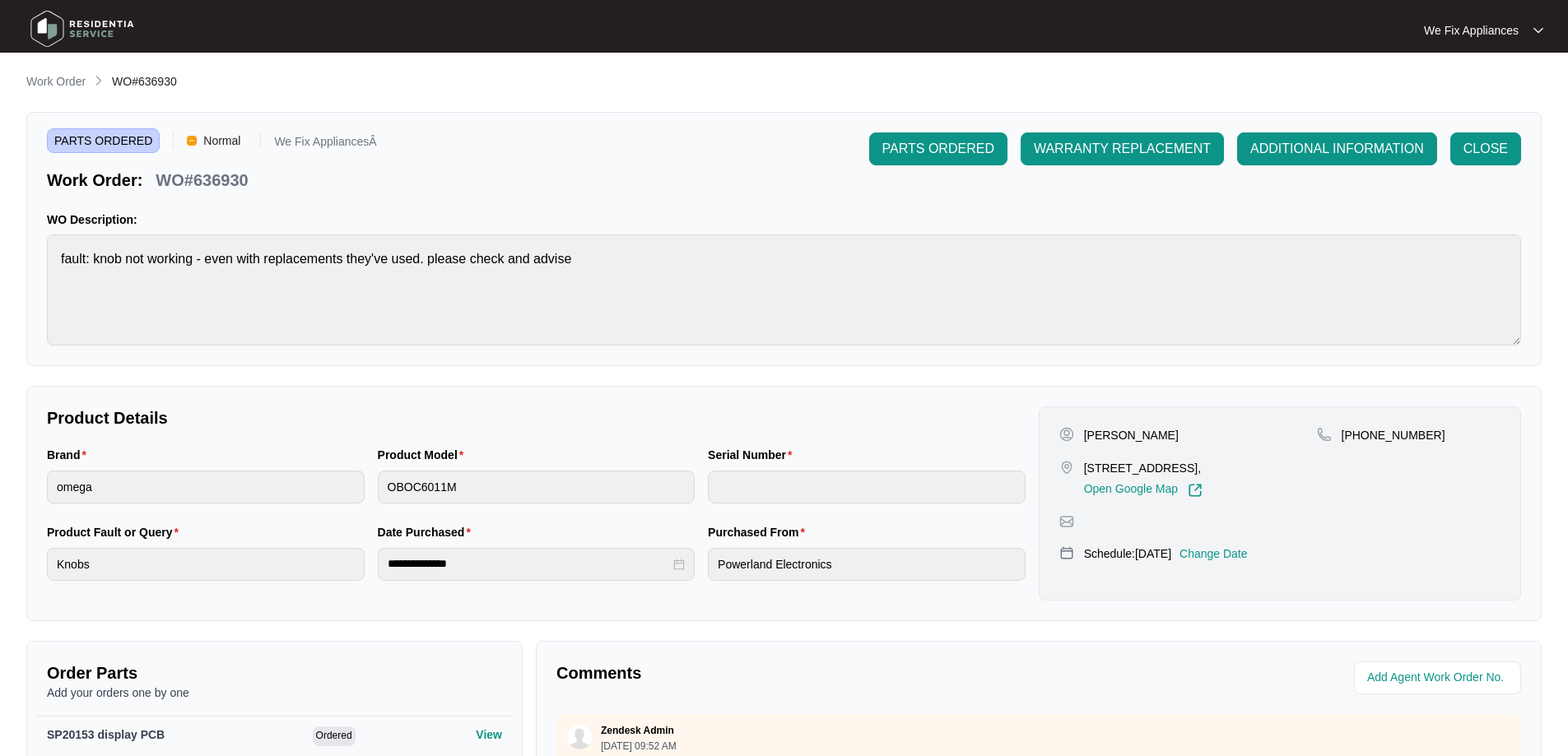
click at [72, 27] on img at bounding box center [83, 28] width 115 height 49
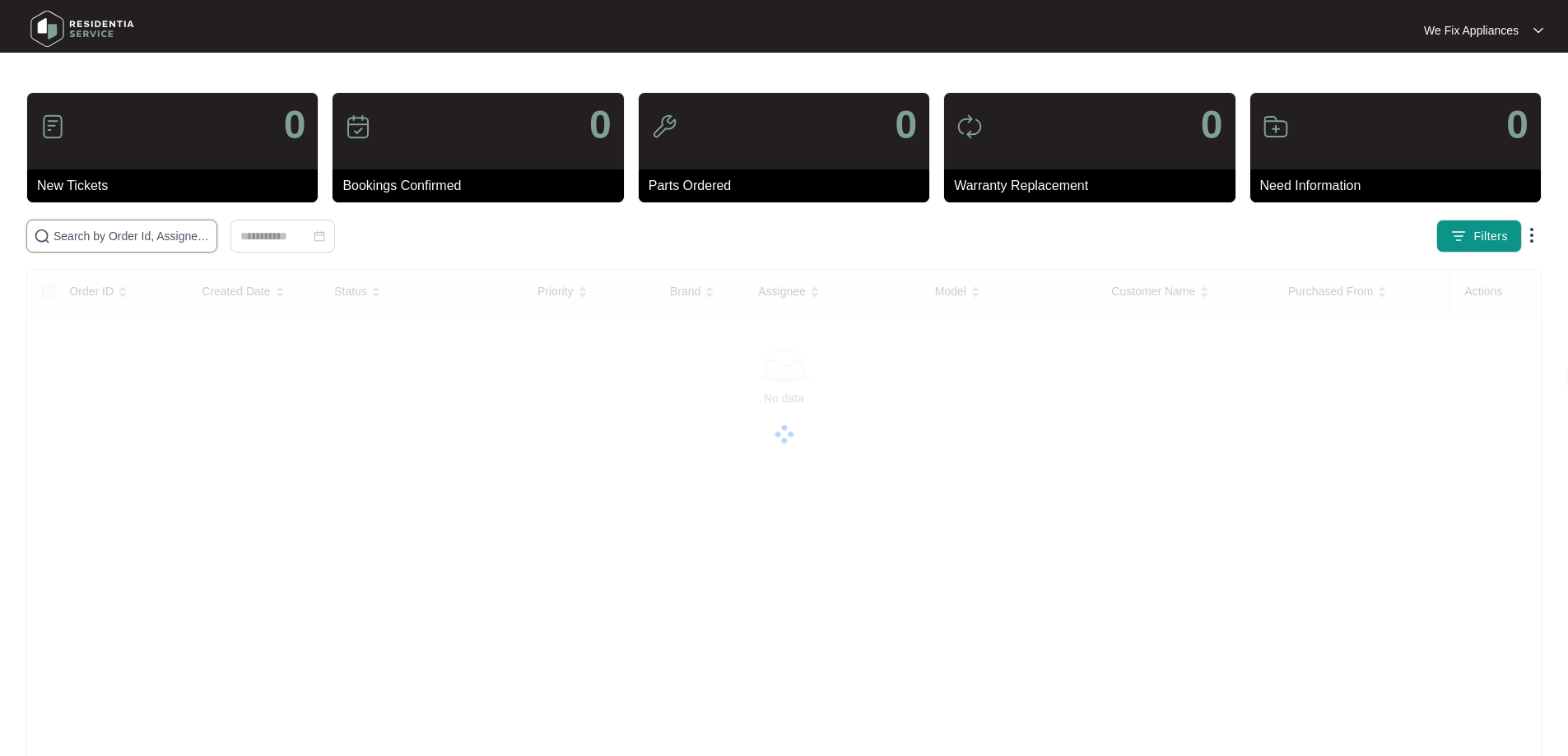
click at [88, 238] on input "text" at bounding box center [132, 236] width 157 height 18
paste input "637007"
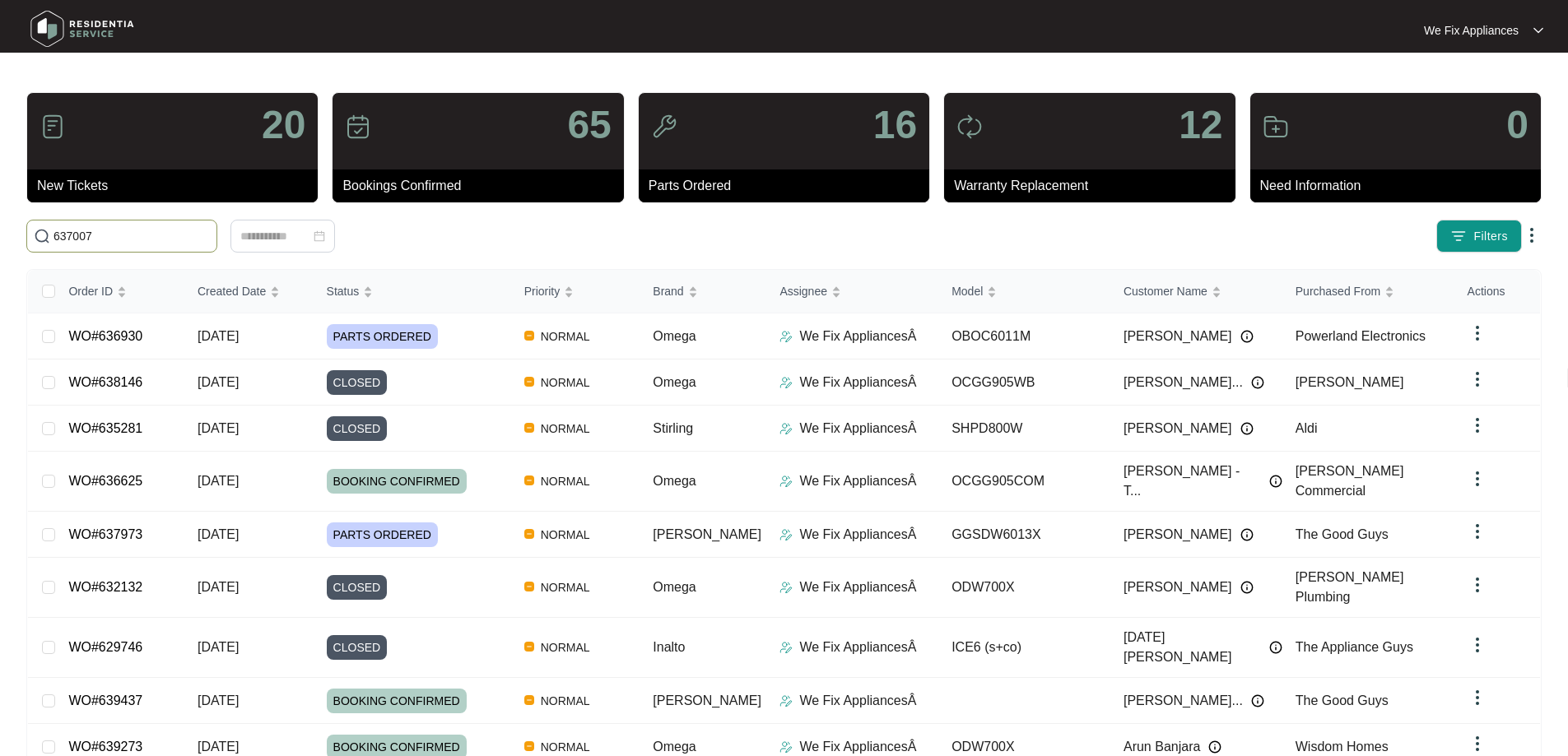
click at [152, 238] on input "637007" at bounding box center [132, 236] width 157 height 18
paste input "637007"
type input "637007637007"
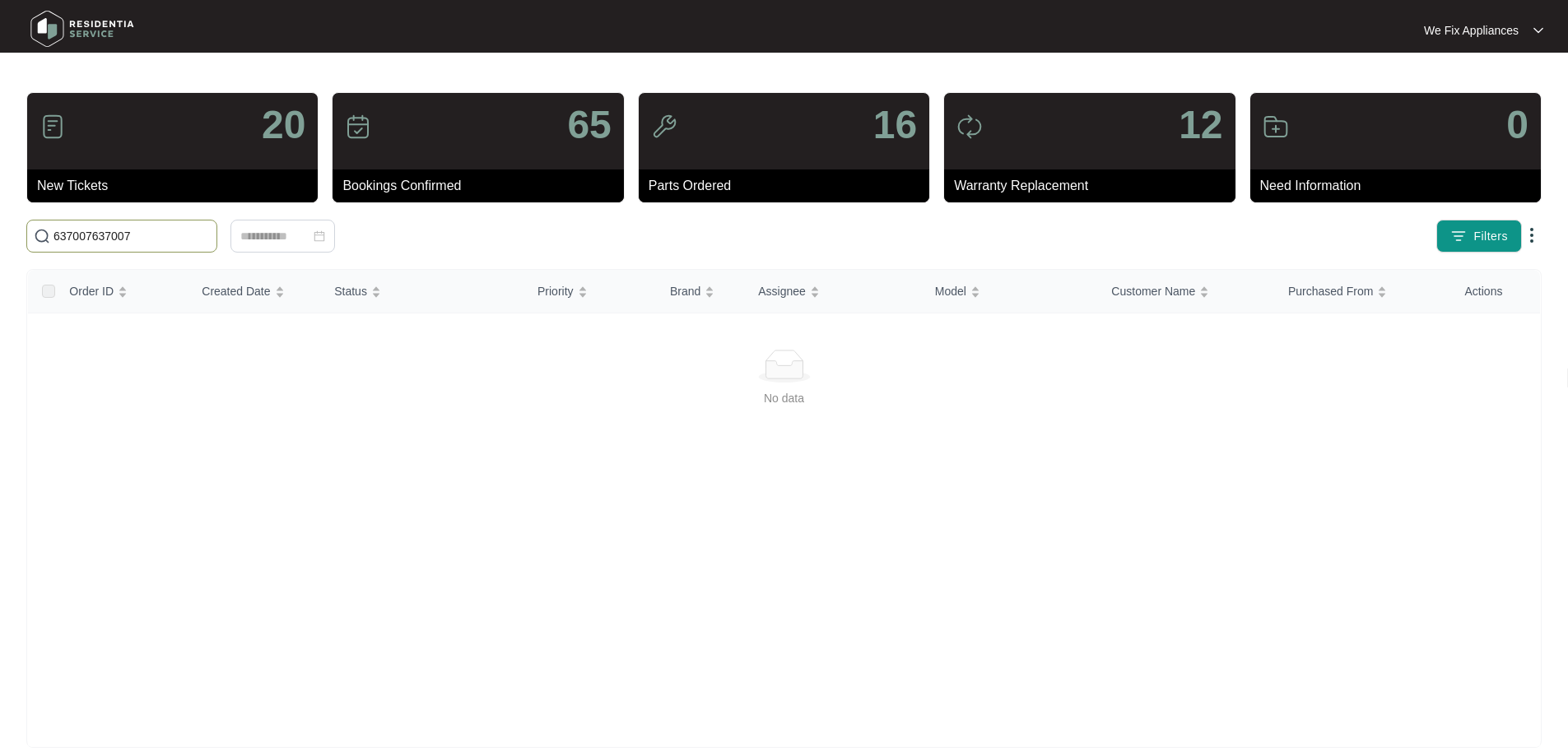
drag, startPoint x: 126, startPoint y: 237, endPoint x: 28, endPoint y: 232, distance: 98.1
click at [28, 232] on span "637007637007" at bounding box center [122, 236] width 191 height 33
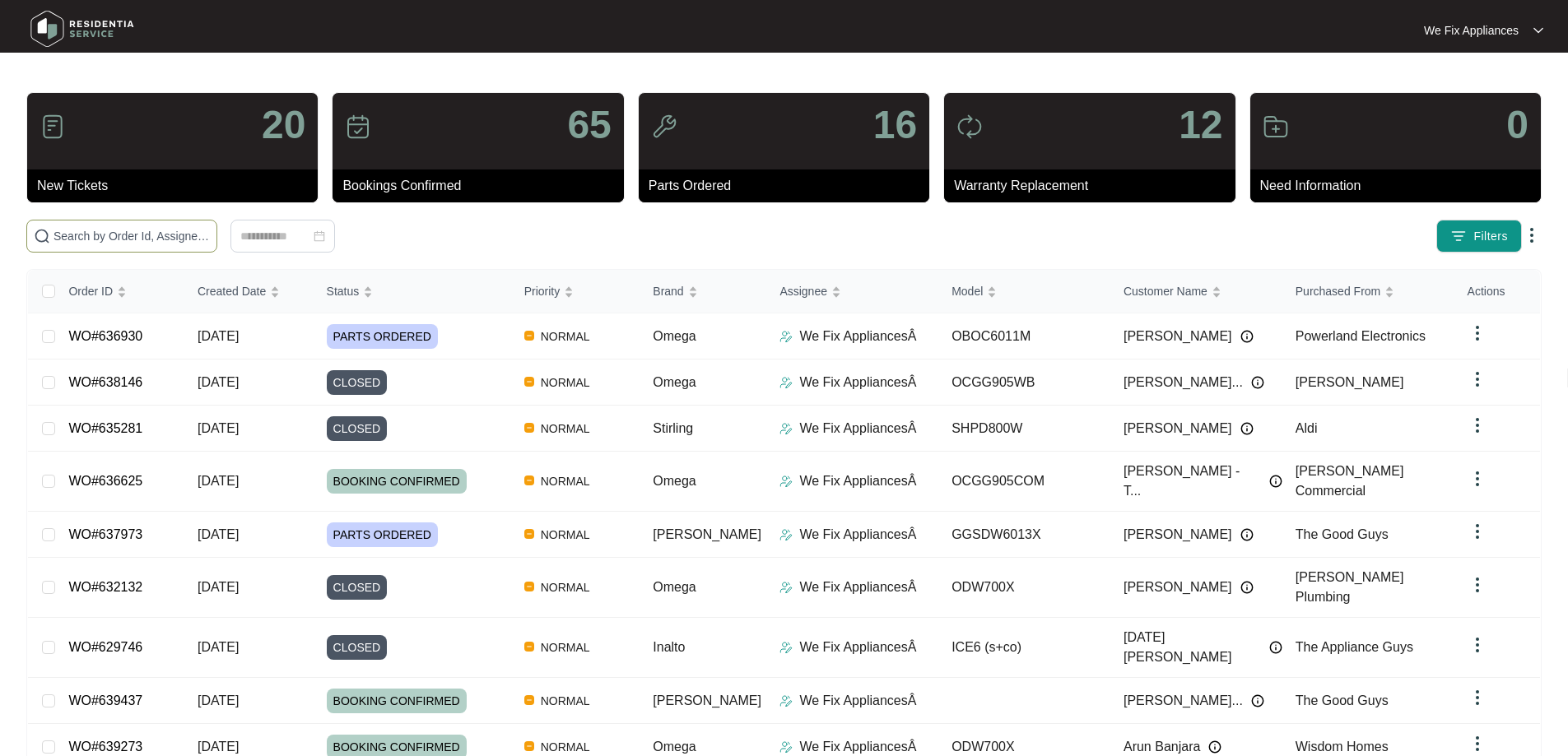
paste input "637007"
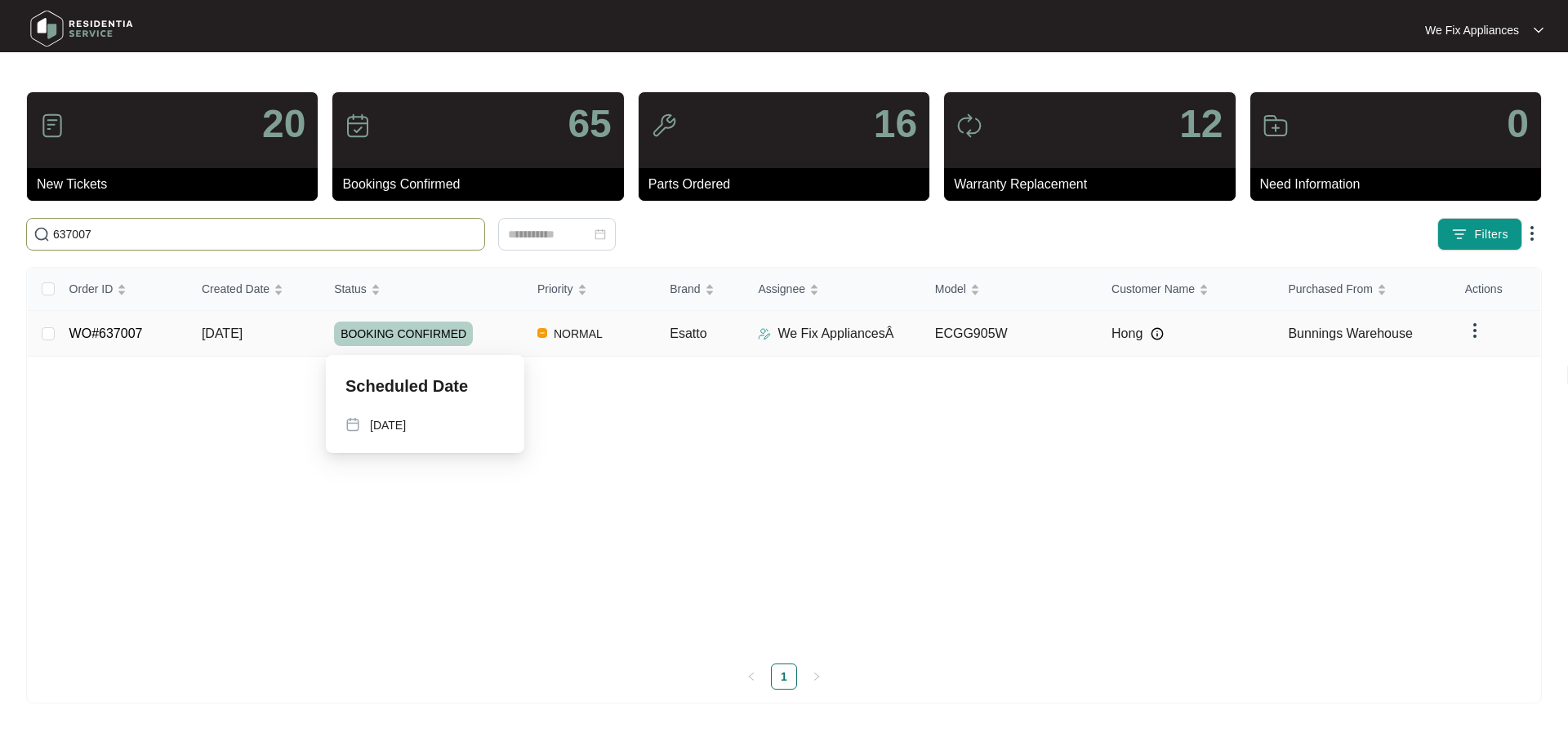
type input "637007"
click at [410, 327] on span "BOOKING CONFIRMED" at bounding box center [403, 334] width 139 height 25
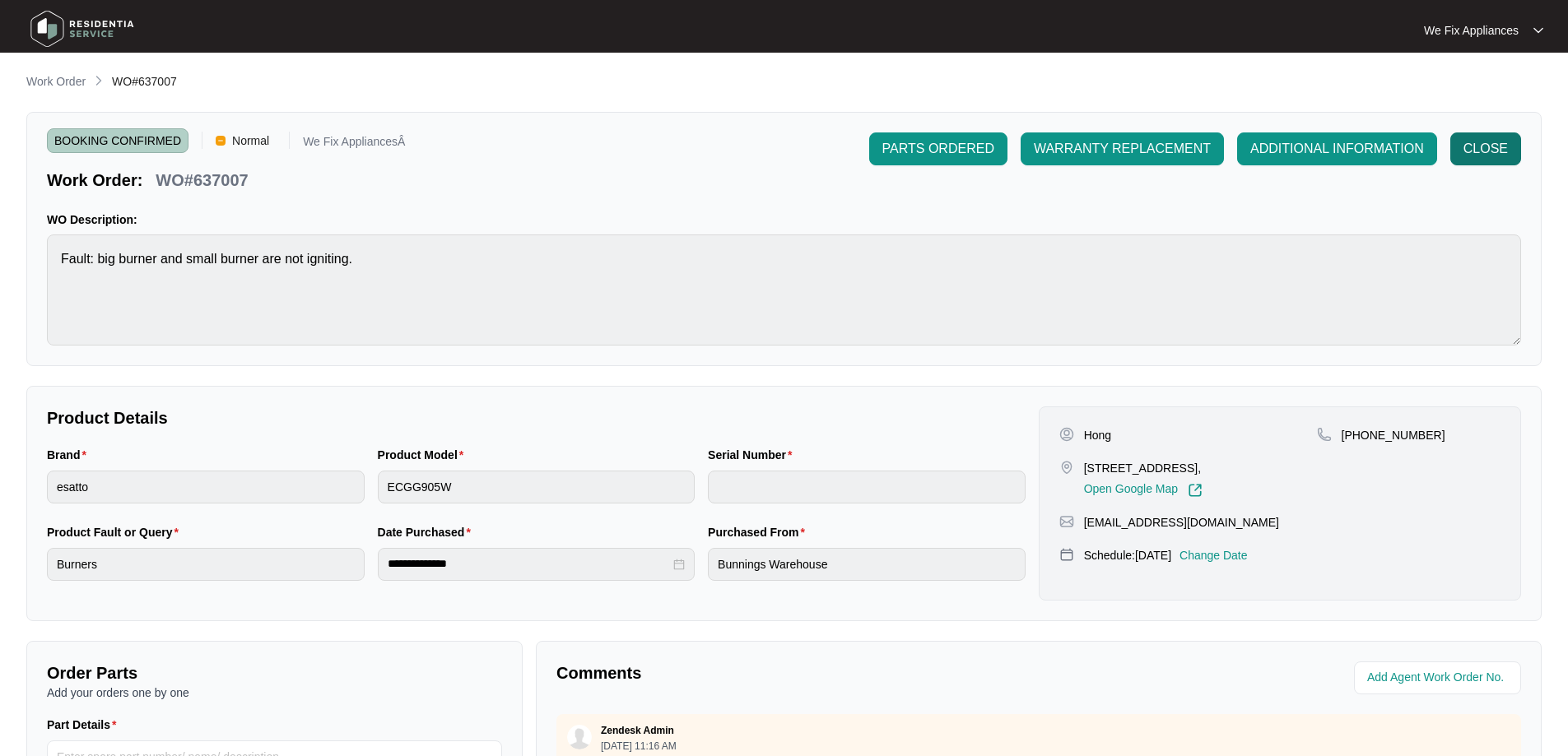
click at [1488, 147] on span "CLOSE" at bounding box center [1485, 149] width 45 height 20
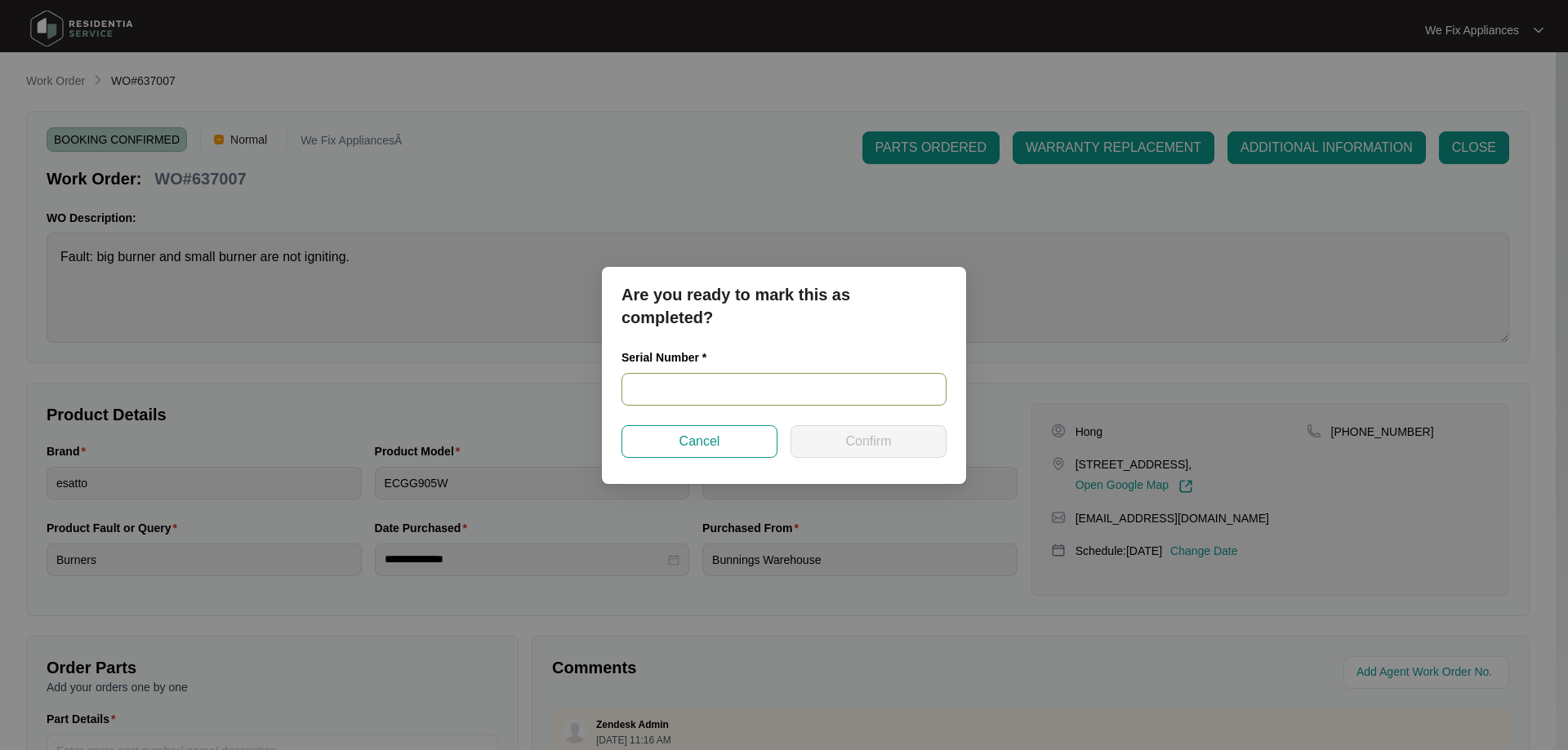
click at [746, 391] on input "text" at bounding box center [784, 389] width 325 height 32
paste input "540S13975014B073400018"
type input "540S13975014B073400018"
click at [860, 438] on span "Confirm" at bounding box center [868, 441] width 46 height 20
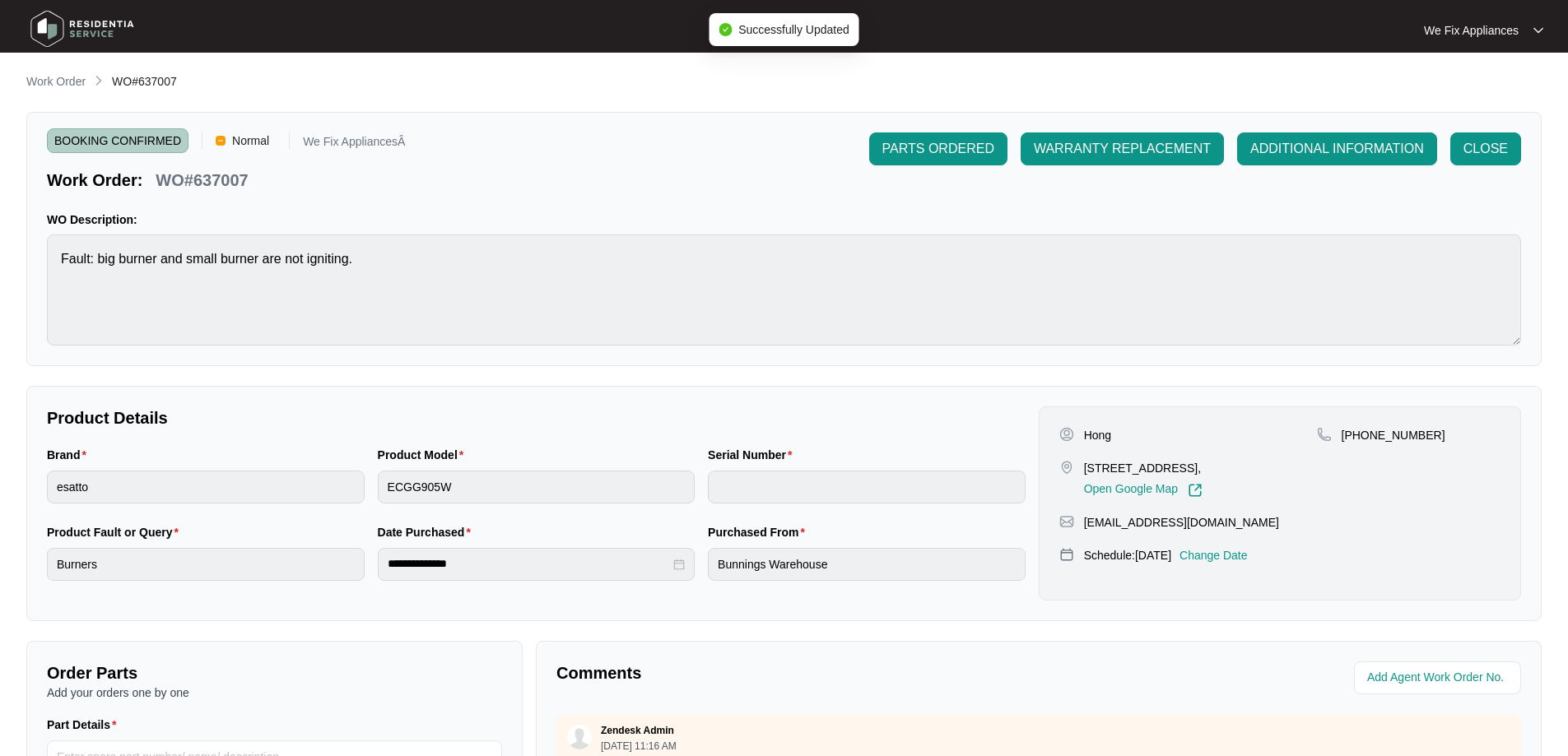
type input "540S13975014B073400018"
